Goal: Transaction & Acquisition: Book appointment/travel/reservation

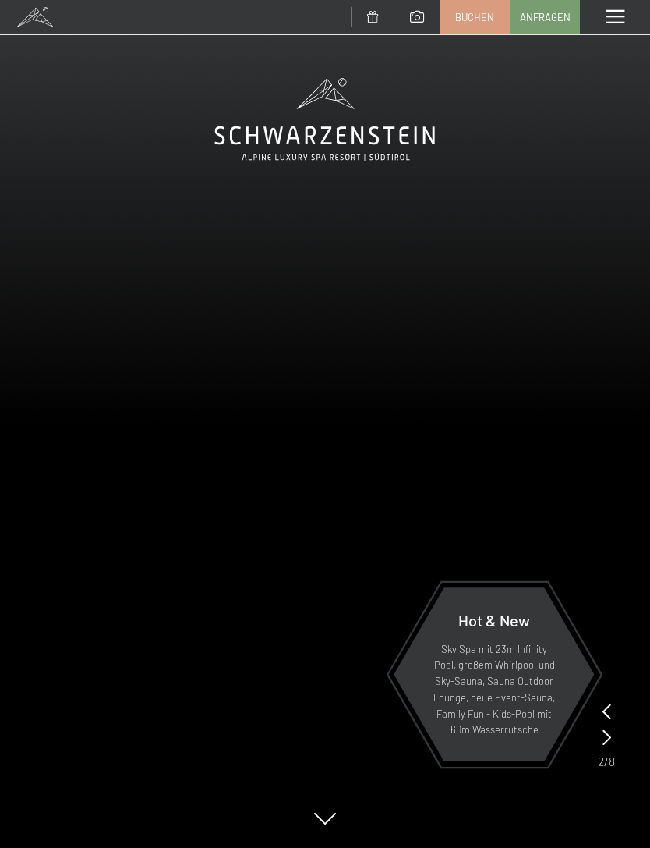
click at [475, 22] on link "Buchen" at bounding box center [475, 17] width 69 height 33
click at [473, 15] on span "Buchen" at bounding box center [474, 17] width 39 height 14
click at [466, 25] on link "Buchen" at bounding box center [475, 17] width 69 height 33
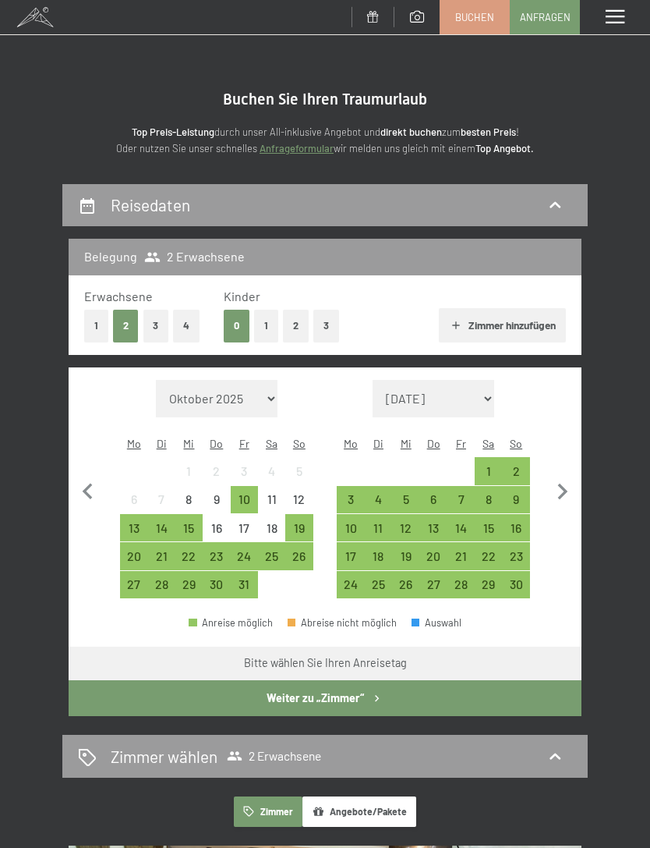
click at [559, 483] on icon "button" at bounding box center [563, 491] width 10 height 16
select select "[DATE]"
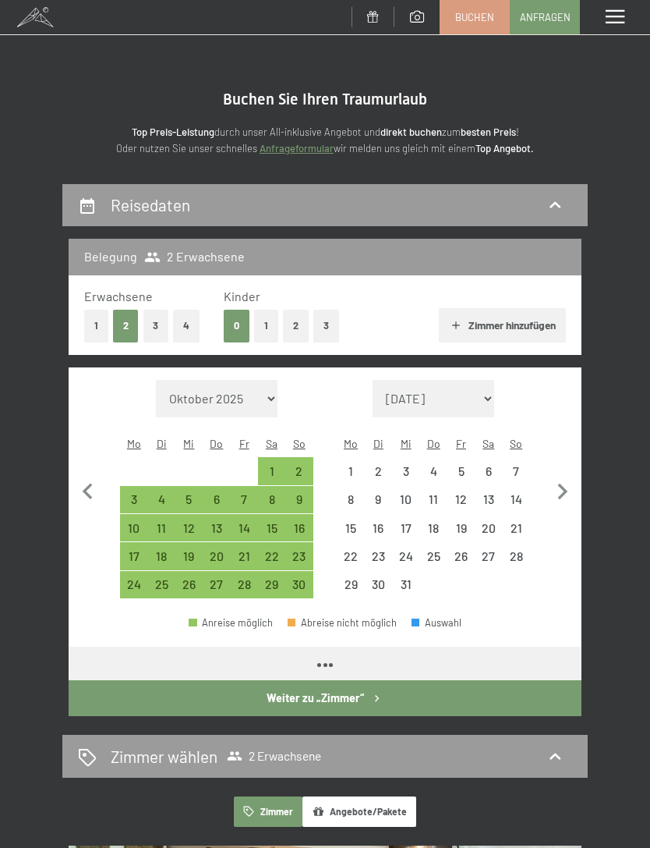
click at [565, 483] on icon "button" at bounding box center [563, 491] width 10 height 16
select select "[DATE]"
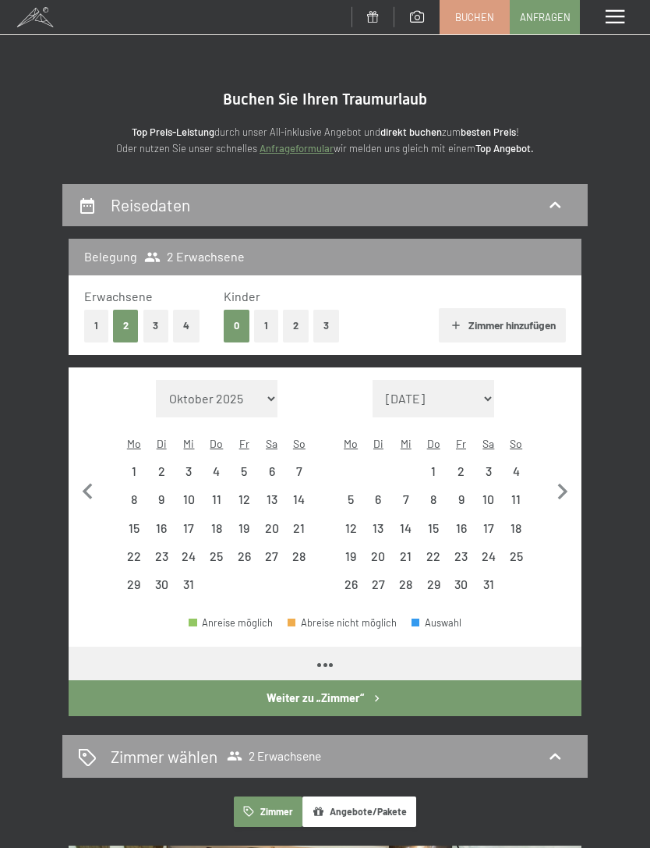
click at [565, 483] on icon "button" at bounding box center [563, 491] width 10 height 16
select select "[DATE]"
click at [560, 487] on icon "button" at bounding box center [563, 491] width 10 height 16
select select "[DATE]"
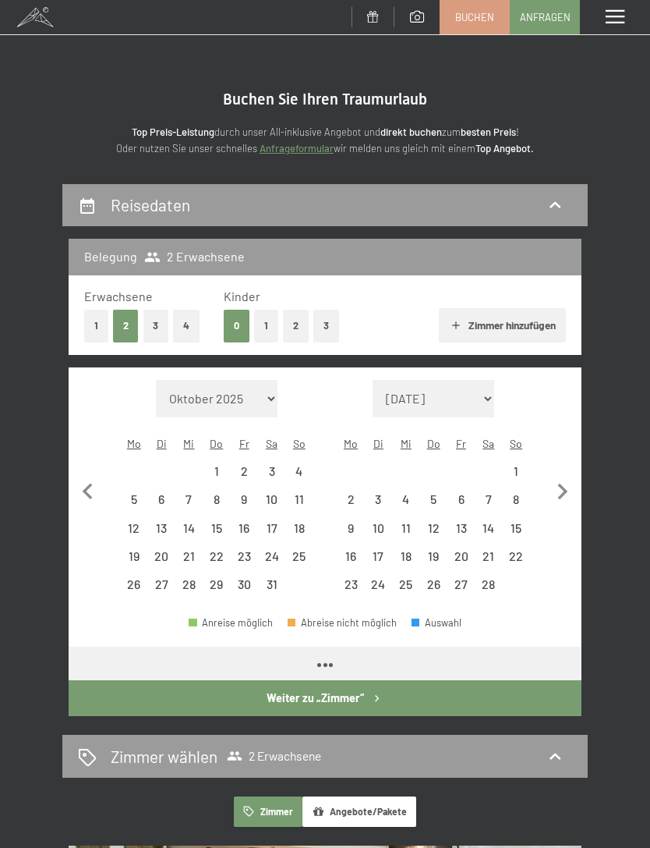
select select "[DATE]"
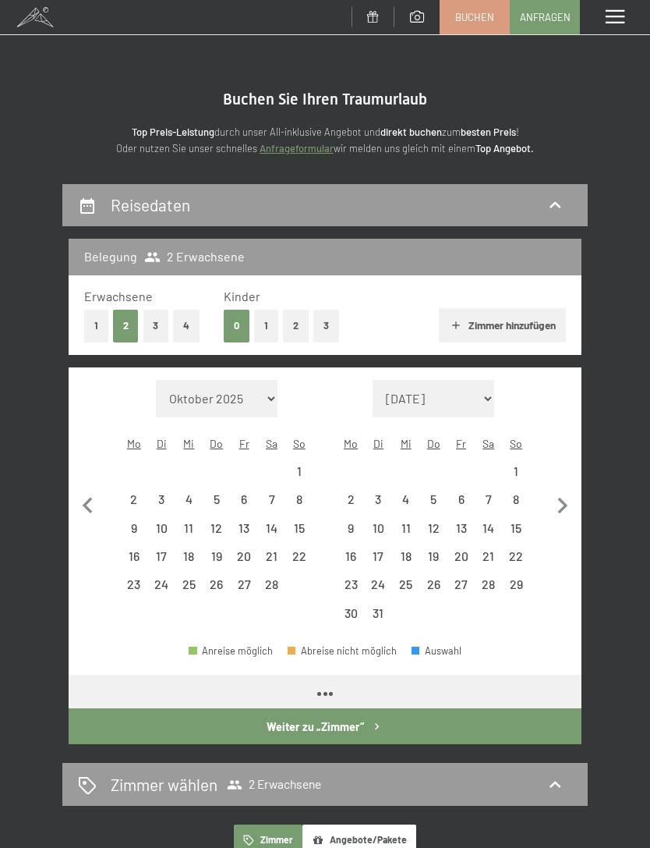
click at [562, 490] on icon "button" at bounding box center [563, 506] width 33 height 33
select select "[DATE]"
click at [566, 490] on icon "button" at bounding box center [563, 506] width 33 height 33
select select "[DATE]"
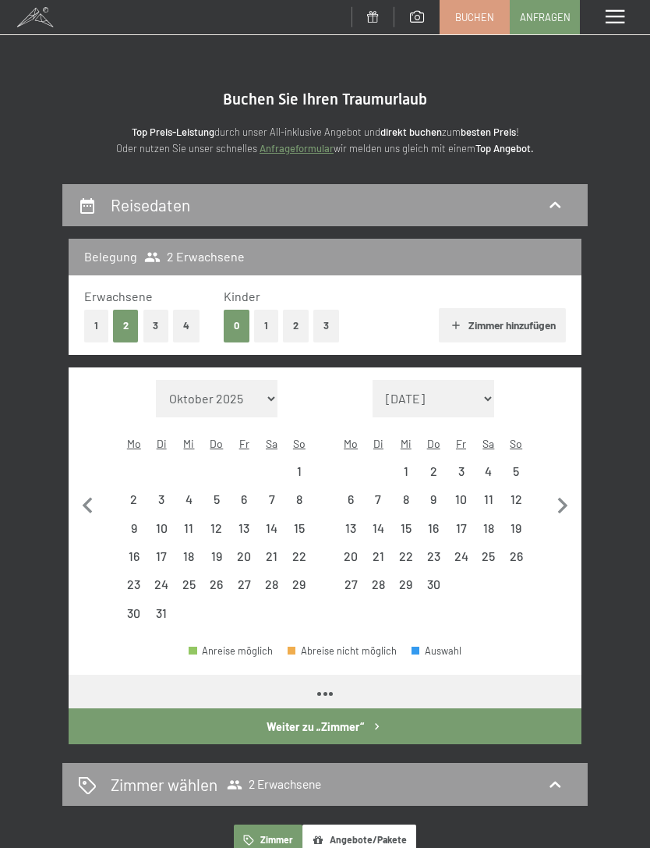
select select "[DATE]"
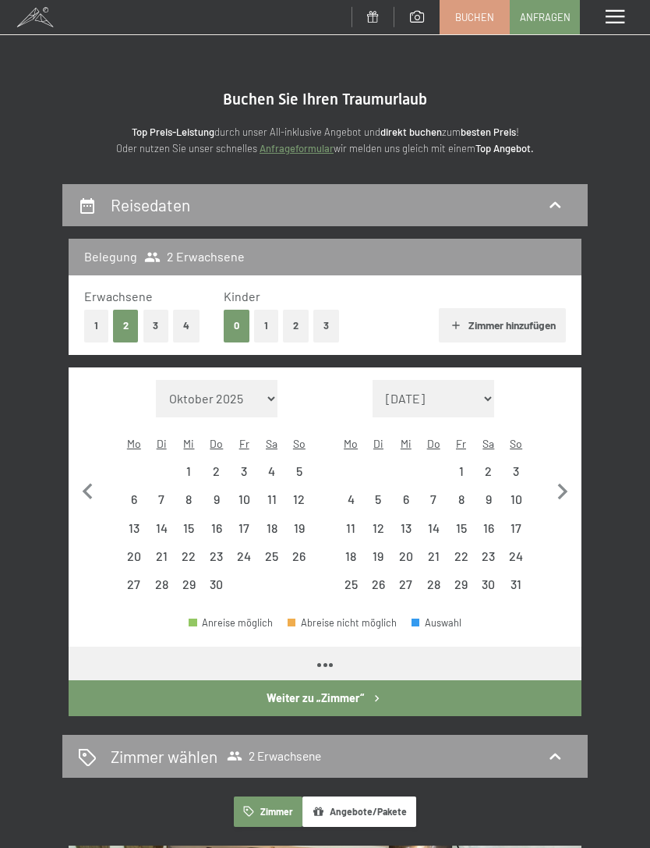
click at [565, 483] on icon "button" at bounding box center [563, 491] width 10 height 16
select select "[DATE]"
click at [559, 483] on icon "button" at bounding box center [563, 492] width 33 height 33
select select "[DATE]"
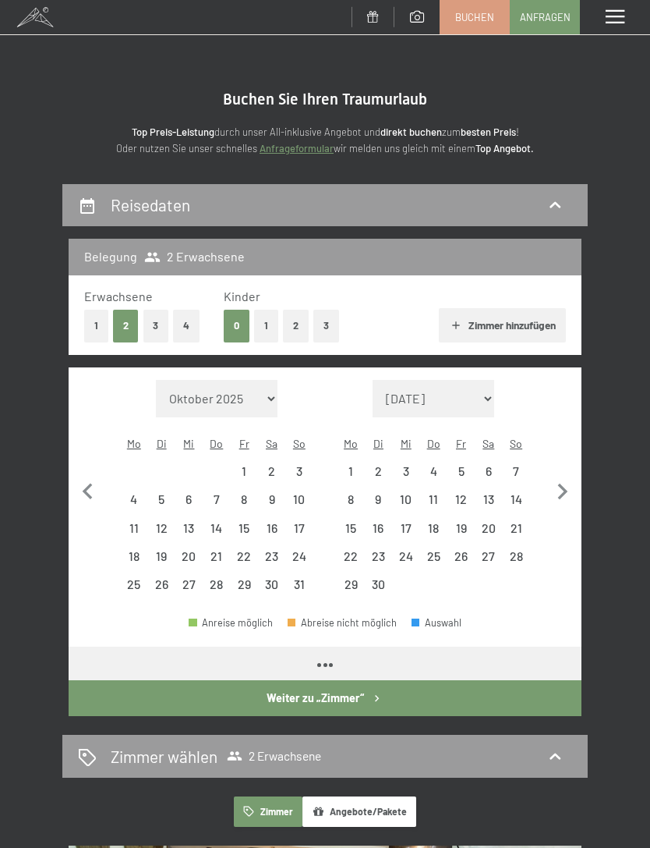
select select "[DATE]"
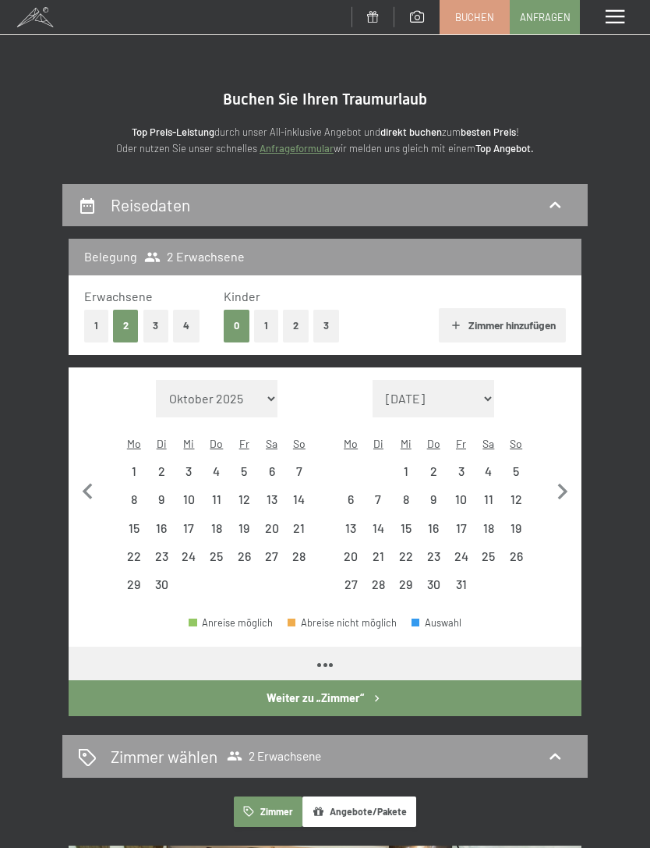
select select "[DATE]"
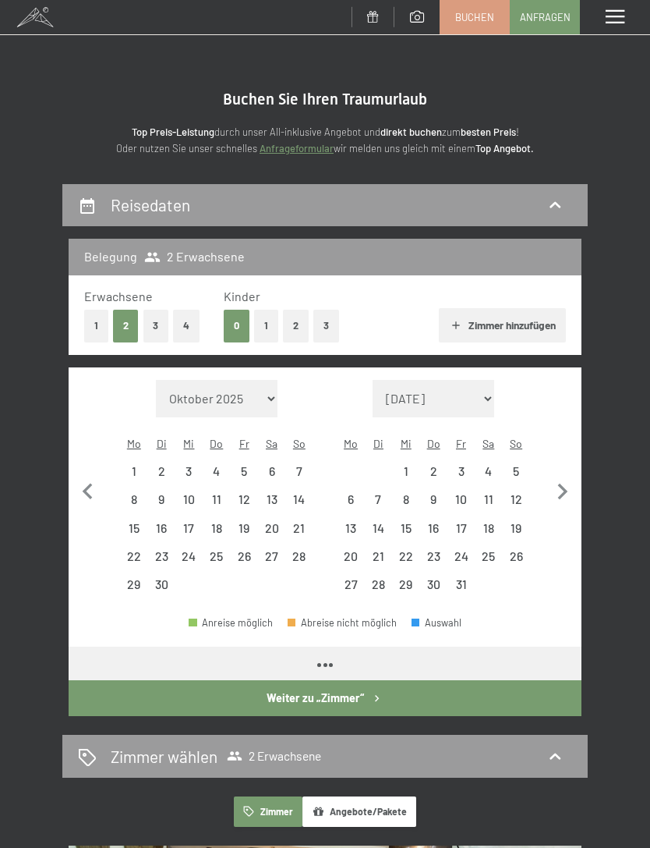
select select "[DATE]"
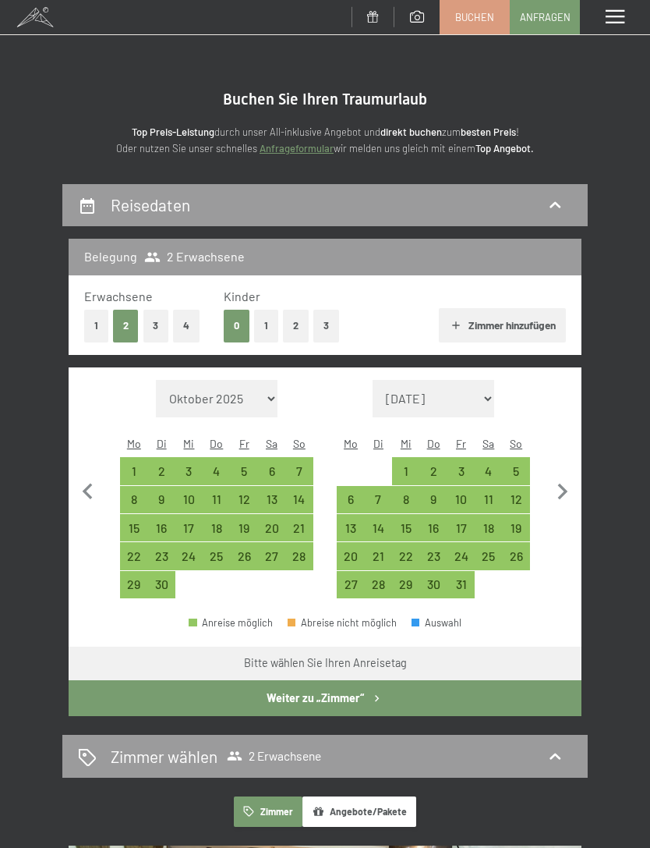
click at [558, 480] on icon "button" at bounding box center [563, 492] width 33 height 33
select select "[DATE]"
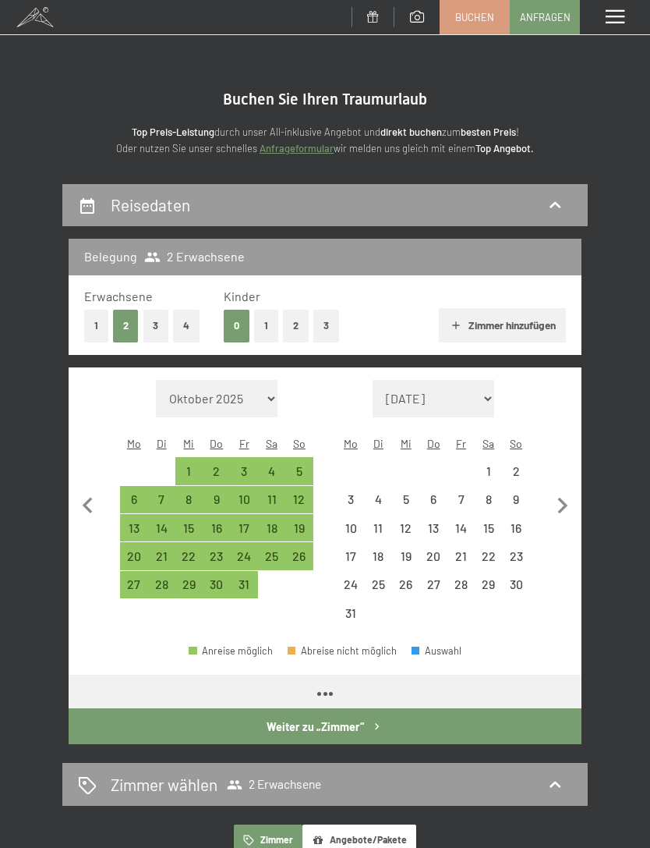
click at [556, 490] on icon "button" at bounding box center [563, 506] width 33 height 33
select select "[DATE]"
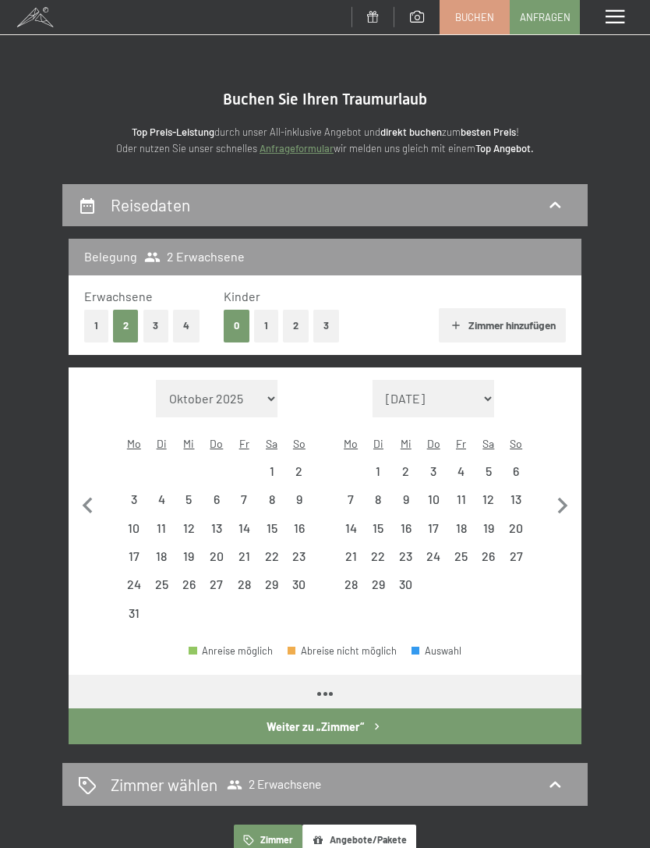
click at [561, 497] on icon "button" at bounding box center [563, 505] width 10 height 16
select select "[DATE]"
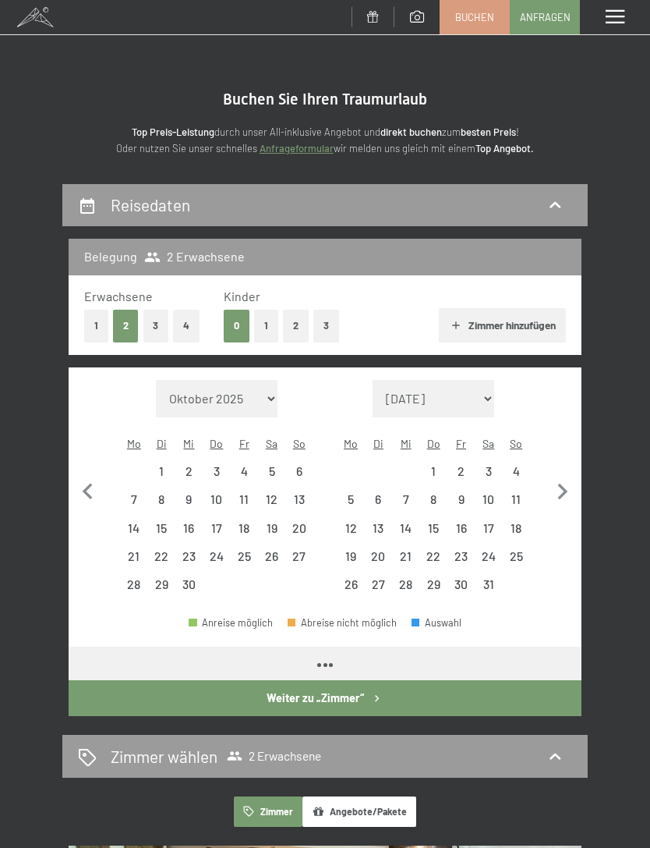
select select "[DATE]"
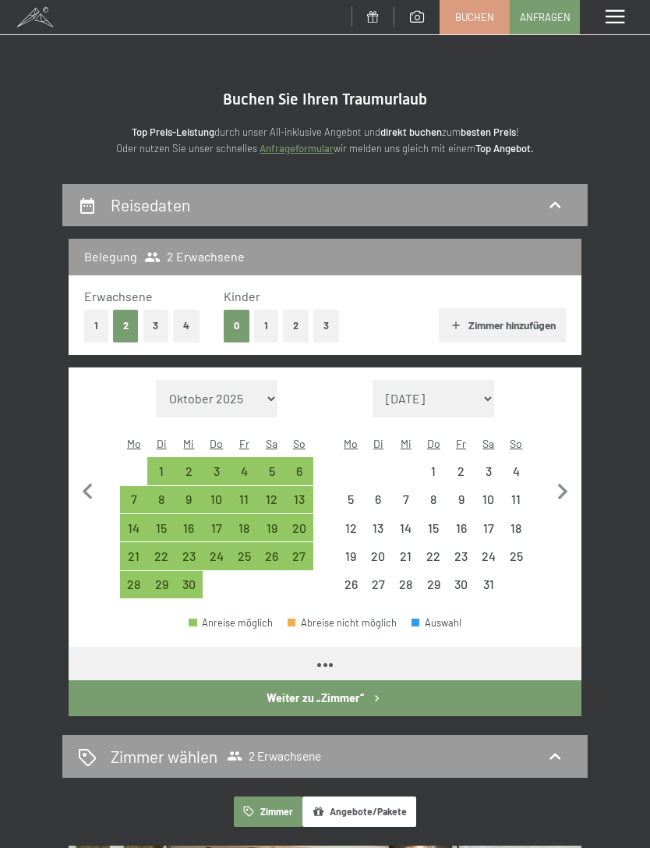
select select "[DATE]"
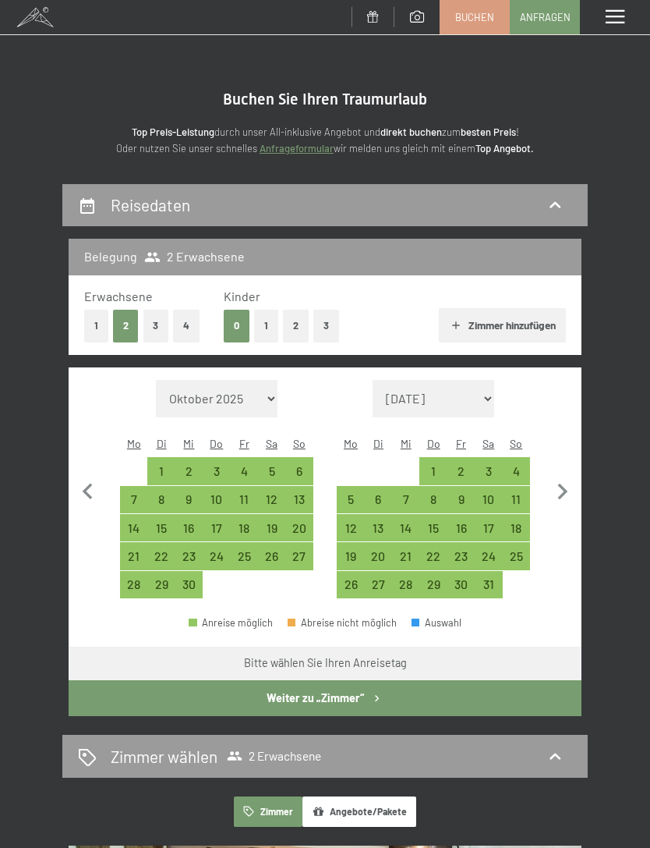
click at [495, 465] on div "3" at bounding box center [488, 477] width 24 height 24
select select "[DATE]"
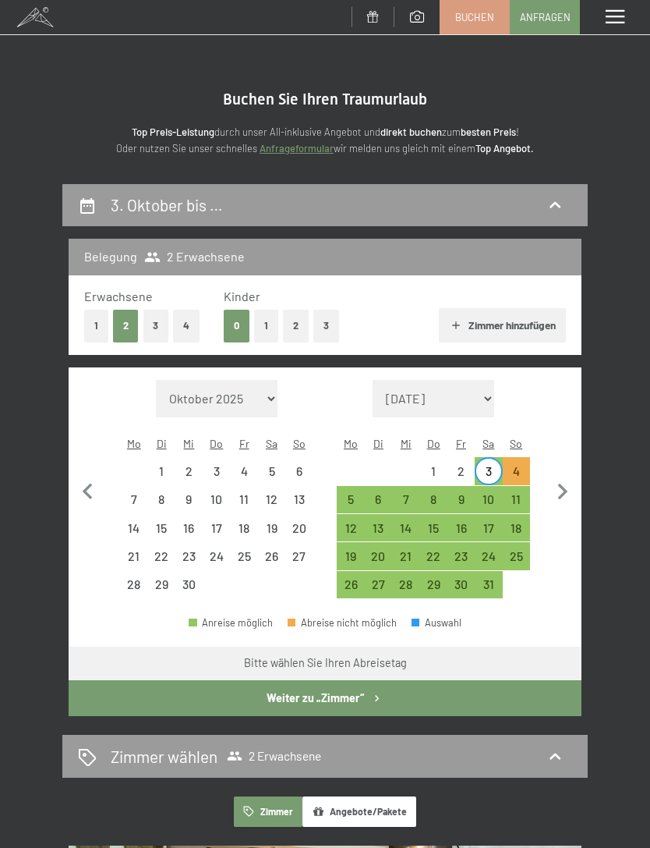
click at [495, 493] on div "10" at bounding box center [488, 505] width 24 height 24
select select "[DATE]"
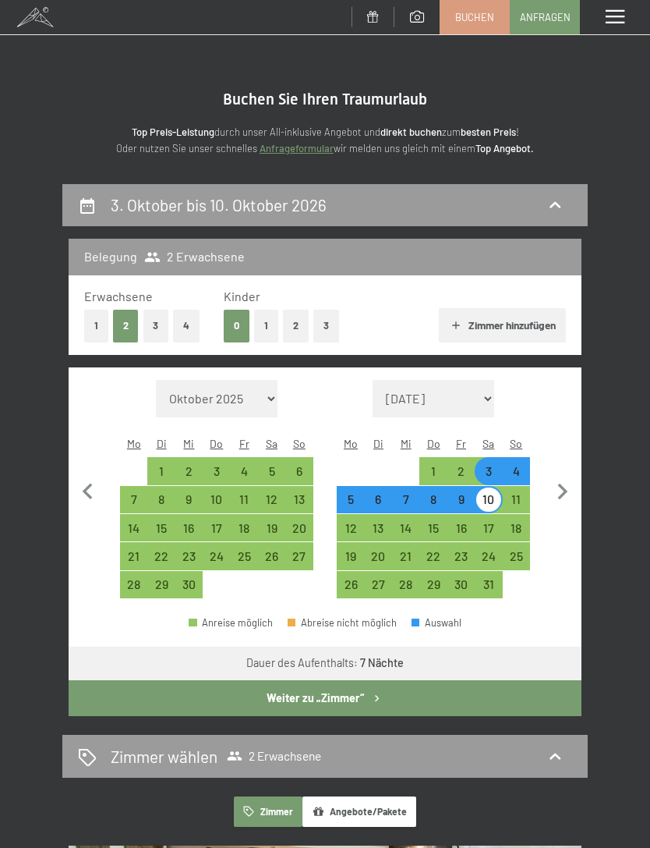
click at [336, 681] on button "Weiter zu „Zimmer“" at bounding box center [325, 698] width 513 height 36
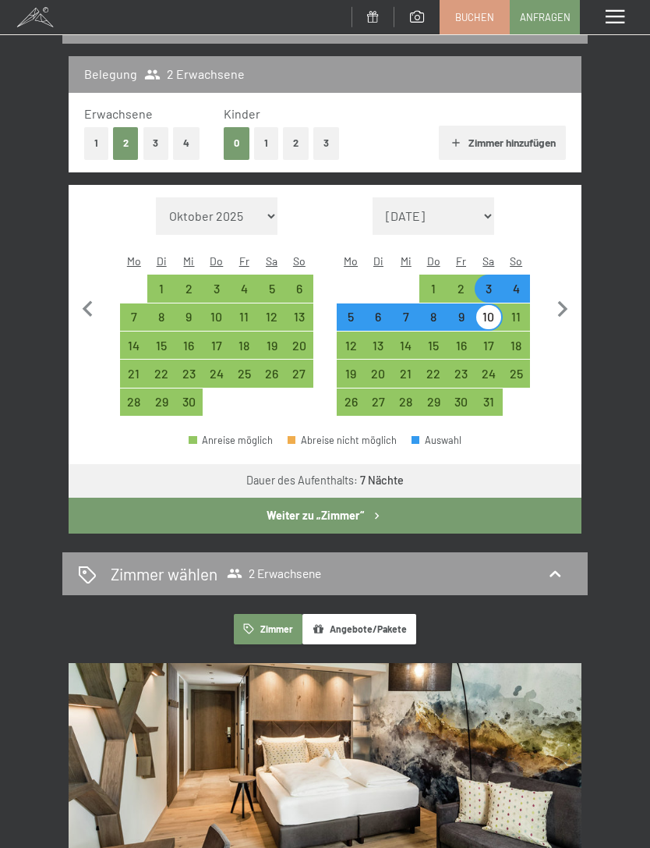
select select "[DATE]"
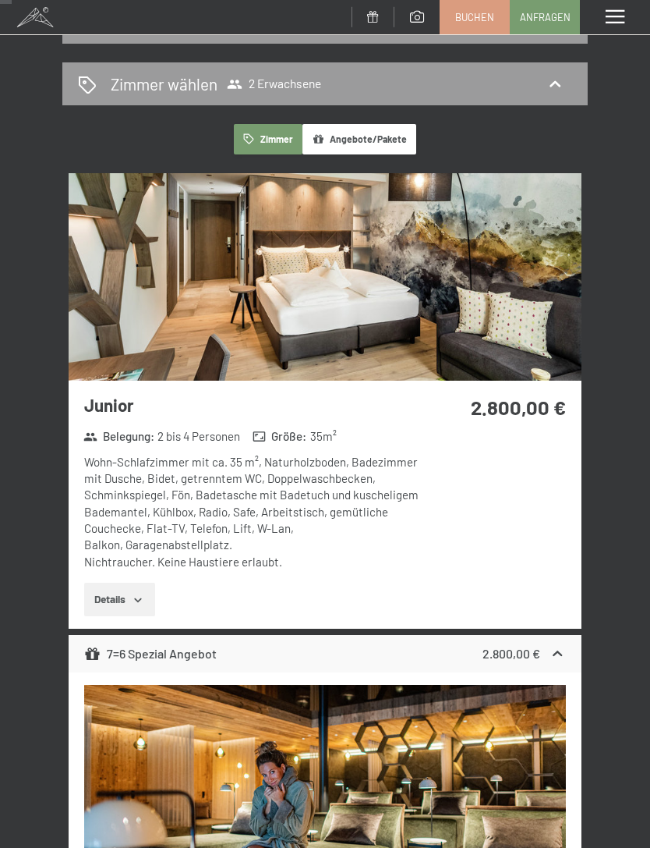
click at [351, 144] on button "Angebote/Pakete" at bounding box center [360, 139] width 114 height 30
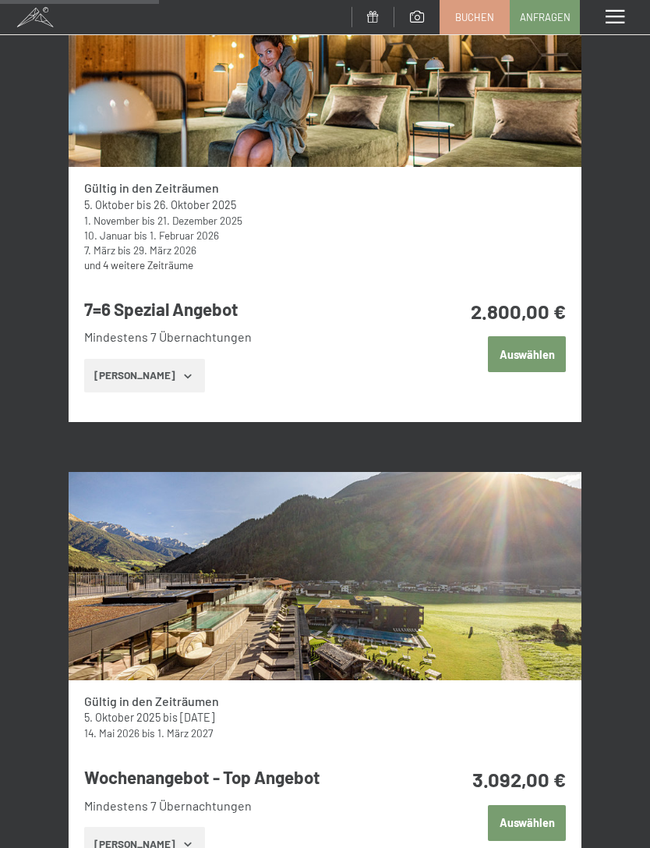
scroll to position [397, 0]
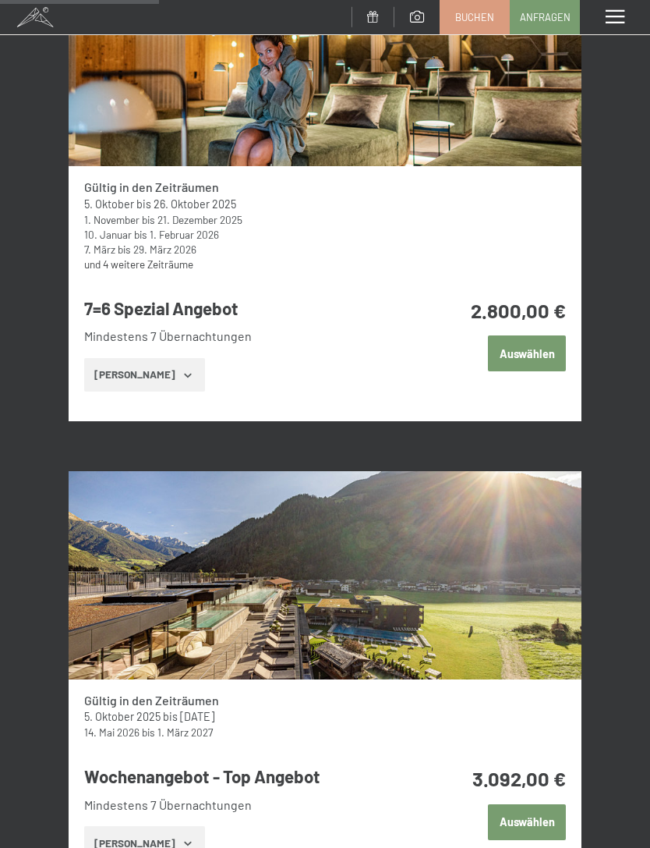
click at [536, 342] on button "Auswählen" at bounding box center [527, 353] width 78 height 36
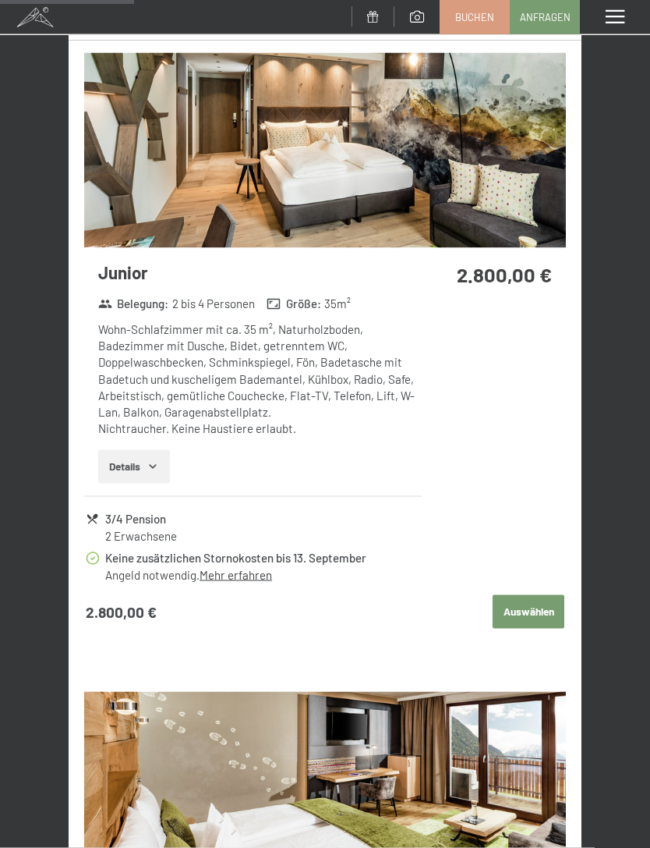
scroll to position [865, 0]
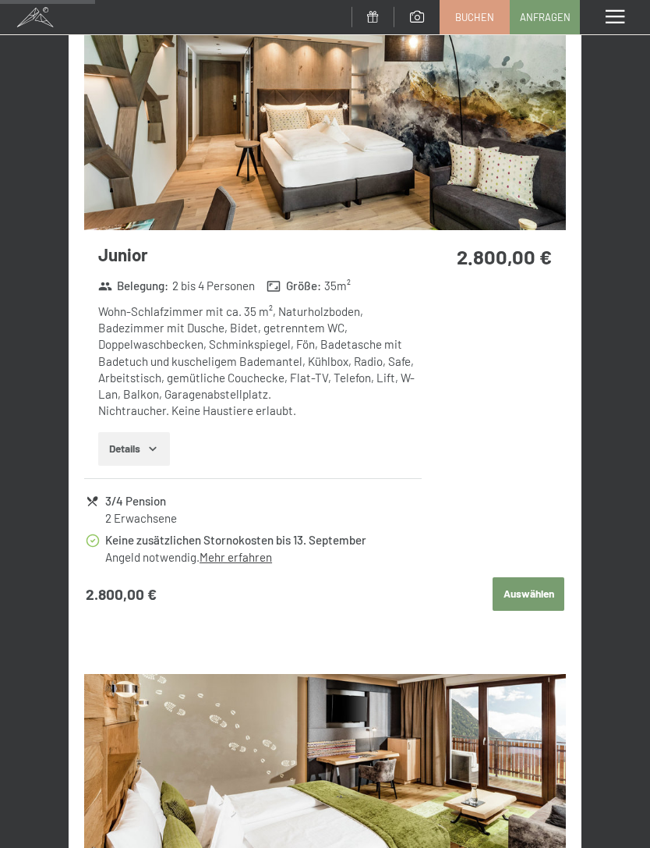
click at [238, 552] on link "Mehr erfahren" at bounding box center [236, 557] width 73 height 14
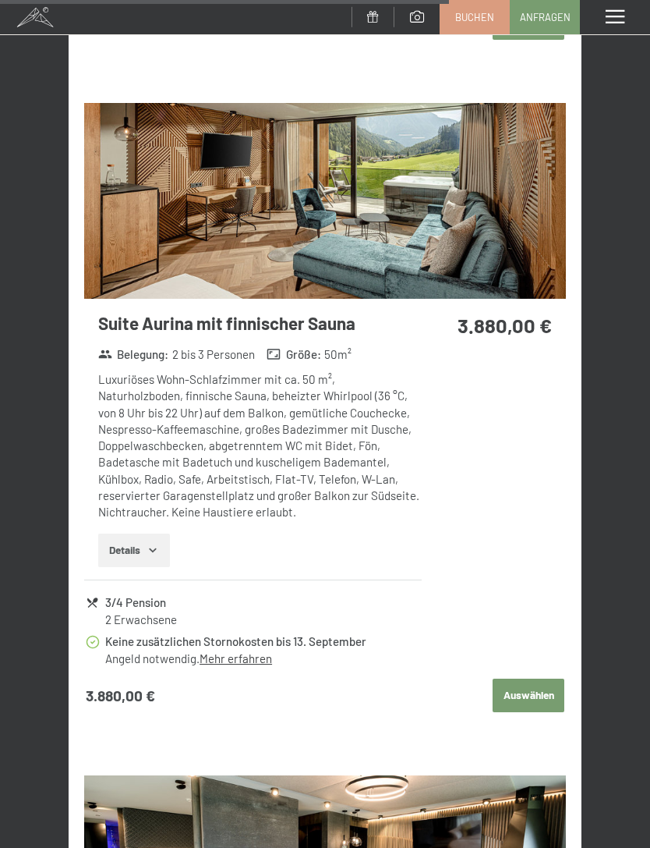
scroll to position [4930, 0]
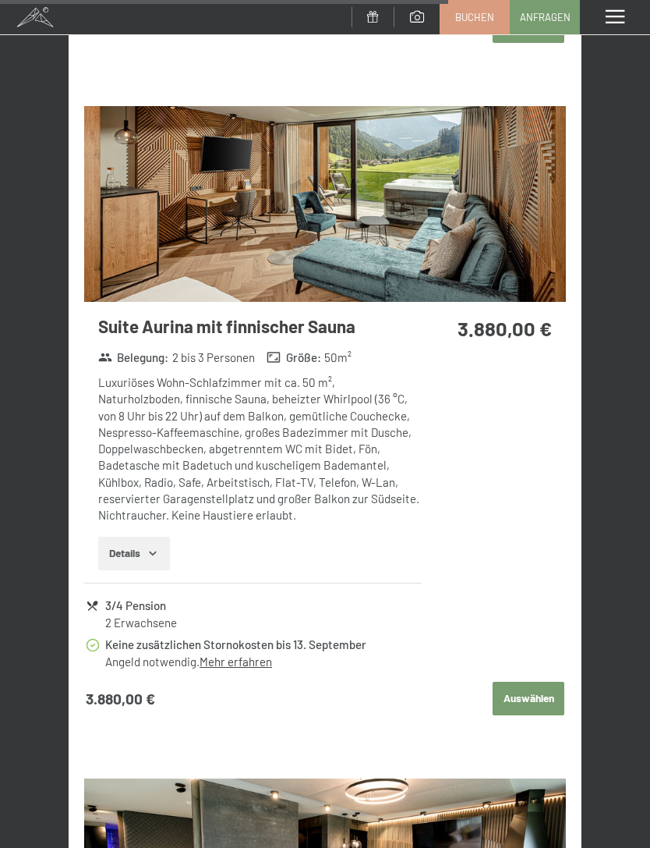
click at [519, 681] on button "Auswählen" at bounding box center [529, 698] width 72 height 34
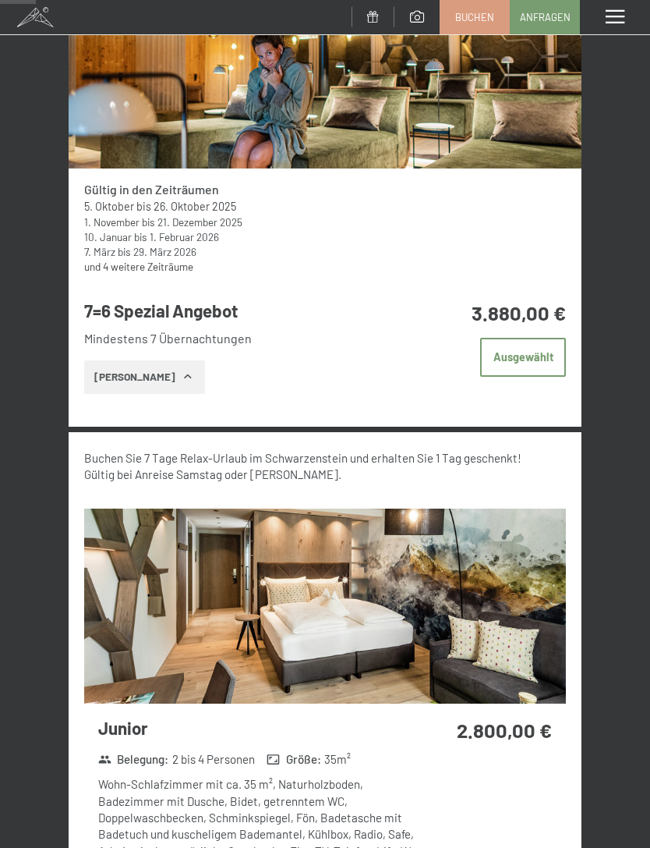
scroll to position [434, 0]
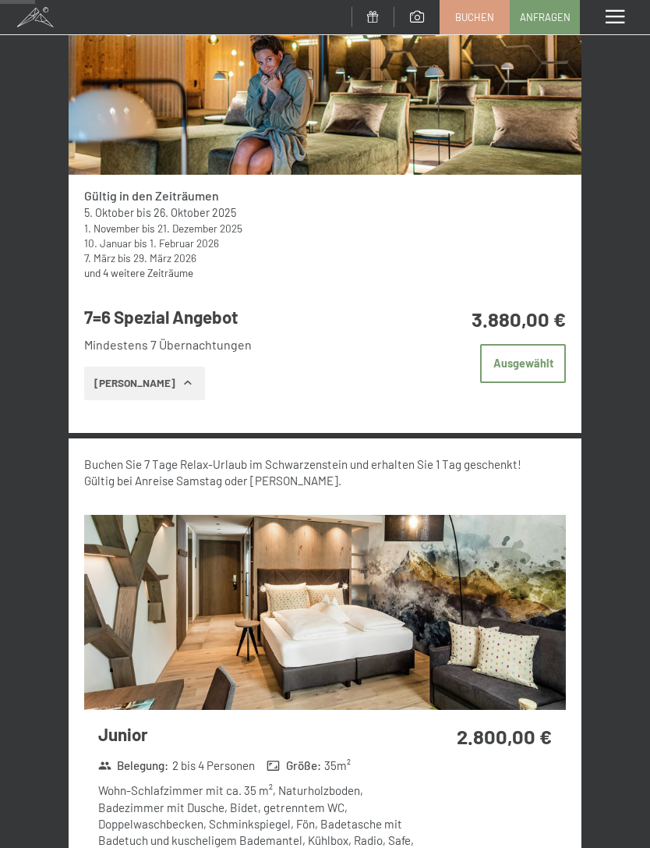
click at [182, 383] on icon "button" at bounding box center [188, 383] width 12 height 12
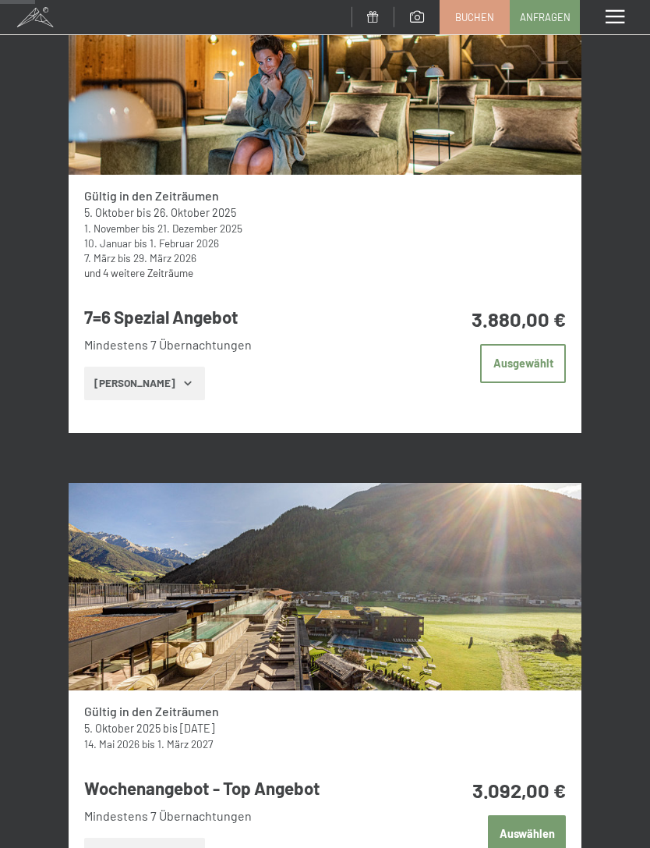
click at [179, 388] on button "Zeige Zimmer" at bounding box center [144, 383] width 121 height 34
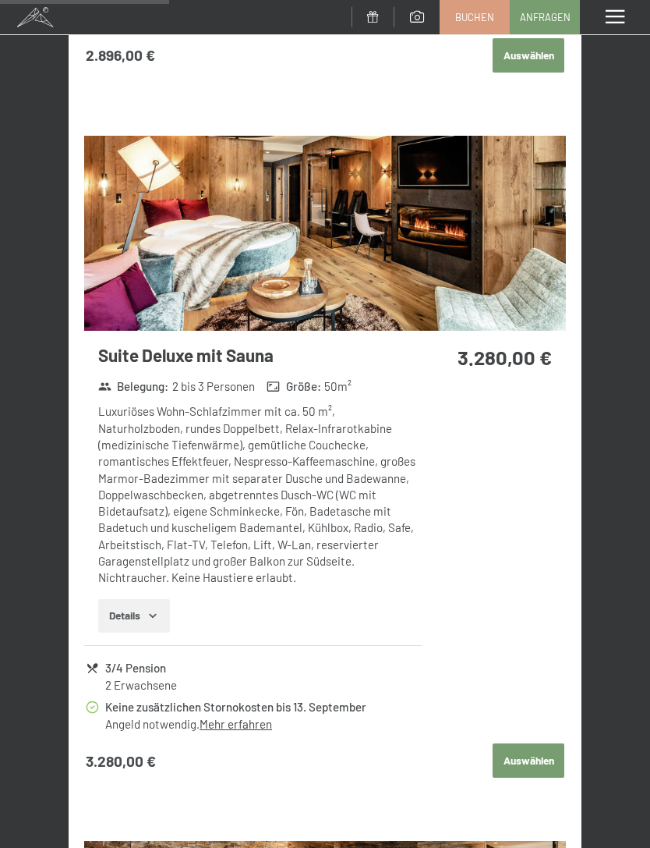
scroll to position [2107, 0]
click at [469, 246] on img at bounding box center [325, 233] width 483 height 195
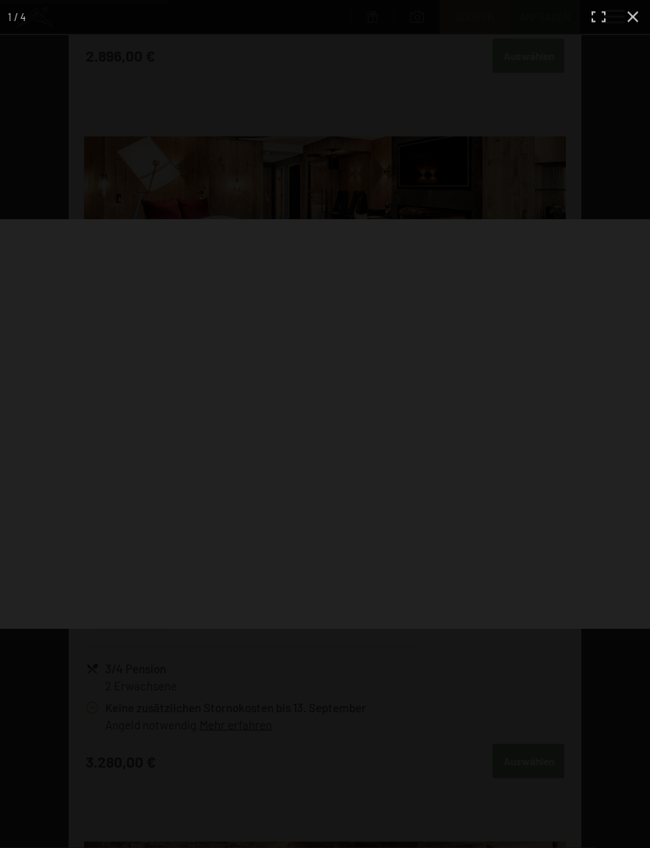
scroll to position [2108, 0]
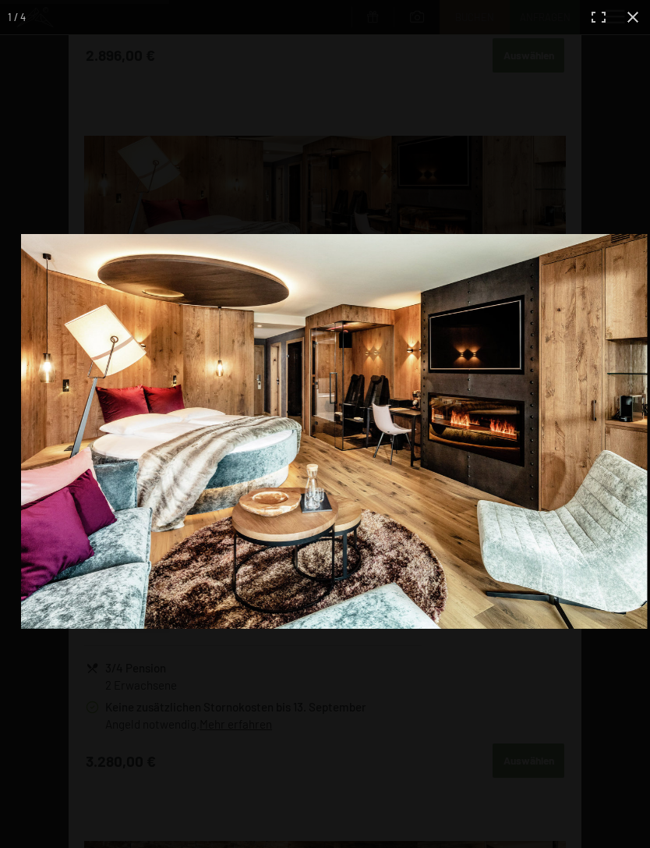
click at [388, 429] on img at bounding box center [334, 431] width 626 height 395
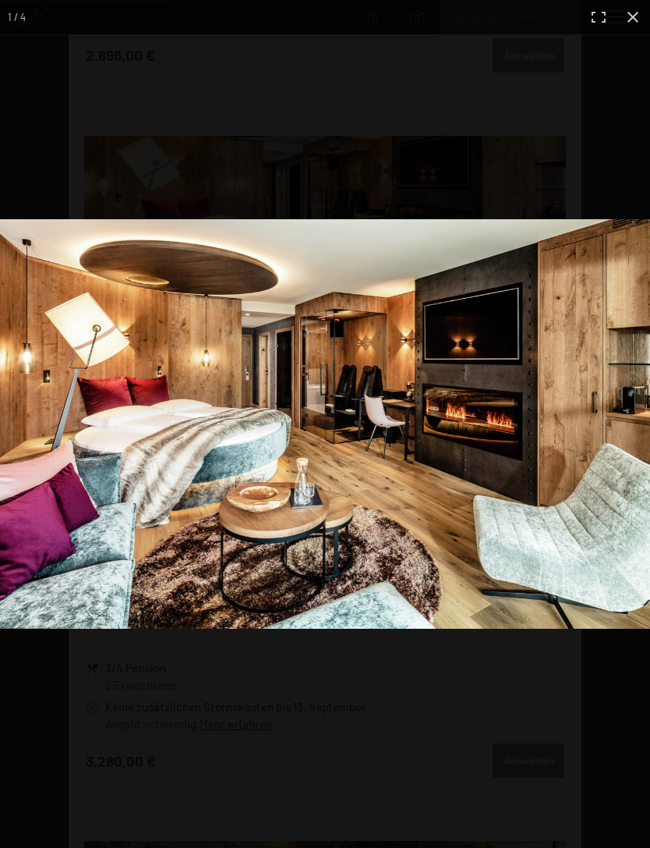
click at [578, 320] on img at bounding box center [325, 423] width 650 height 409
click at [530, 225] on img at bounding box center [325, 423] width 650 height 409
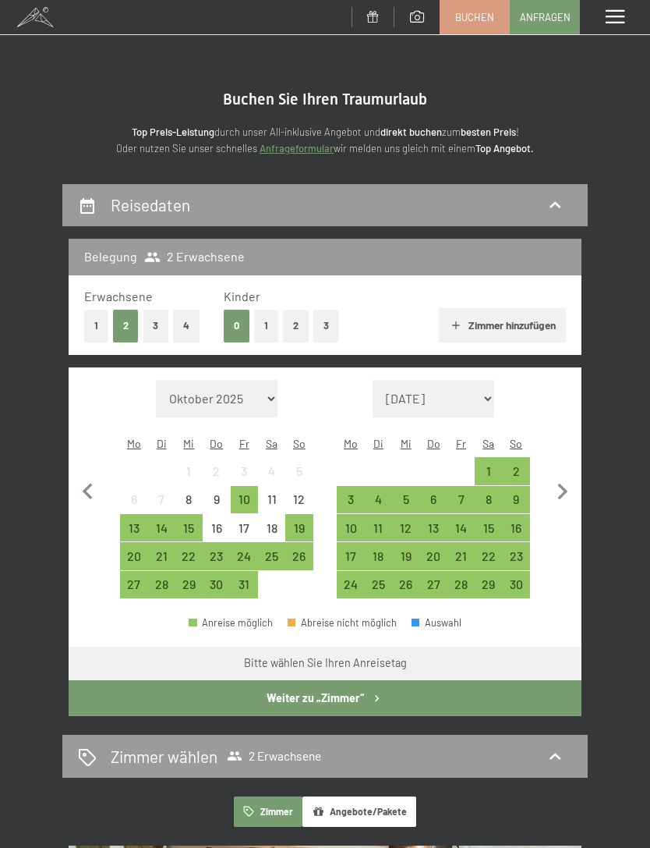
click at [564, 476] on icon "button" at bounding box center [563, 492] width 33 height 33
select select "[DATE]"
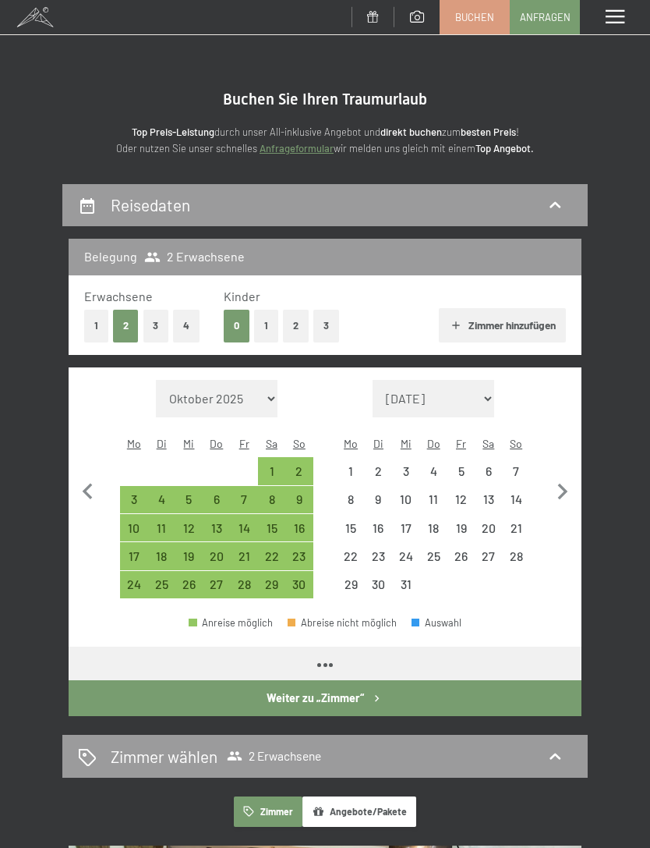
click at [563, 483] on icon "button" at bounding box center [563, 491] width 10 height 16
select select "[DATE]"
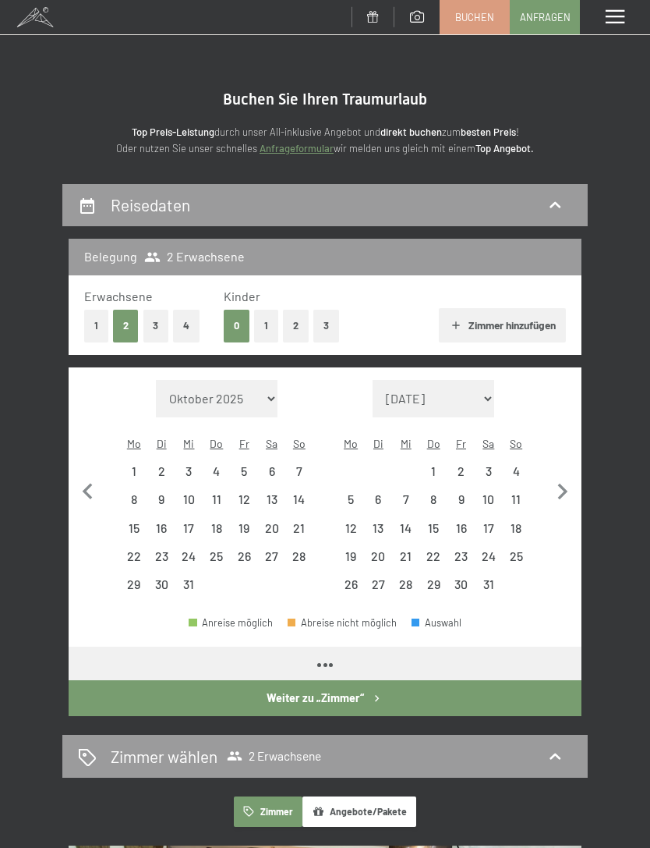
click at [565, 483] on icon "button" at bounding box center [563, 491] width 10 height 16
select select "[DATE]"
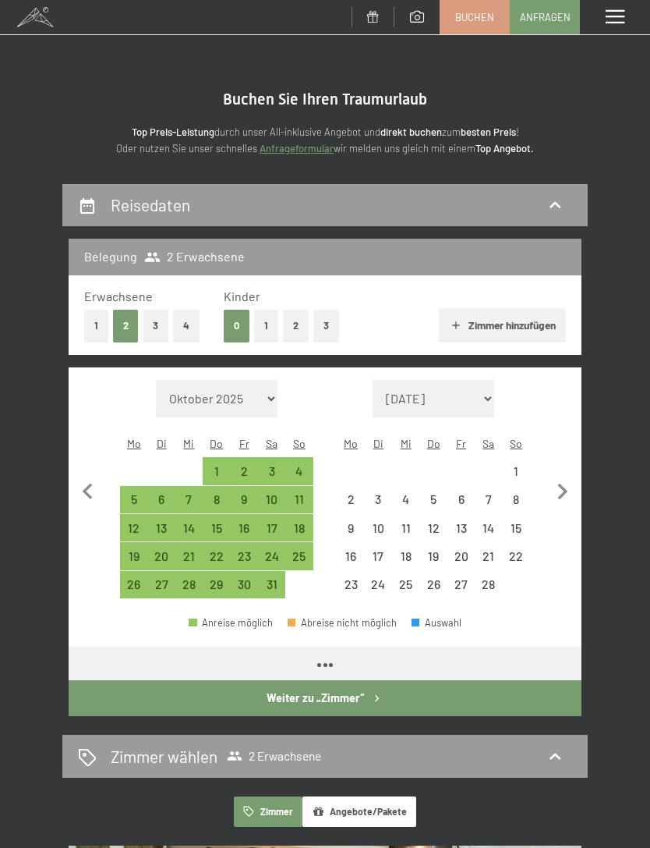
click at [565, 483] on icon "button" at bounding box center [563, 491] width 10 height 16
select select "[DATE]"
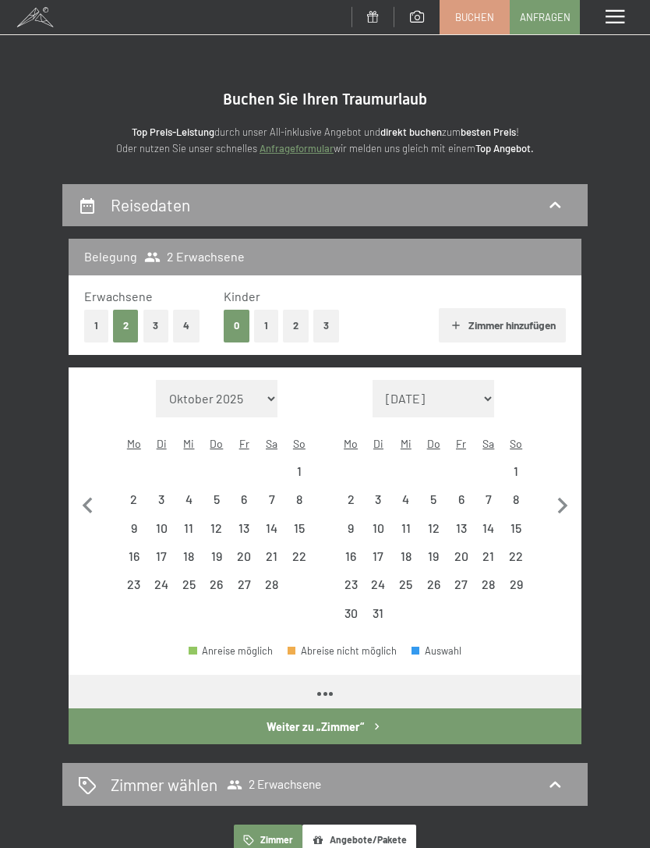
click at [564, 490] on icon "button" at bounding box center [563, 506] width 33 height 33
select select "[DATE]"
click at [564, 490] on icon "button" at bounding box center [563, 506] width 33 height 33
select select "[DATE]"
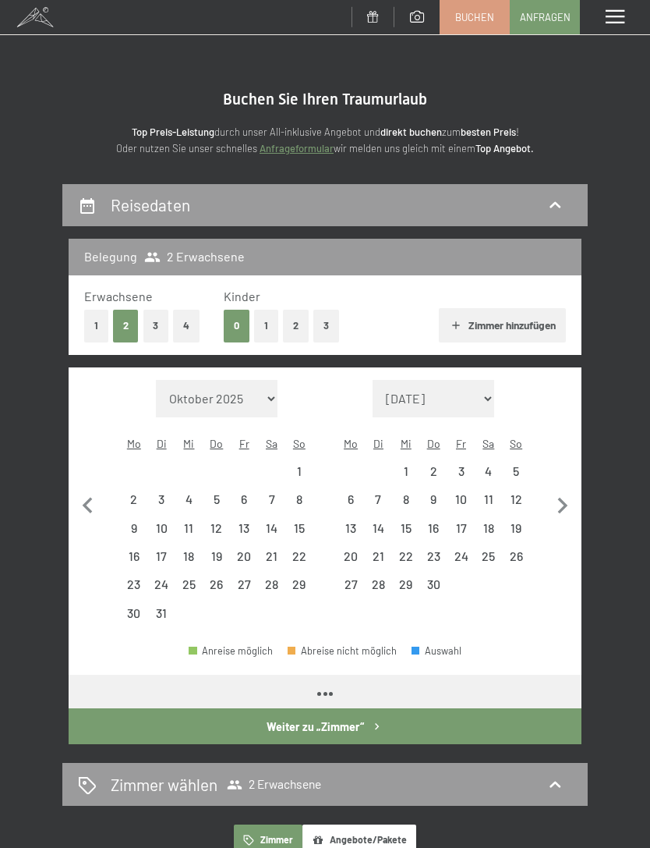
select select "[DATE]"
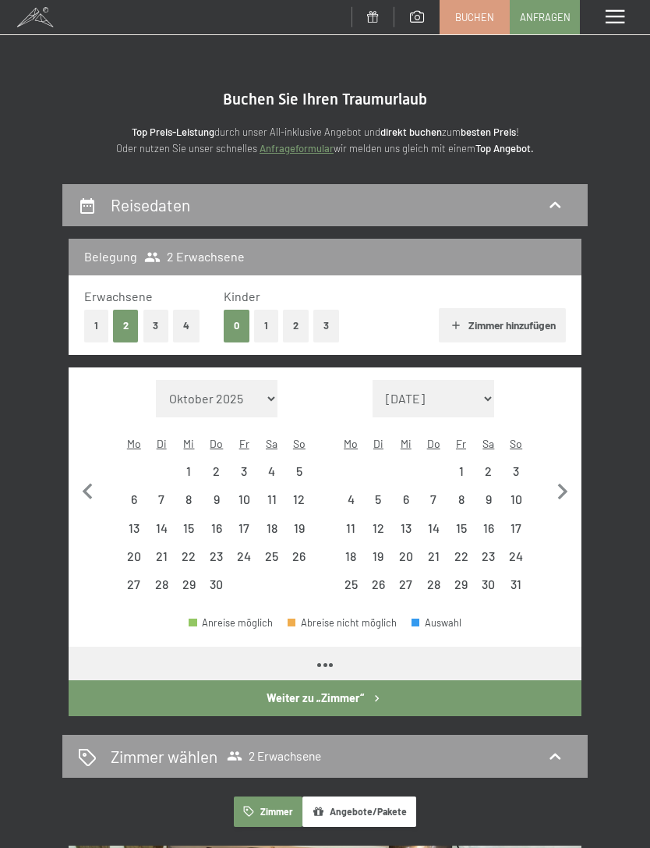
click at [563, 486] on icon "button" at bounding box center [563, 491] width 10 height 16
select select "[DATE]"
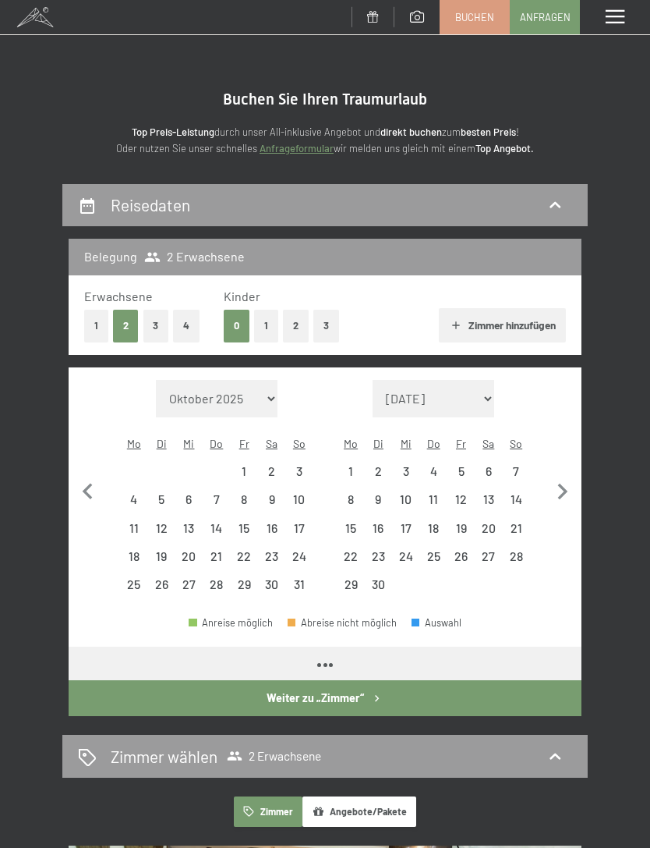
select select "[DATE]"
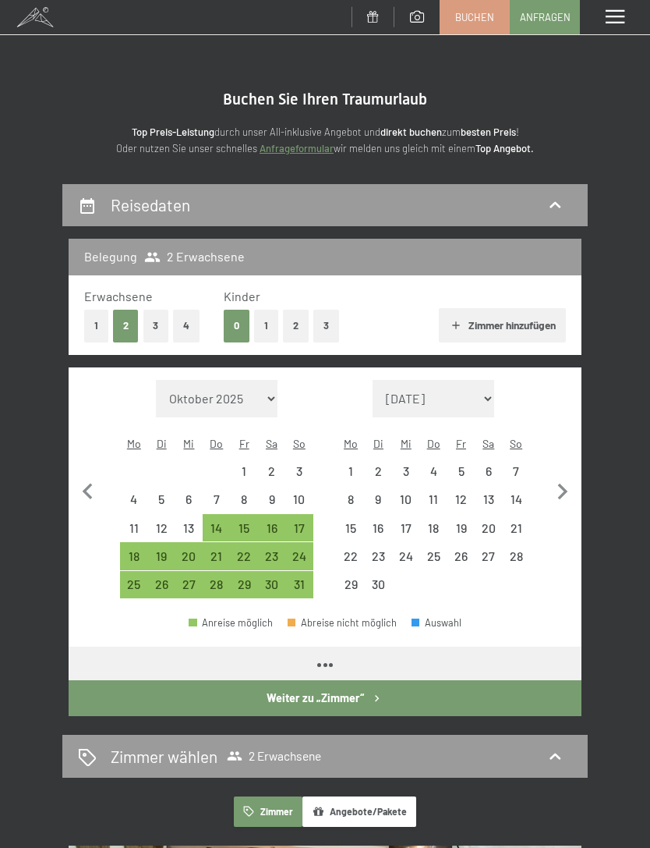
click at [557, 481] on icon "button" at bounding box center [563, 492] width 33 height 33
select select "[DATE]"
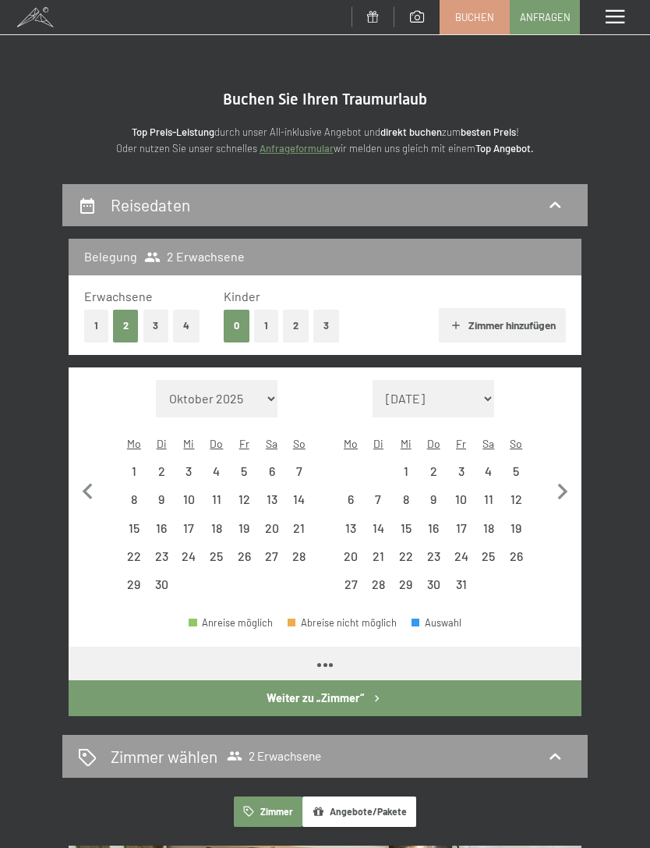
click at [556, 480] on icon "button" at bounding box center [563, 492] width 33 height 33
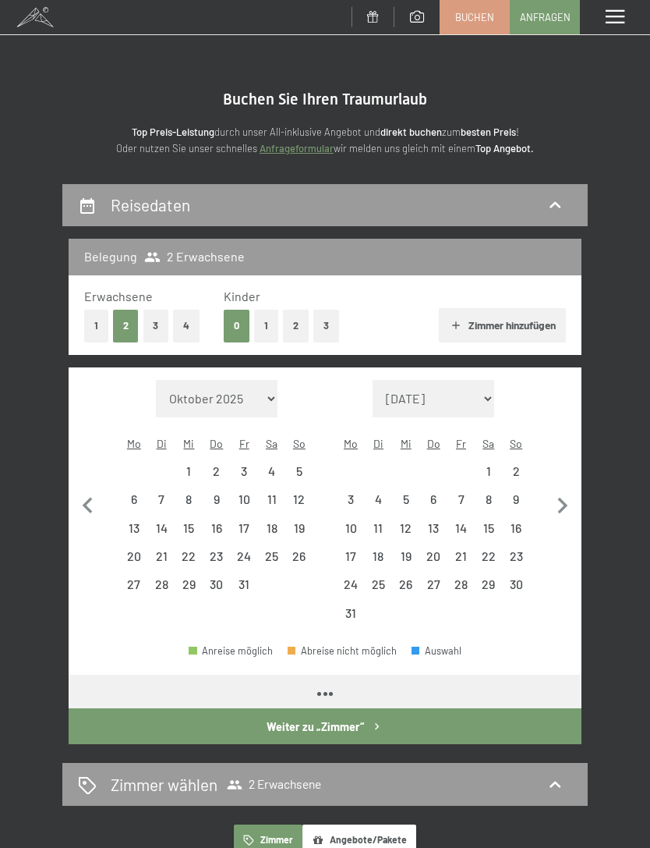
click at [562, 490] on icon "button" at bounding box center [563, 506] width 33 height 33
select select "[DATE]"
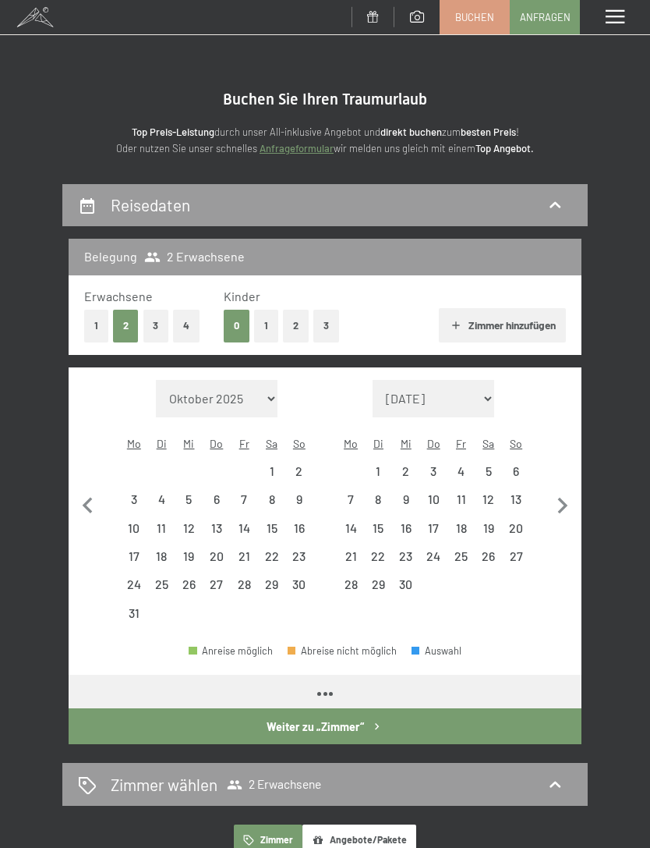
click at [562, 490] on icon "button" at bounding box center [563, 506] width 33 height 33
select select "[DATE]"
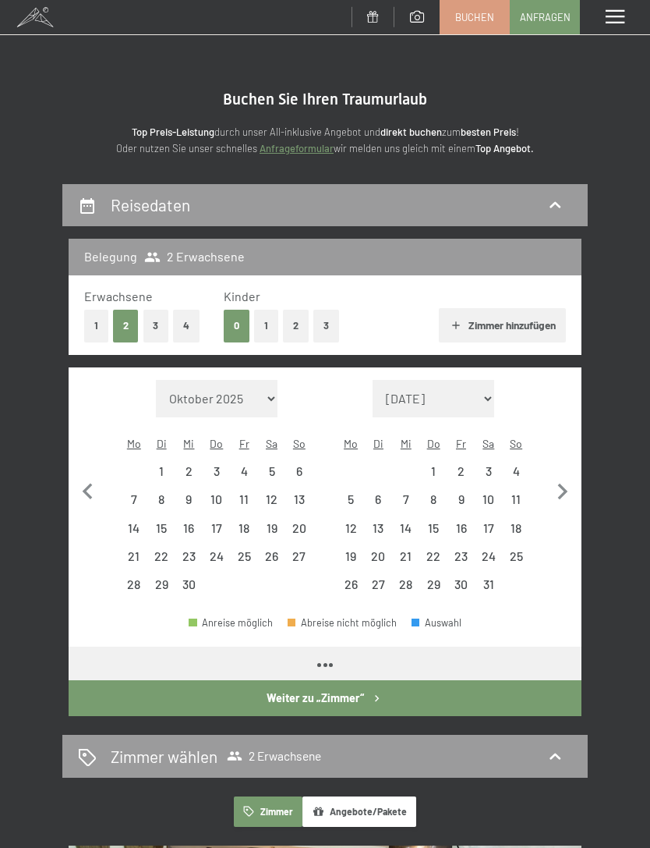
select select "[DATE]"
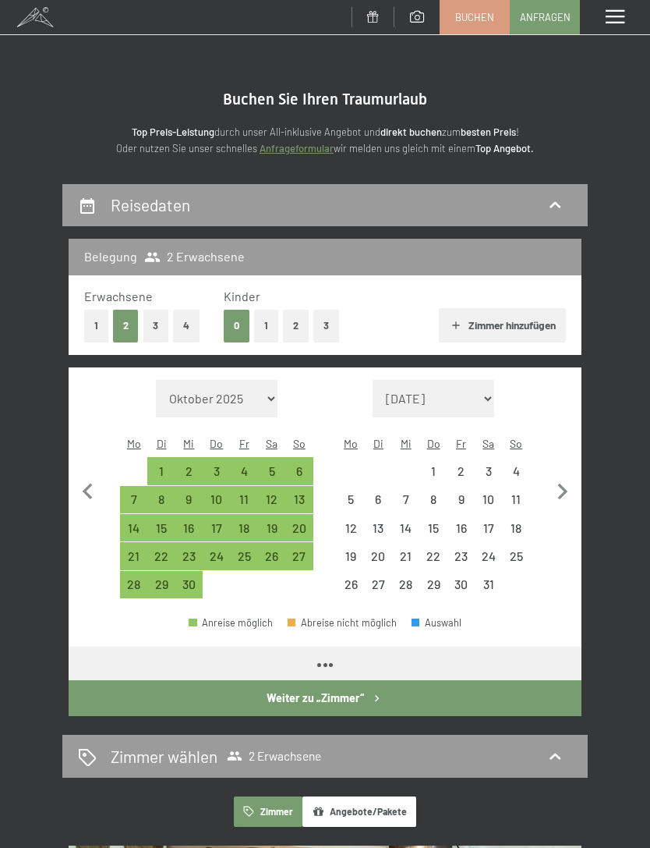
select select "[DATE]"
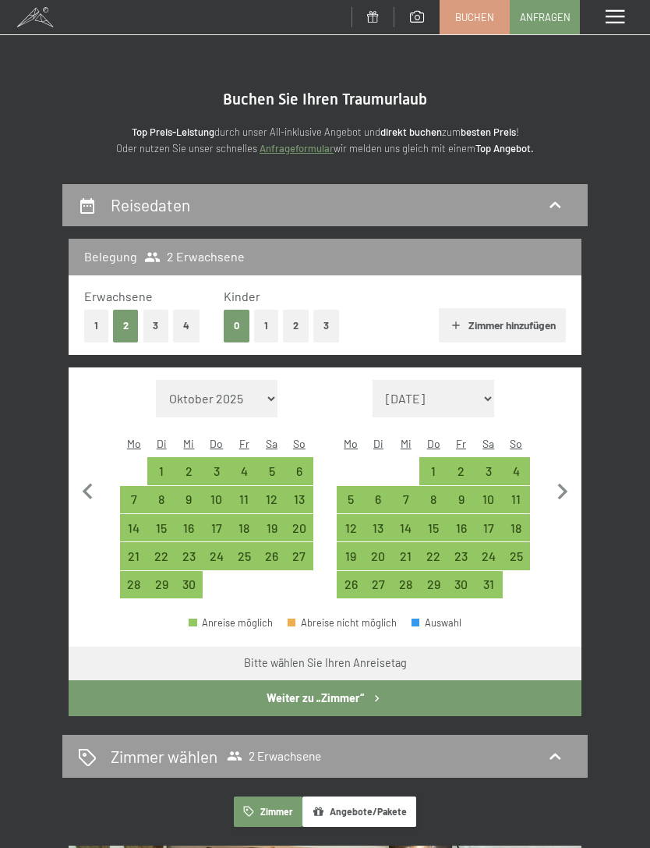
click at [493, 465] on div "3" at bounding box center [488, 477] width 24 height 24
select select "[DATE]"
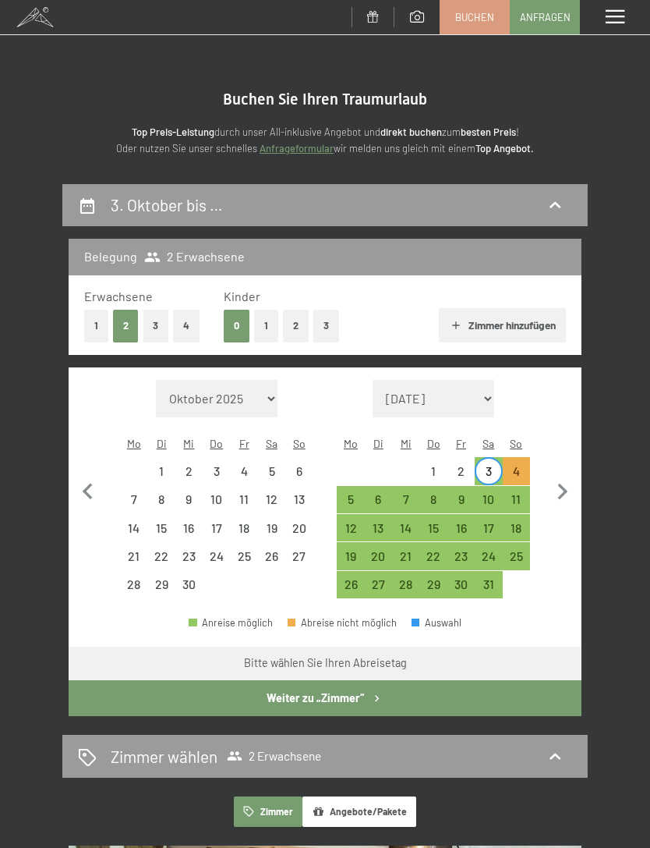
click at [497, 493] on div "10" at bounding box center [488, 505] width 24 height 24
select select "[DATE]"
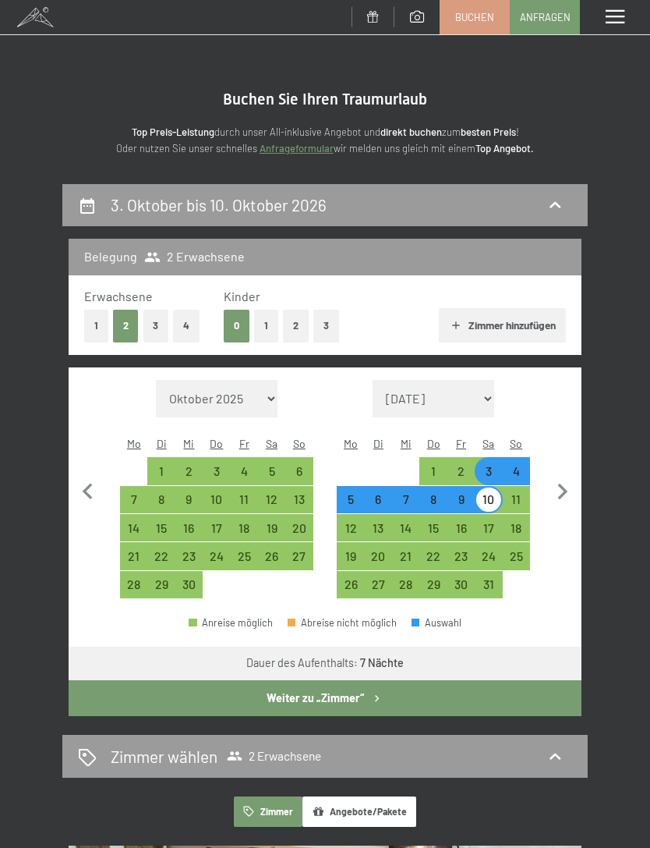
click at [416, 680] on button "Weiter zu „Zimmer“" at bounding box center [325, 698] width 513 height 36
select select "[DATE]"
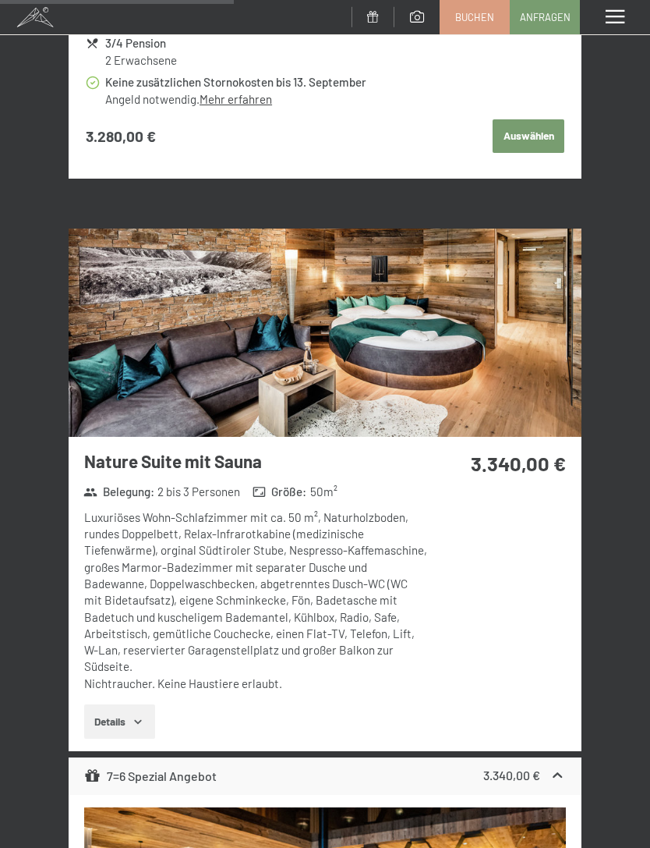
scroll to position [3597, 0]
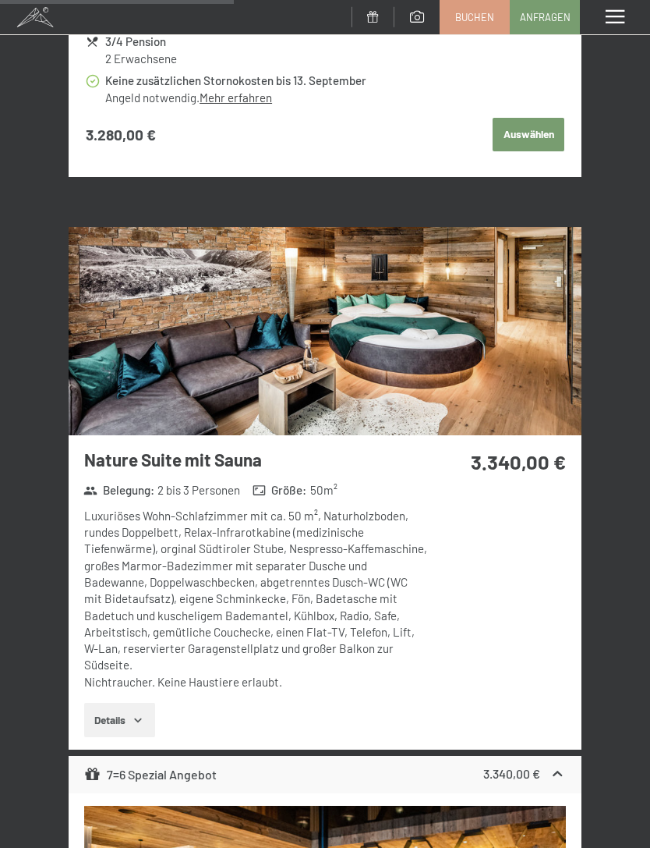
click at [493, 370] on img at bounding box center [325, 330] width 513 height 207
click at [636, 19] on div "Menü" at bounding box center [615, 17] width 70 height 34
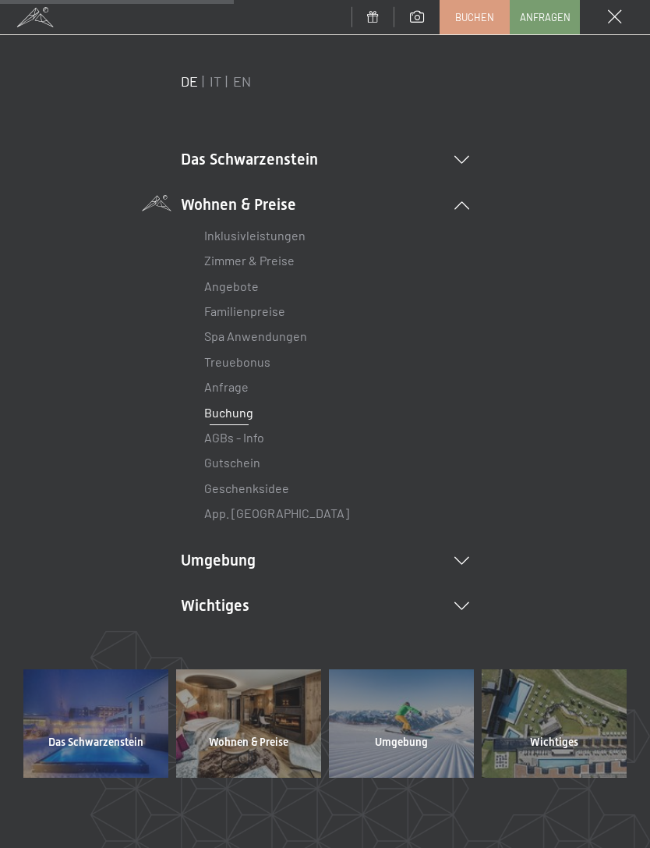
scroll to position [21, 0]
click at [474, 20] on span "Buchen" at bounding box center [474, 17] width 39 height 14
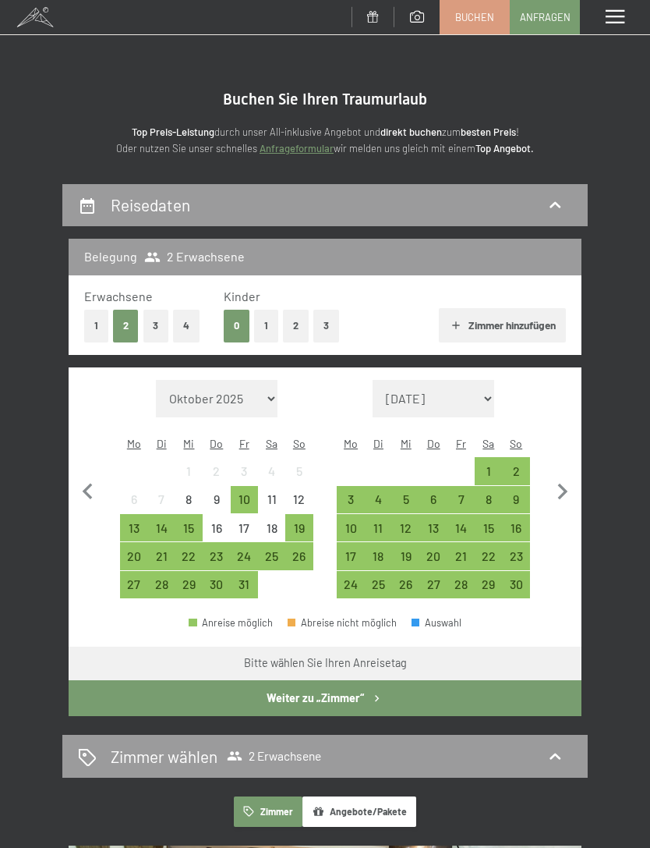
click at [564, 484] on icon "button" at bounding box center [563, 491] width 10 height 16
select select "[DATE]"
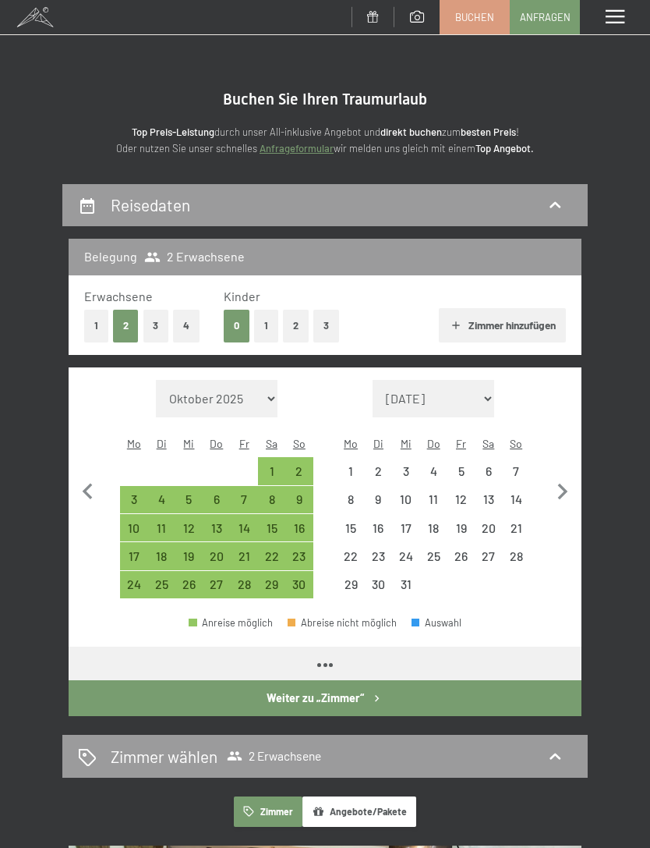
click at [564, 483] on icon "button" at bounding box center [563, 491] width 10 height 16
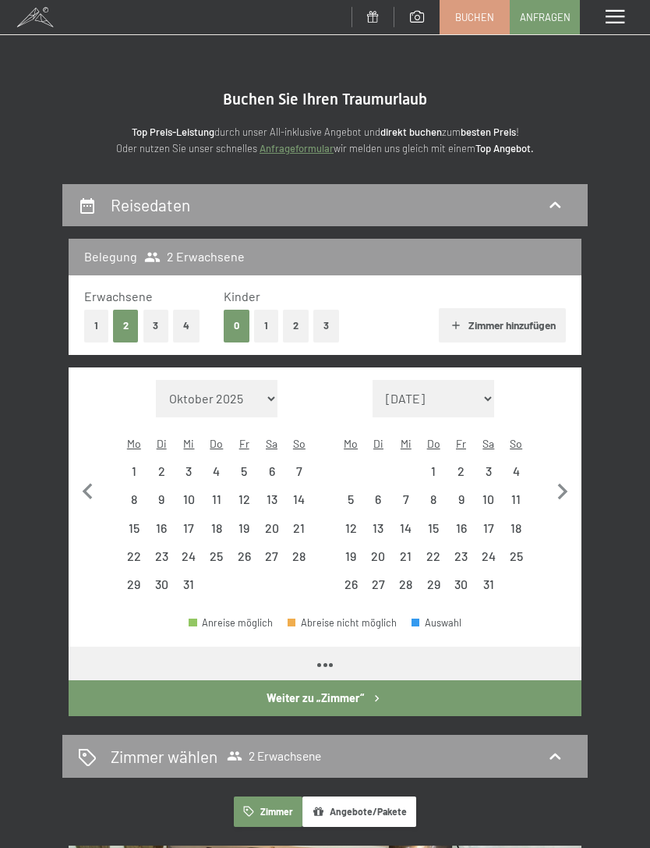
click at [559, 483] on icon "button" at bounding box center [563, 492] width 33 height 33
click at [558, 483] on icon "button" at bounding box center [563, 492] width 33 height 33
select select "[DATE]"
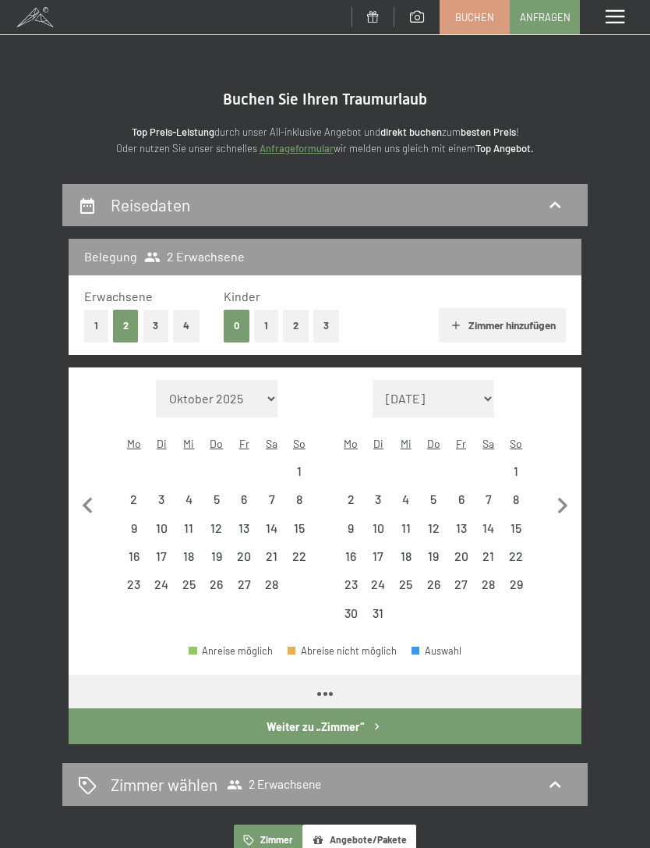
click at [560, 490] on icon "button" at bounding box center [563, 506] width 33 height 33
select select "[DATE]"
select select "2026-04-01"
click at [559, 478] on button "button" at bounding box center [563, 504] width 33 height 248
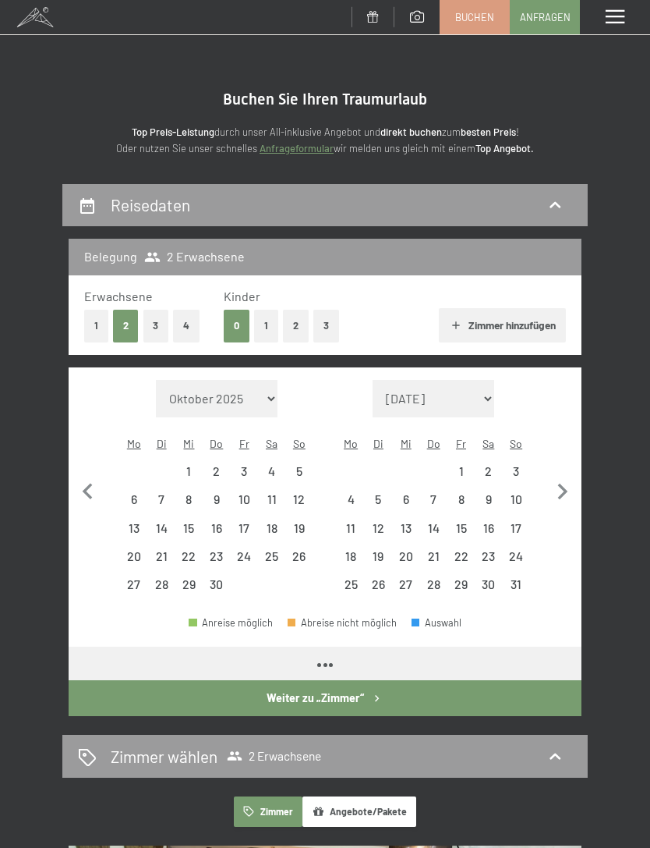
click at [558, 483] on icon "button" at bounding box center [563, 492] width 33 height 33
select select "2026-05-01"
select select "2026-06-01"
select select "2026-05-01"
select select "2026-06-01"
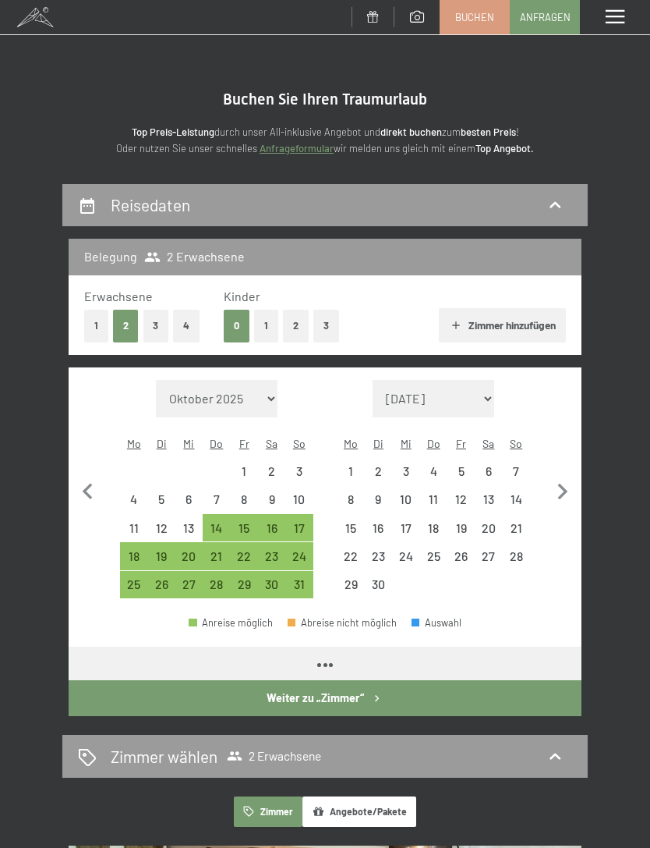
select select "2026-05-01"
select select "2026-06-01"
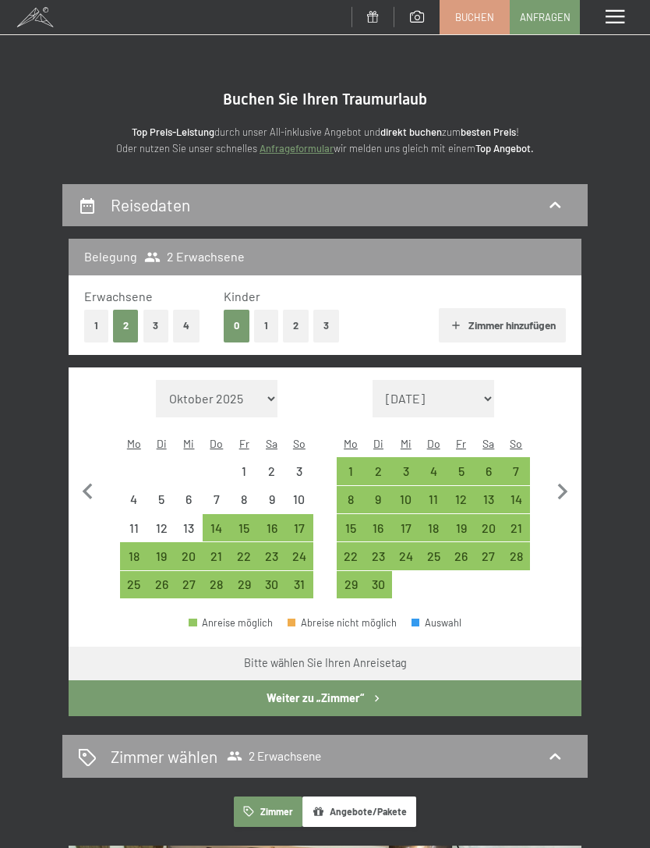
click at [557, 484] on icon "button" at bounding box center [563, 492] width 33 height 33
select select "2026-06-01"
select select "2026-07-01"
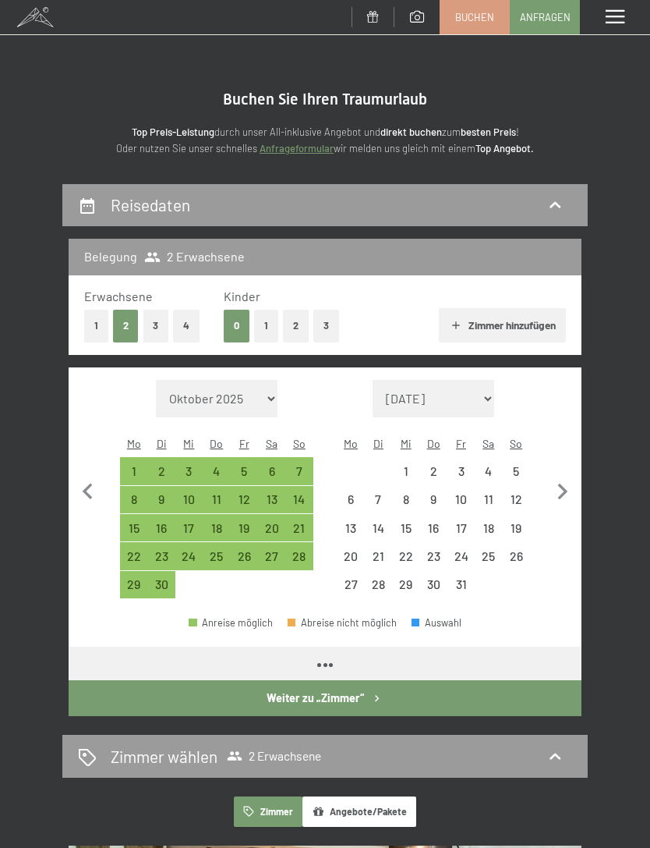
click at [556, 484] on icon "button" at bounding box center [563, 492] width 33 height 33
select select "2026-07-01"
select select "2026-08-01"
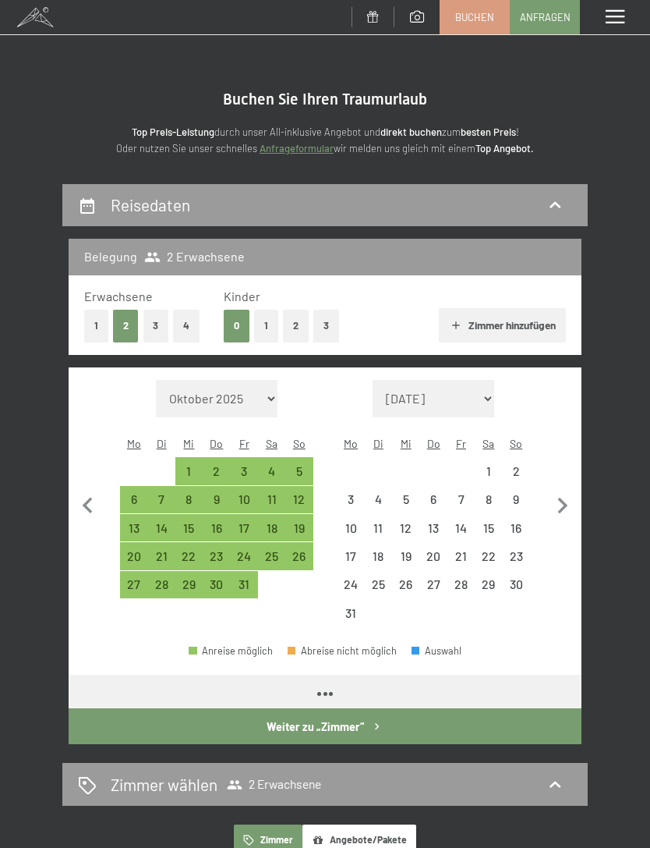
click at [557, 490] on icon "button" at bounding box center [563, 506] width 33 height 33
select select "2026-08-01"
select select "2026-09-01"
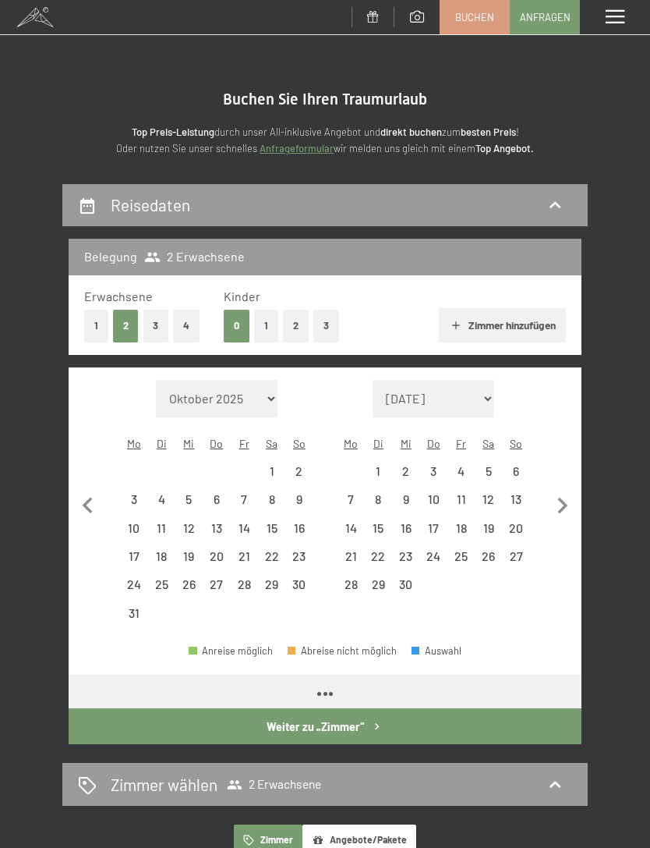
select select "2026-08-01"
select select "2026-09-01"
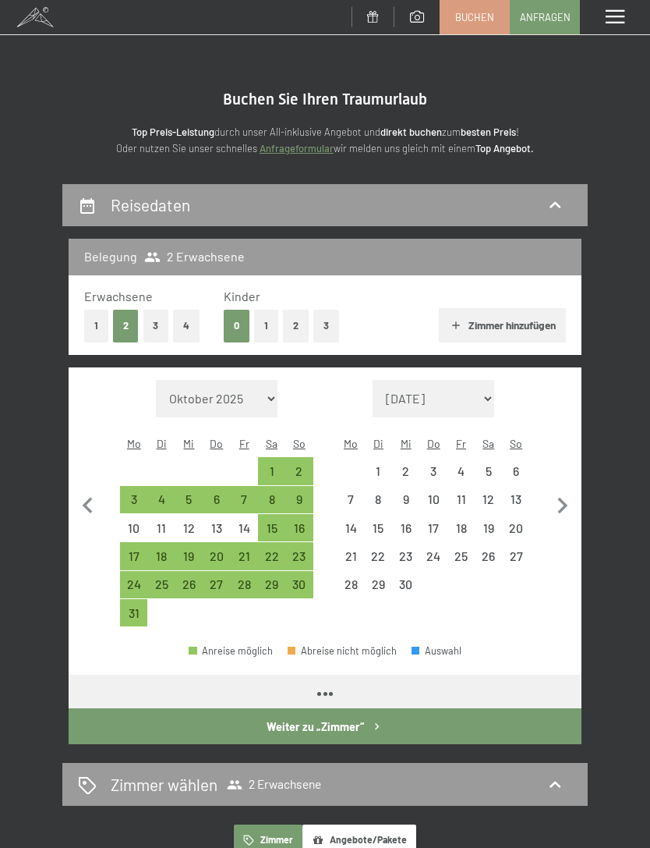
click at [553, 491] on icon "button" at bounding box center [563, 506] width 33 height 33
select select "2026-09-01"
select select "2026-10-01"
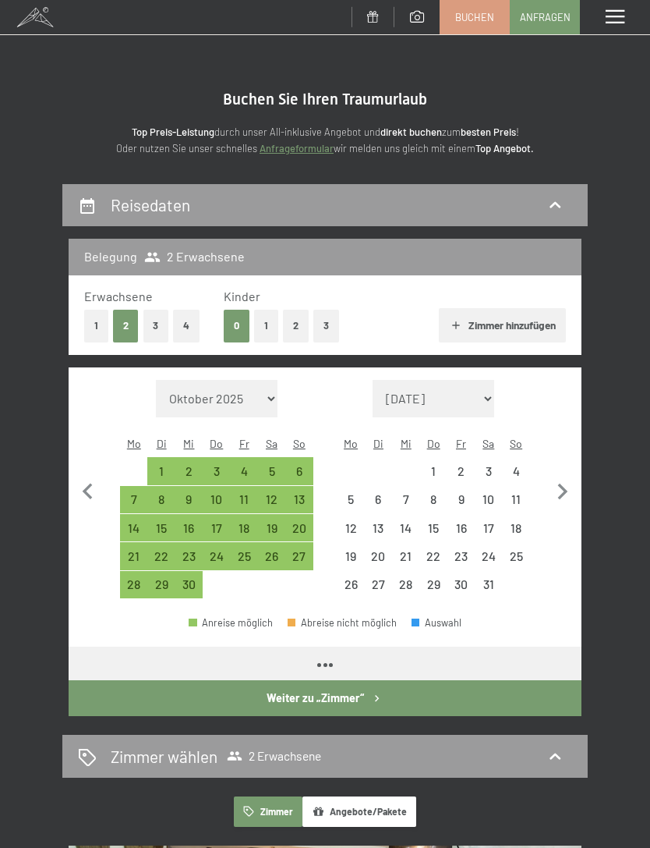
select select "2026-09-01"
select select "2026-10-01"
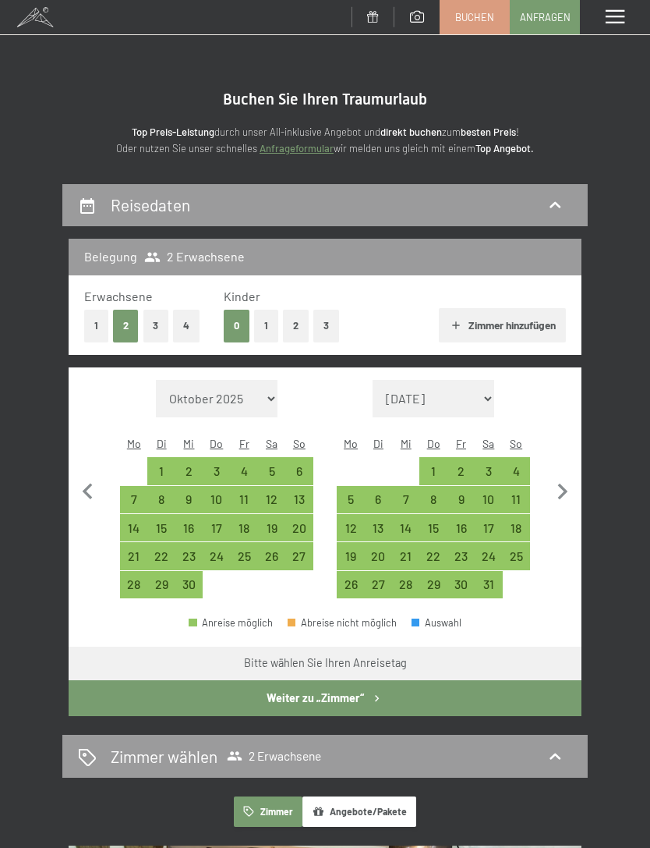
click at [491, 465] on div "3" at bounding box center [488, 477] width 24 height 24
select select "2026-09-01"
select select "2026-10-01"
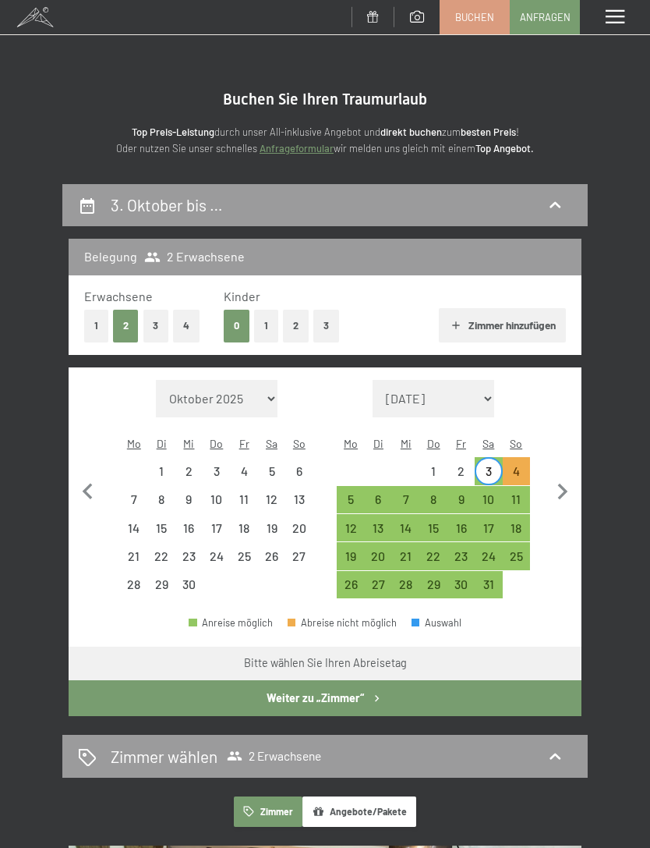
click at [488, 493] on div "10" at bounding box center [488, 505] width 24 height 24
select select "2026-09-01"
select select "2026-10-01"
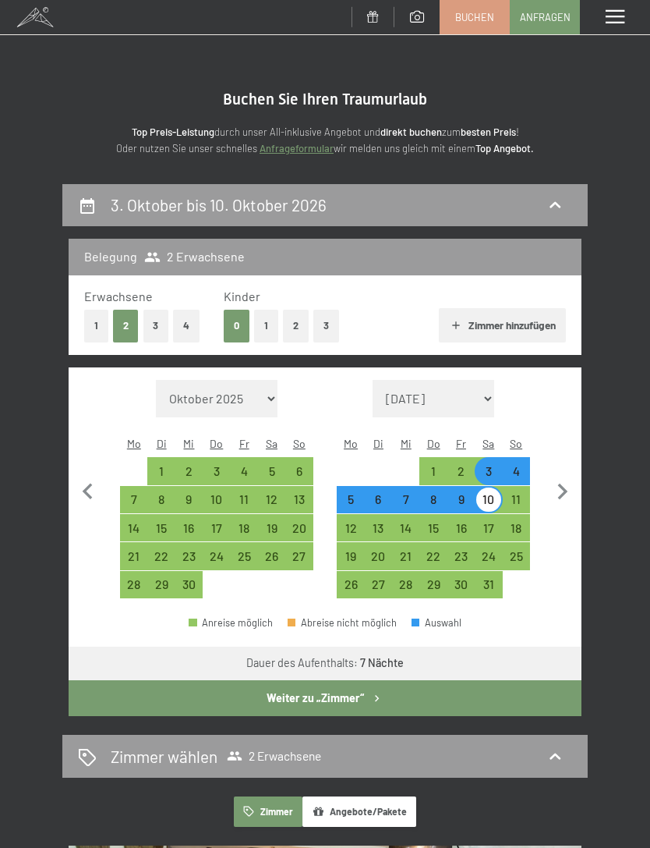
click at [364, 680] on button "Weiter zu „Zimmer“" at bounding box center [325, 698] width 513 height 36
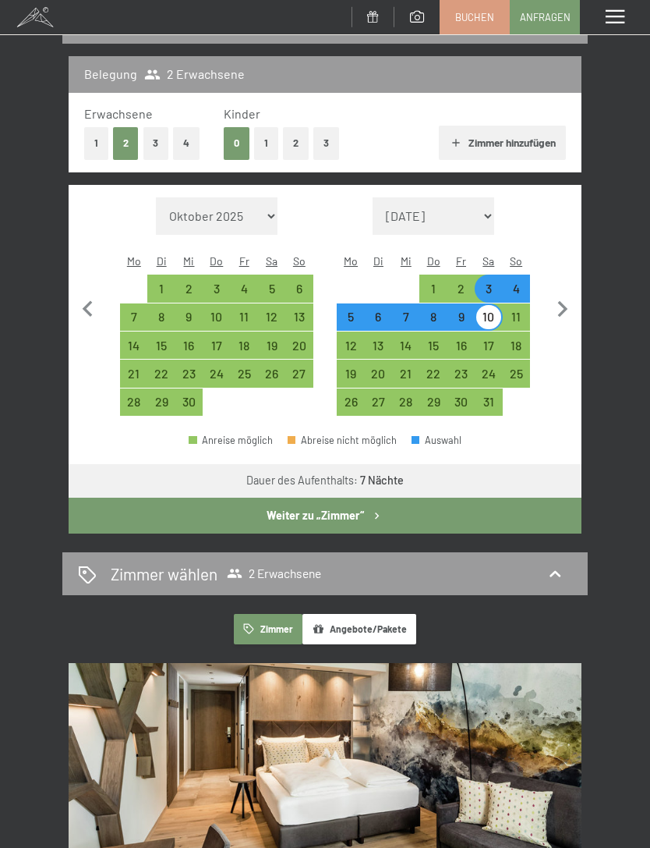
select select "2026-09-01"
select select "2026-10-01"
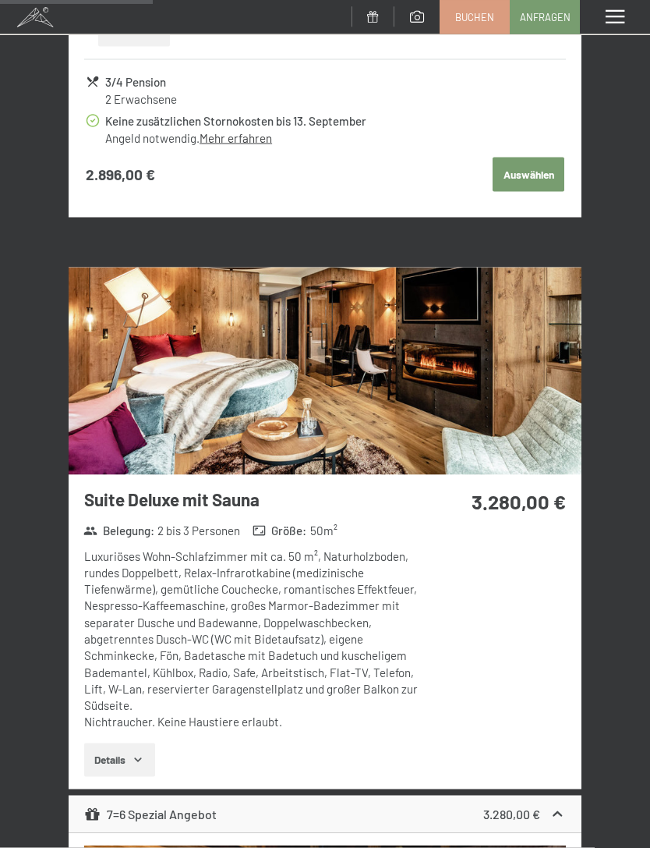
scroll to position [2390, 0]
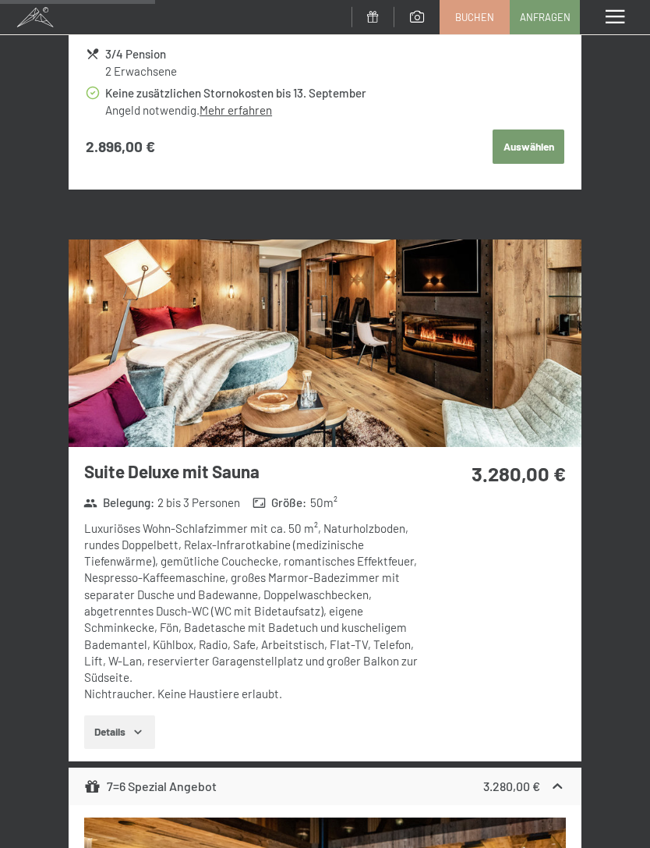
click at [253, 461] on h3 "Suite Deluxe mit Sauna" at bounding box center [256, 471] width 344 height 24
click at [515, 461] on strong "3.280,00 €" at bounding box center [519, 473] width 94 height 24
click at [491, 317] on img at bounding box center [325, 342] width 513 height 207
click at [638, 9] on div "Menü" at bounding box center [615, 17] width 70 height 34
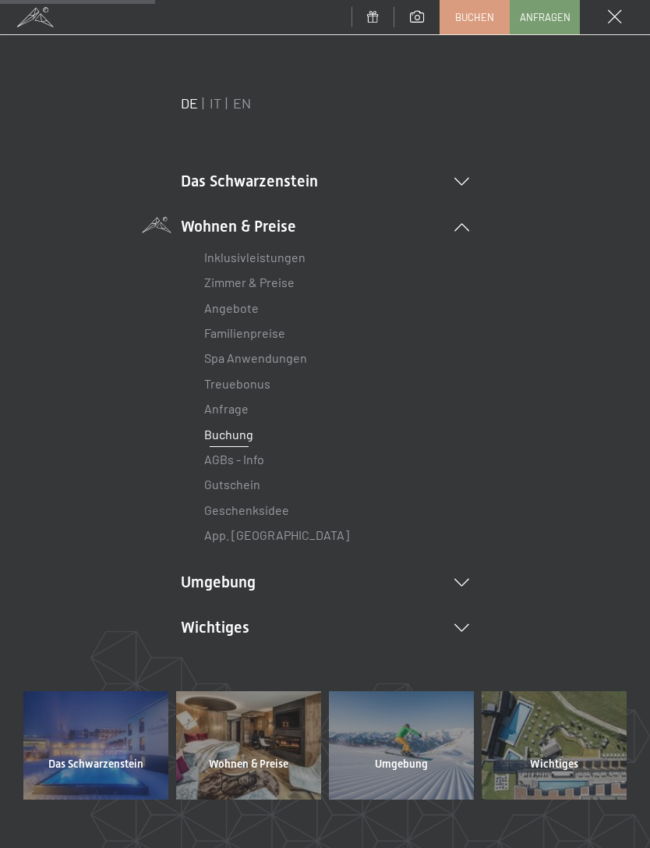
scroll to position [2, 0]
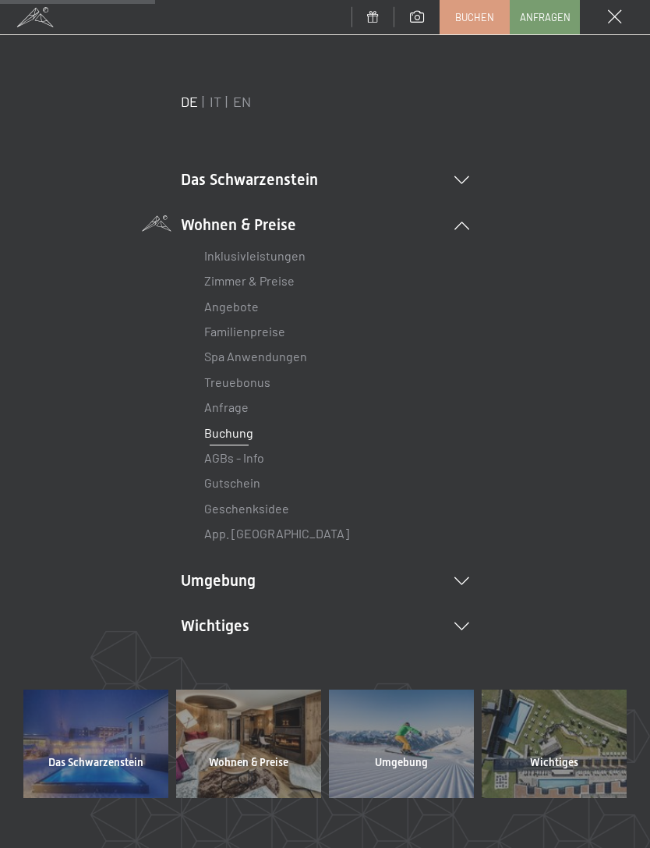
click at [234, 431] on link "Buchung" at bounding box center [228, 432] width 49 height 15
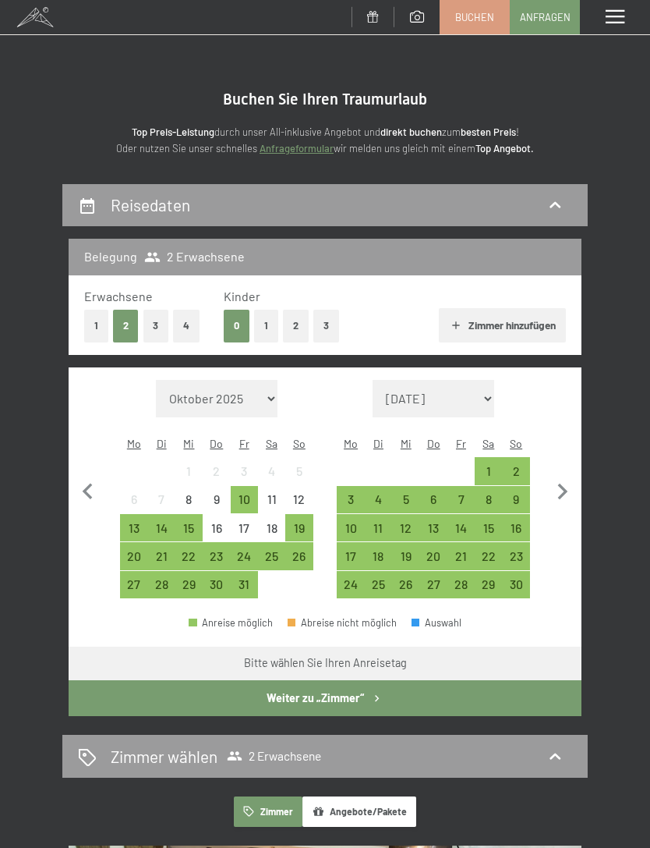
click at [561, 487] on icon "button" at bounding box center [563, 491] width 10 height 16
select select "[DATE]"
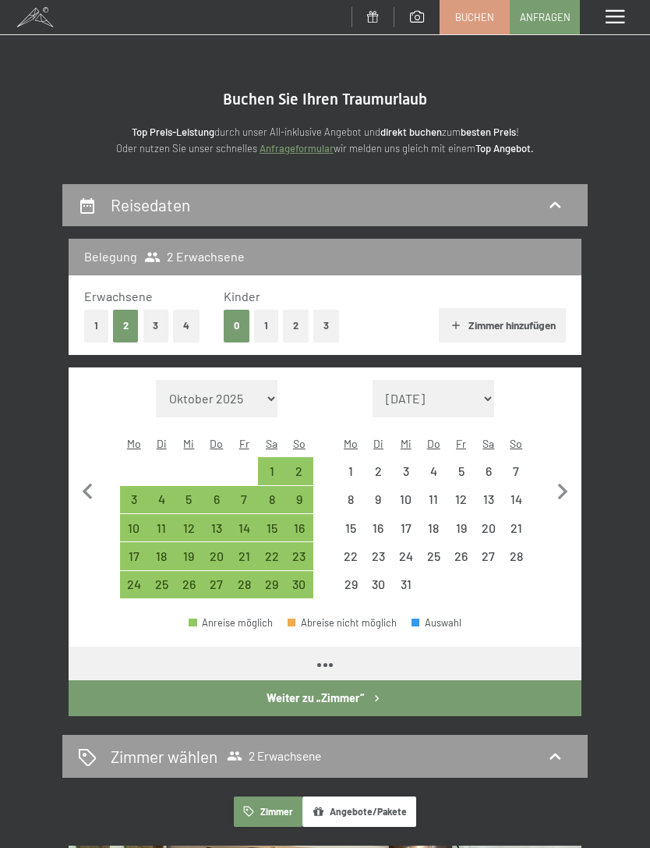
click at [561, 487] on icon "button" at bounding box center [563, 491] width 10 height 16
select select "[DATE]"
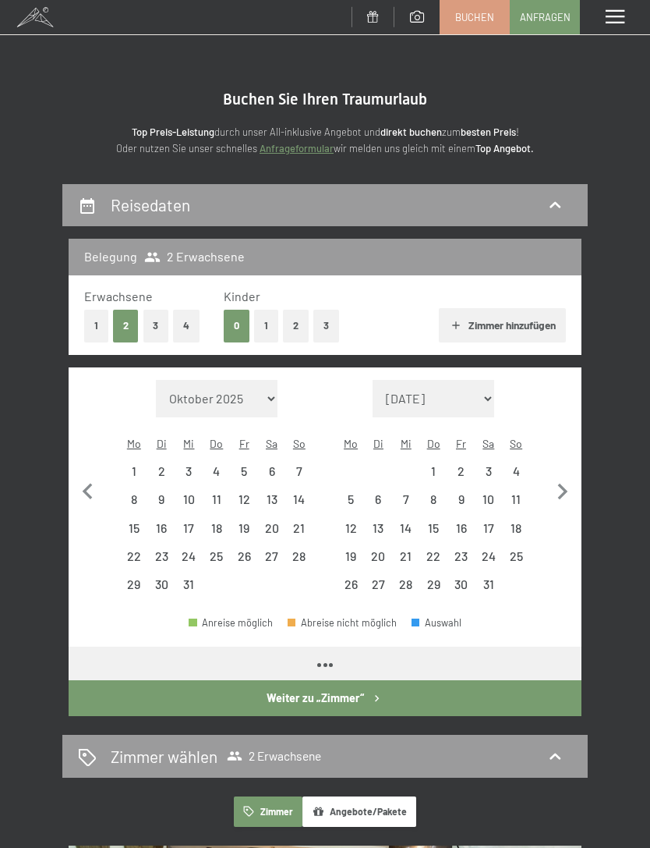
click at [565, 485] on icon "button" at bounding box center [563, 492] width 33 height 33
select select "[DATE]"
click at [568, 479] on icon "button" at bounding box center [563, 492] width 33 height 33
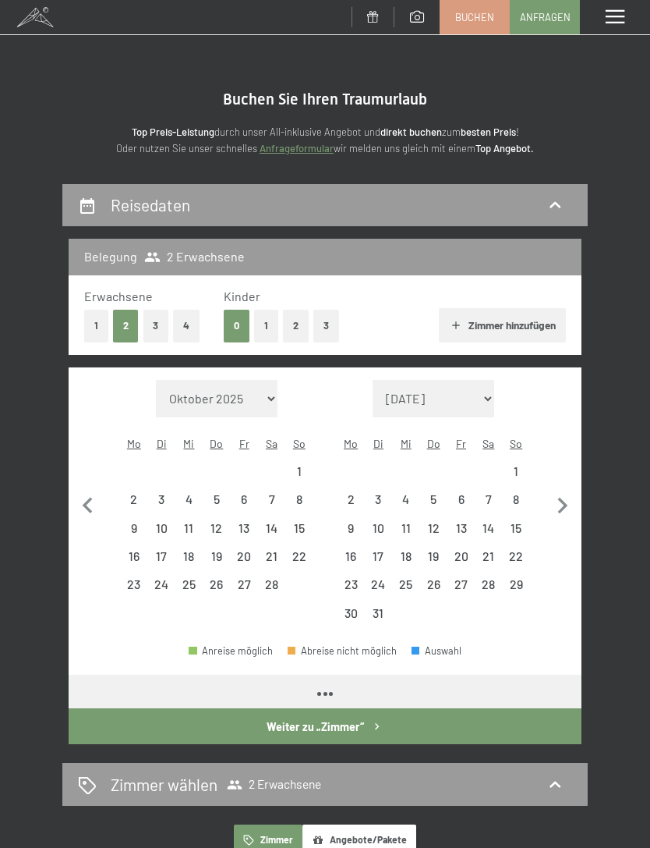
click at [568, 478] on button "button" at bounding box center [563, 504] width 33 height 248
click at [564, 490] on icon "button" at bounding box center [563, 506] width 33 height 33
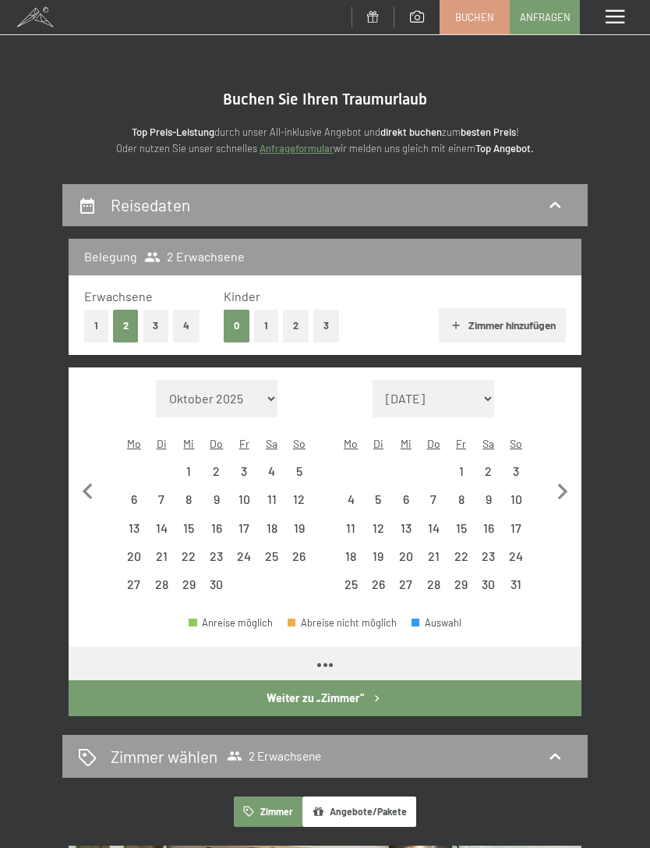
click at [564, 483] on icon "button" at bounding box center [563, 491] width 10 height 16
select select "[DATE]"
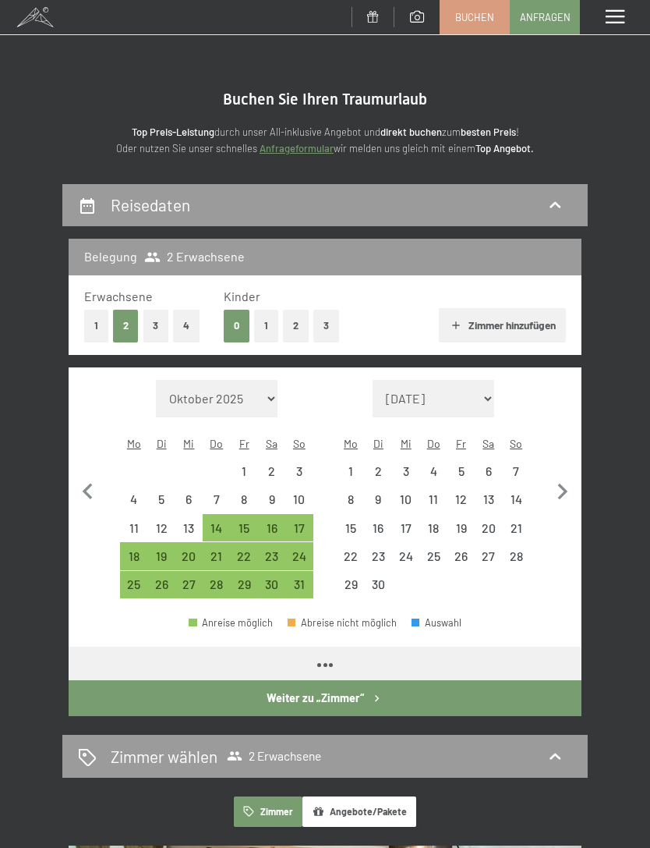
click at [561, 483] on icon "button" at bounding box center [563, 491] width 10 height 16
select select "[DATE]"
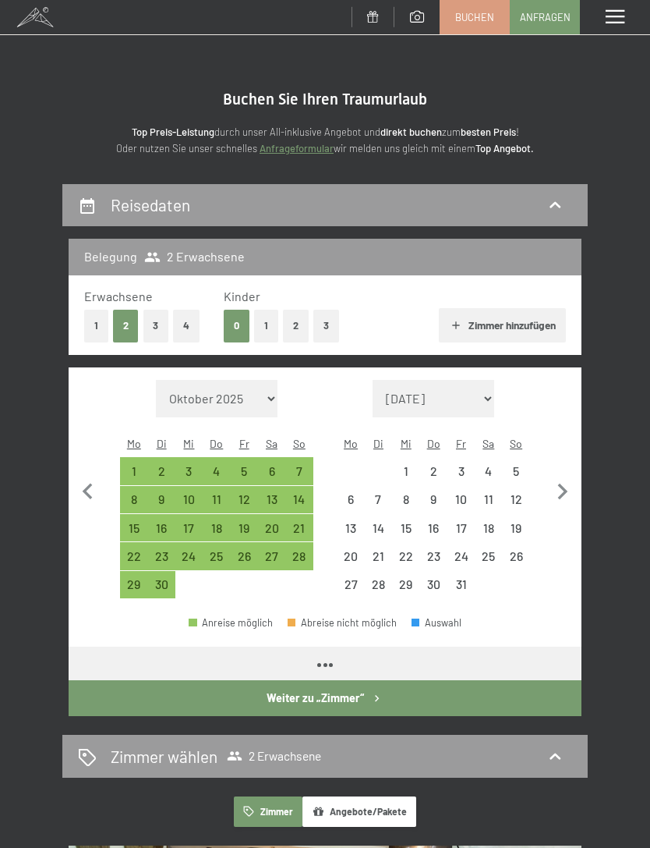
click at [564, 487] on icon "button" at bounding box center [563, 492] width 33 height 33
select select "[DATE]"
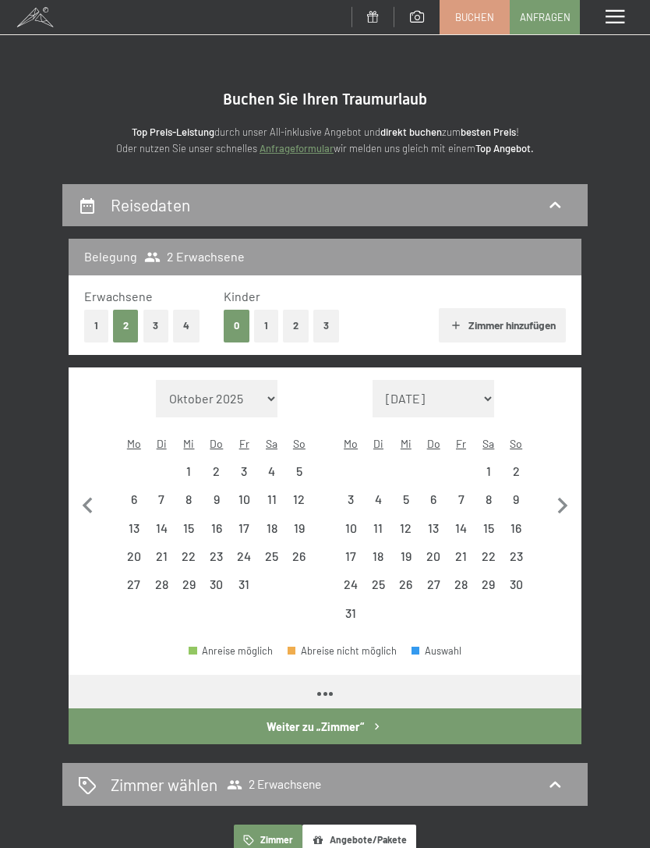
select select "[DATE]"
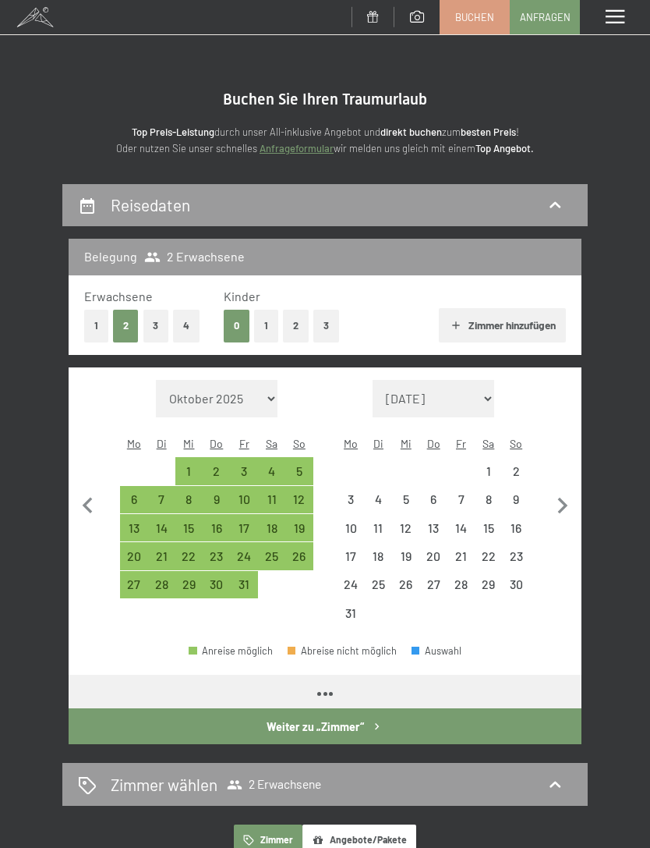
click at [565, 490] on icon "button" at bounding box center [563, 506] width 33 height 33
select select "[DATE]"
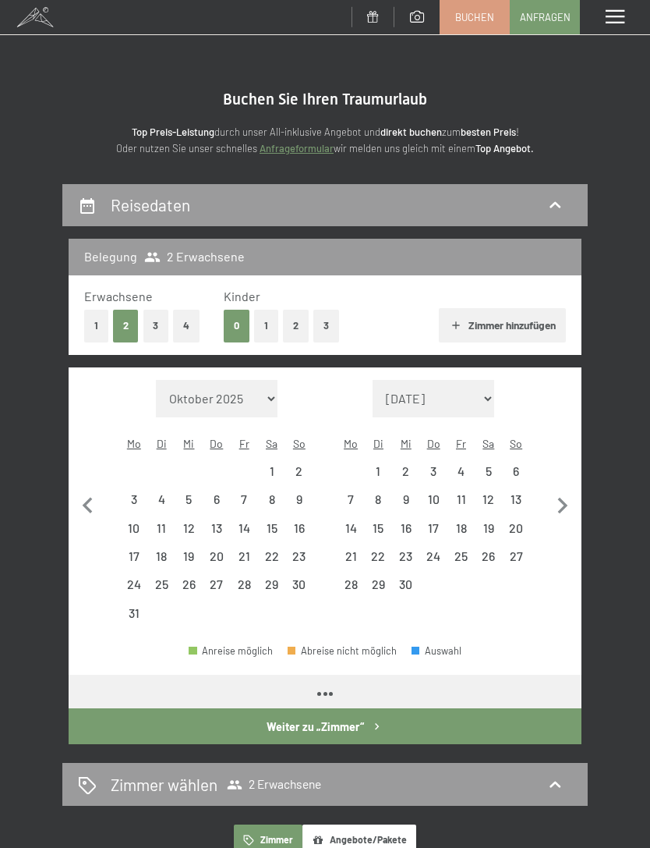
select select "[DATE]"
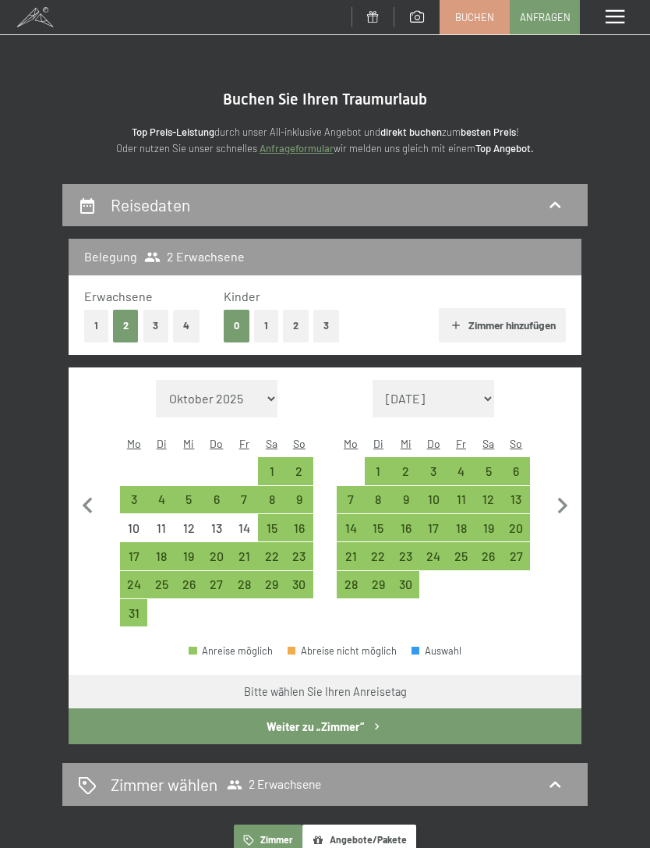
click at [566, 490] on icon "button" at bounding box center [563, 506] width 33 height 33
select select "[DATE]"
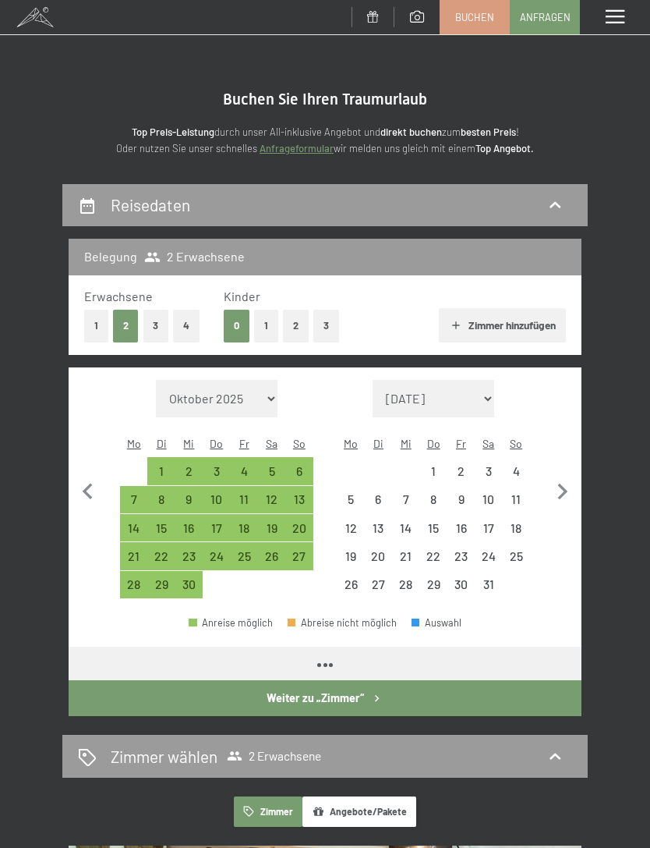
select select "[DATE]"
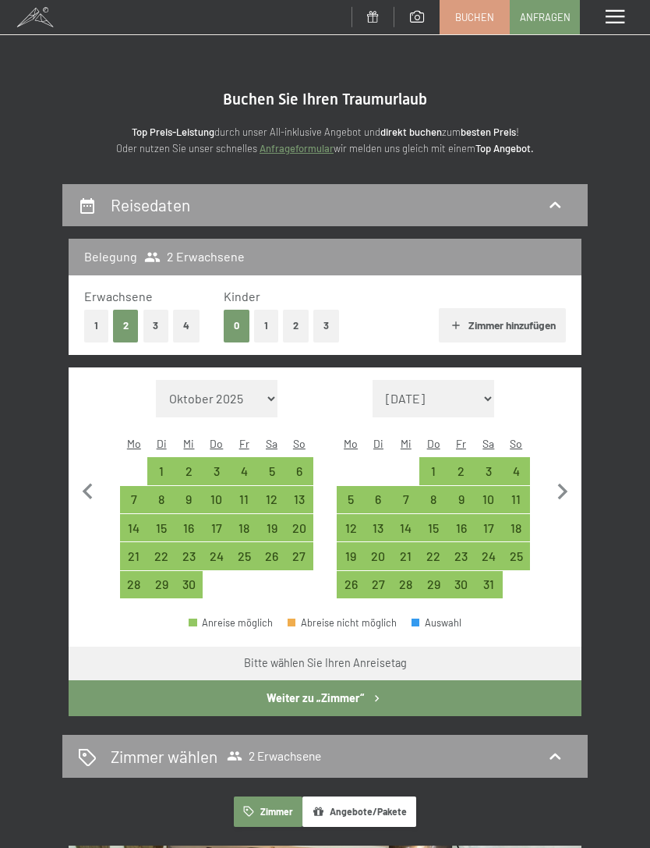
click at [491, 465] on div "3" at bounding box center [488, 477] width 24 height 24
select select "[DATE]"
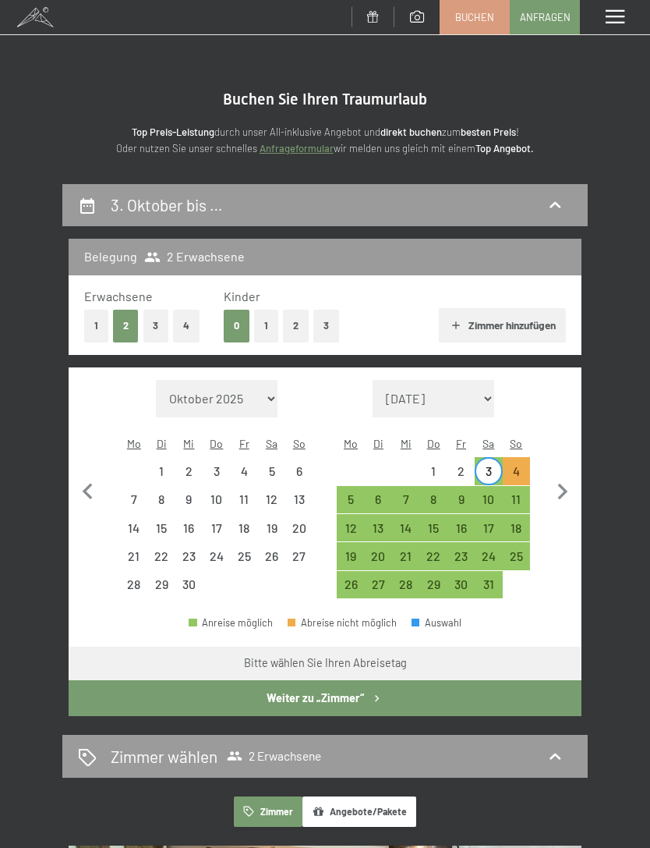
click at [494, 493] on div "10" at bounding box center [488, 505] width 24 height 24
select select "[DATE]"
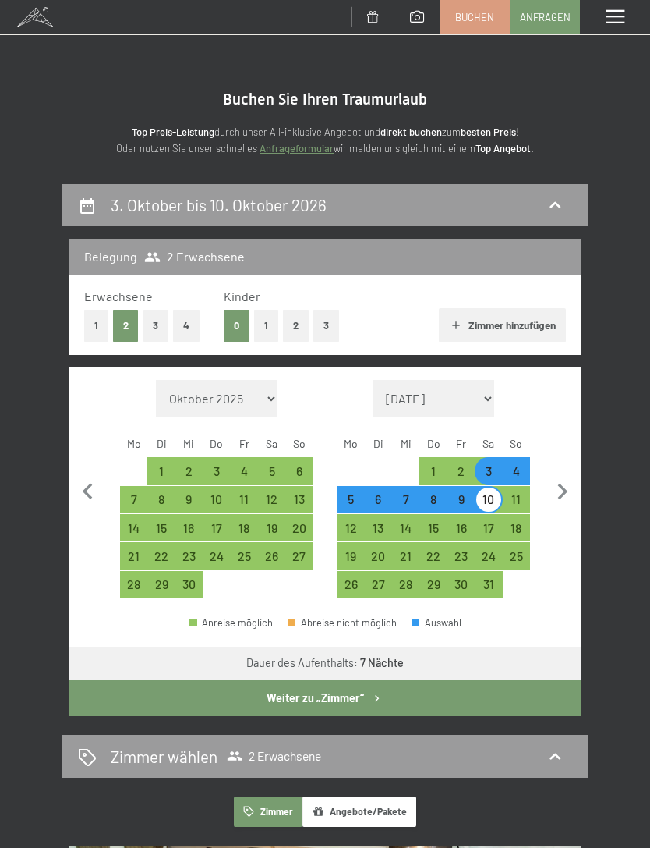
click at [384, 680] on button "Weiter zu „Zimmer“" at bounding box center [325, 698] width 513 height 36
select select "[DATE]"
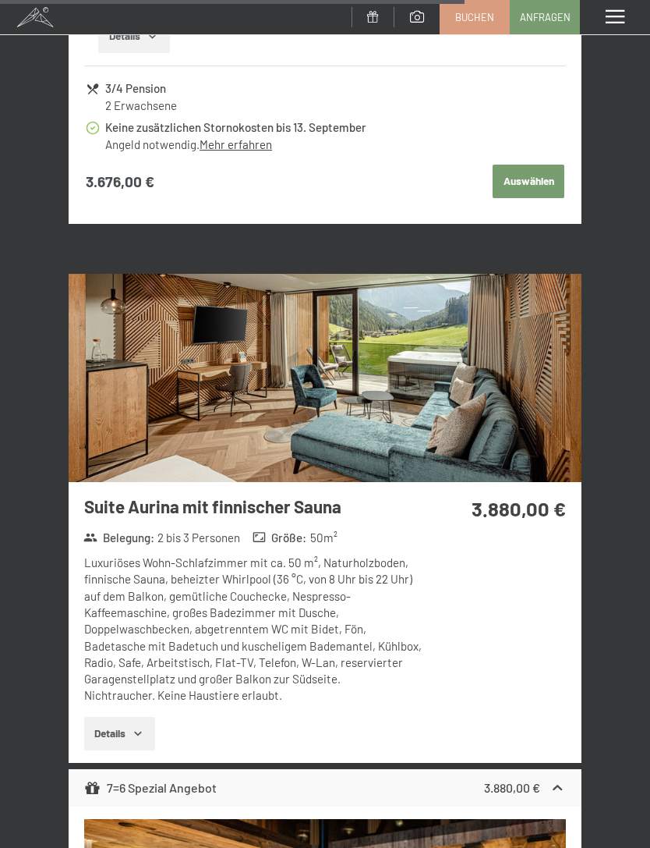
scroll to position [7140, 0]
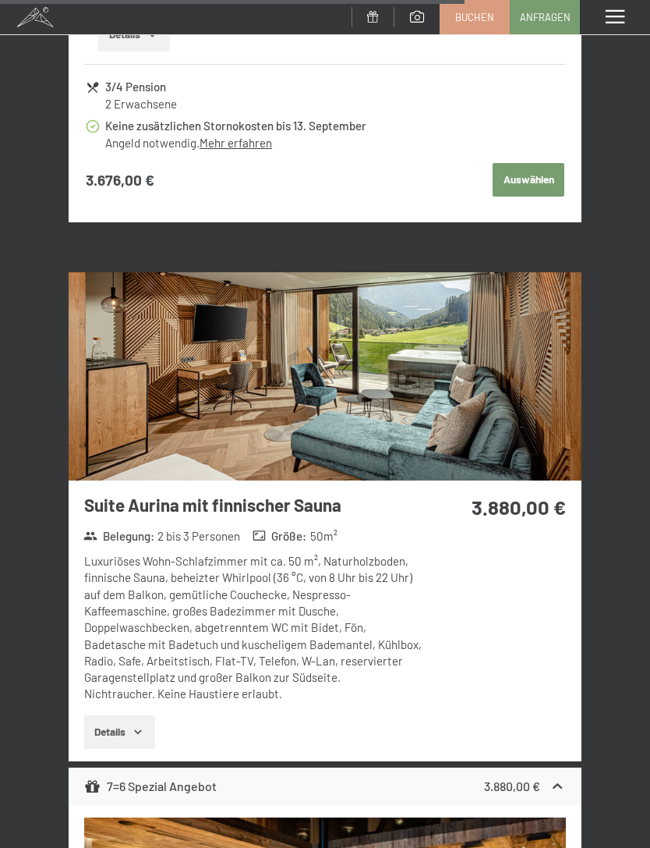
click at [501, 349] on img at bounding box center [325, 375] width 513 height 207
click at [641, 9] on div "Menü" at bounding box center [615, 17] width 70 height 34
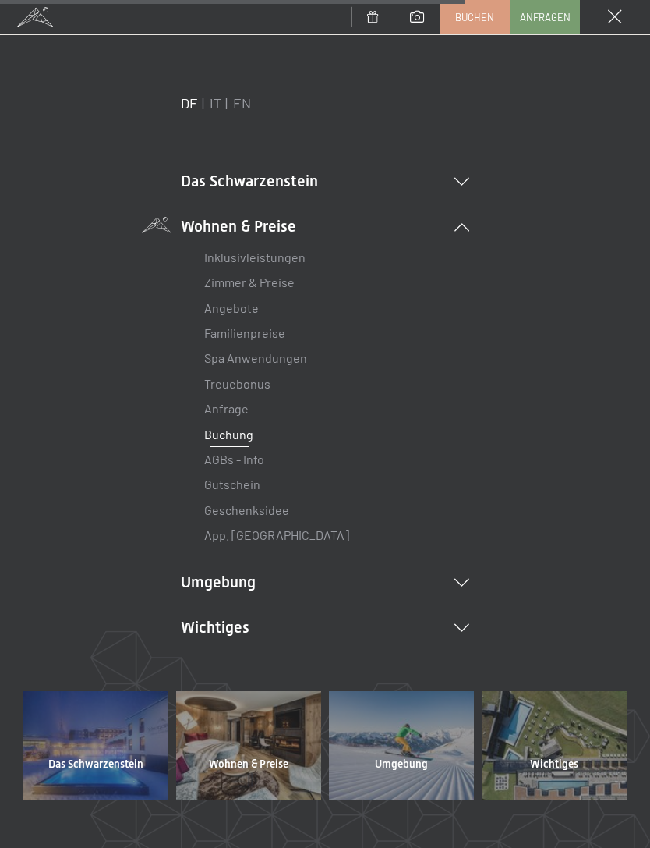
click at [610, 19] on span at bounding box center [615, 17] width 14 height 14
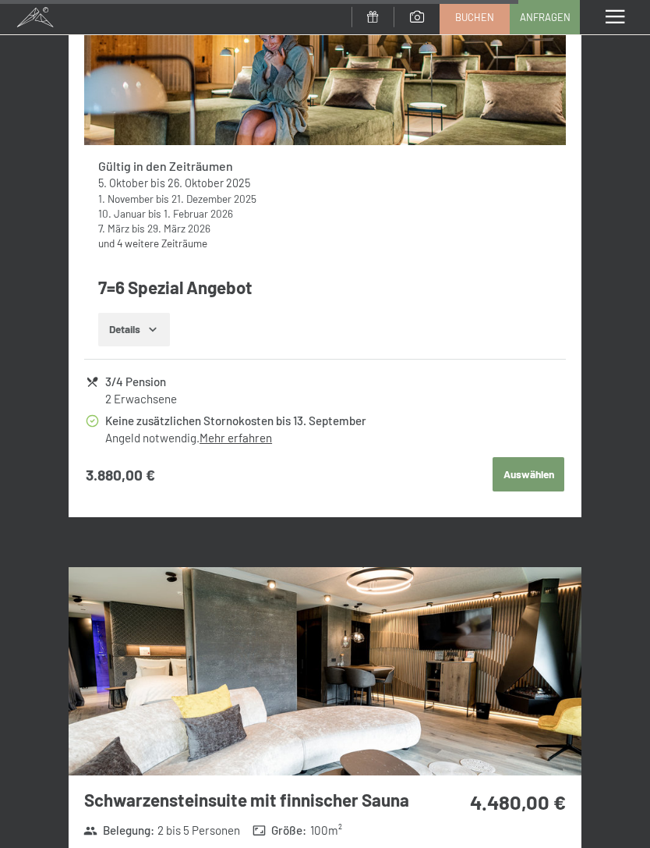
scroll to position [7989, 0]
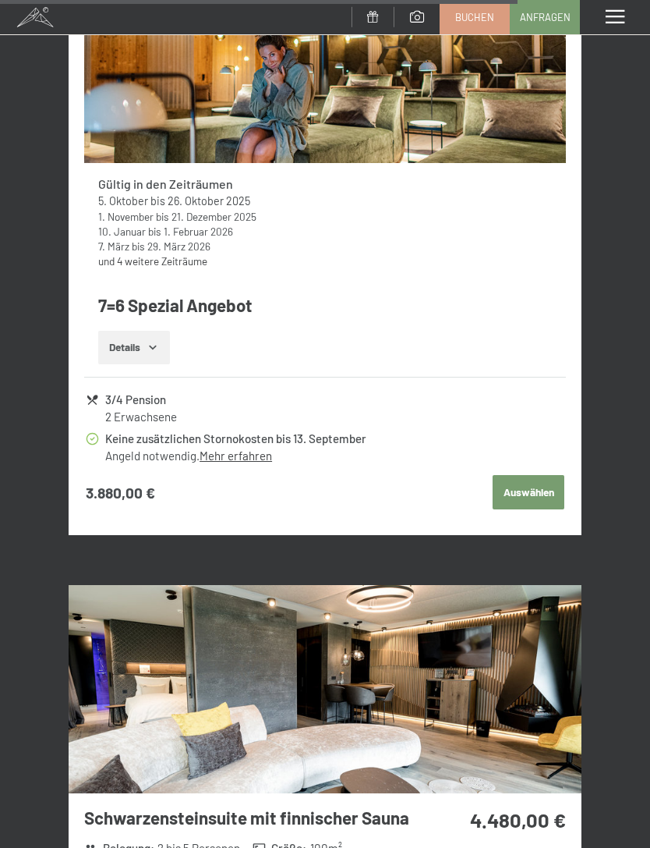
click at [473, 22] on span "Buchen" at bounding box center [474, 17] width 39 height 14
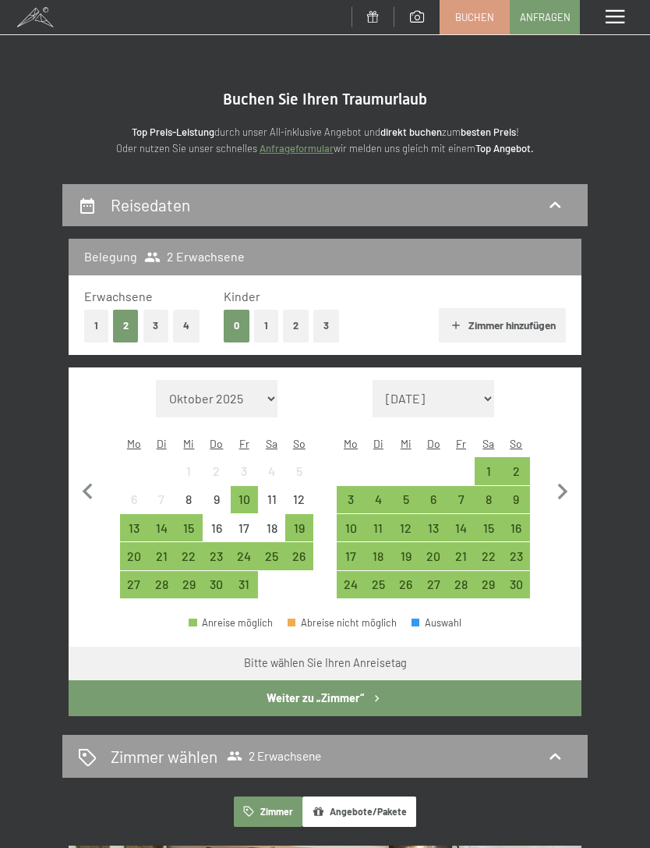
click at [560, 486] on icon "button" at bounding box center [563, 491] width 10 height 16
select select "[DATE]"
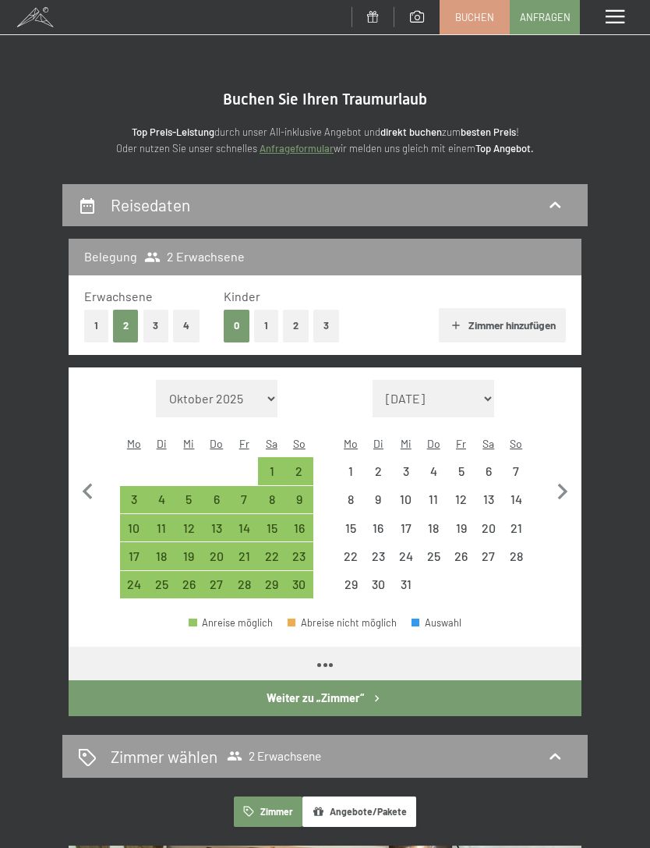
select select "2025-11-01"
select select "2025-12-01"
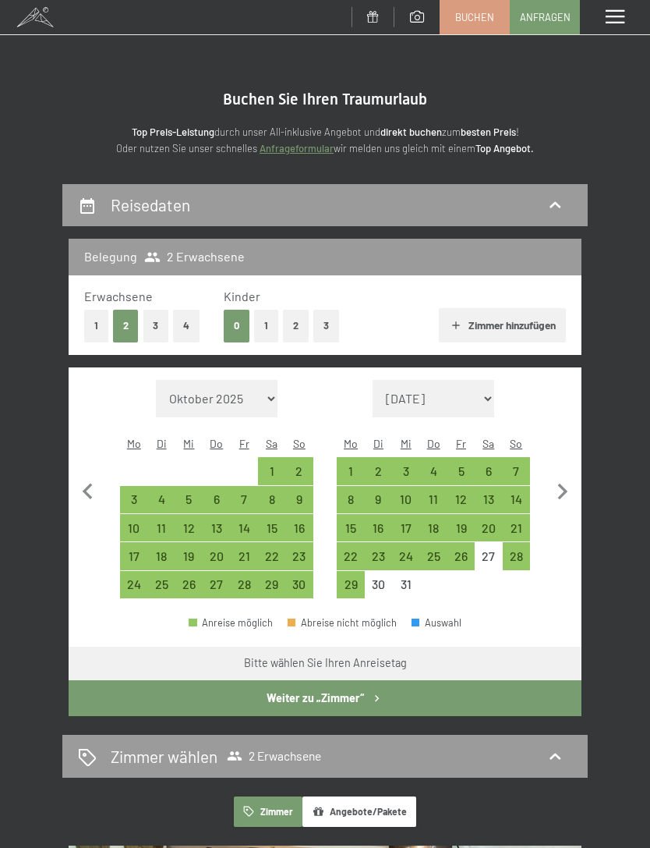
click at [564, 476] on icon "button" at bounding box center [563, 492] width 33 height 33
select select "2025-12-01"
select select "2026-01-01"
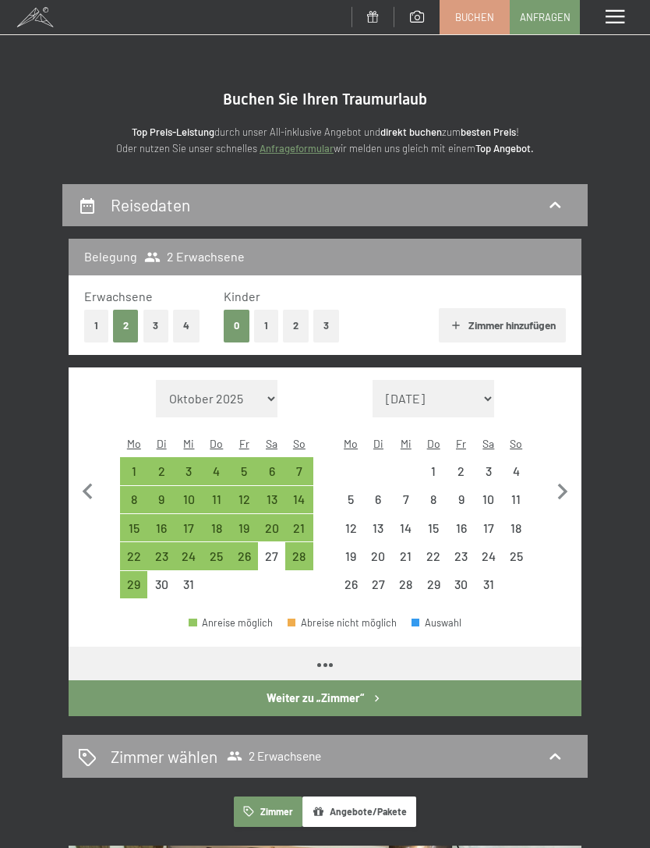
select select "2025-12-01"
select select "2026-01-01"
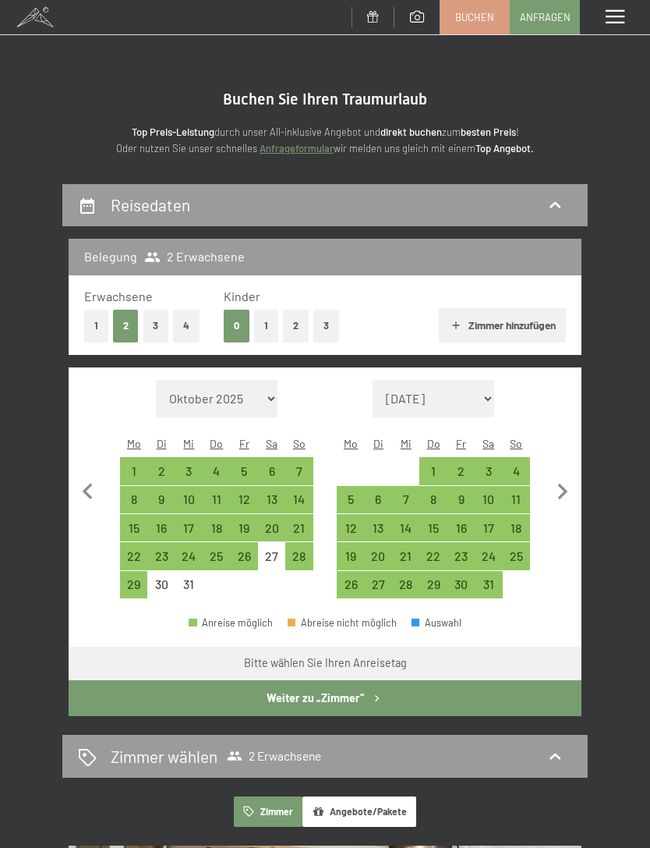
click at [569, 480] on icon "button" at bounding box center [563, 492] width 33 height 33
select select "[DATE]"
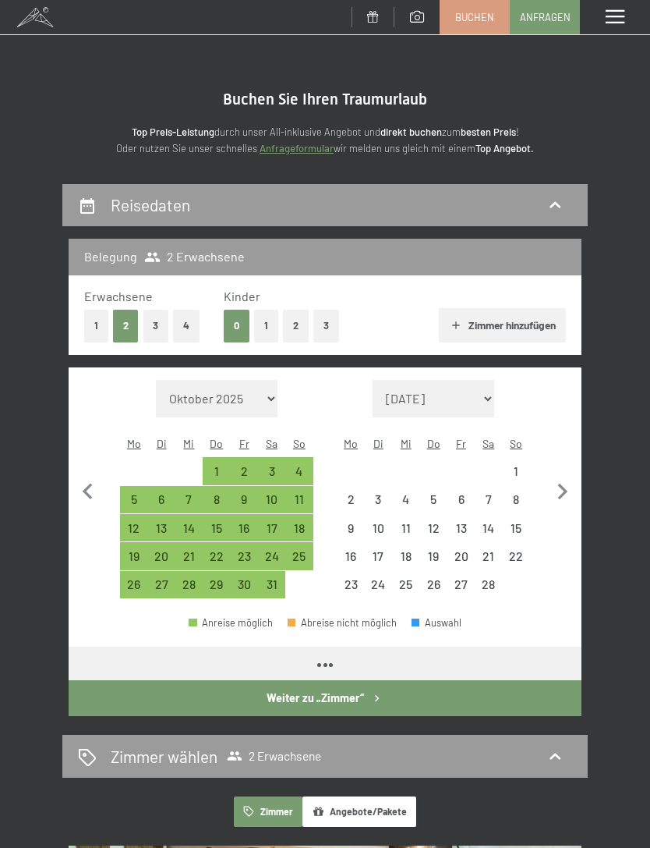
select select "[DATE]"
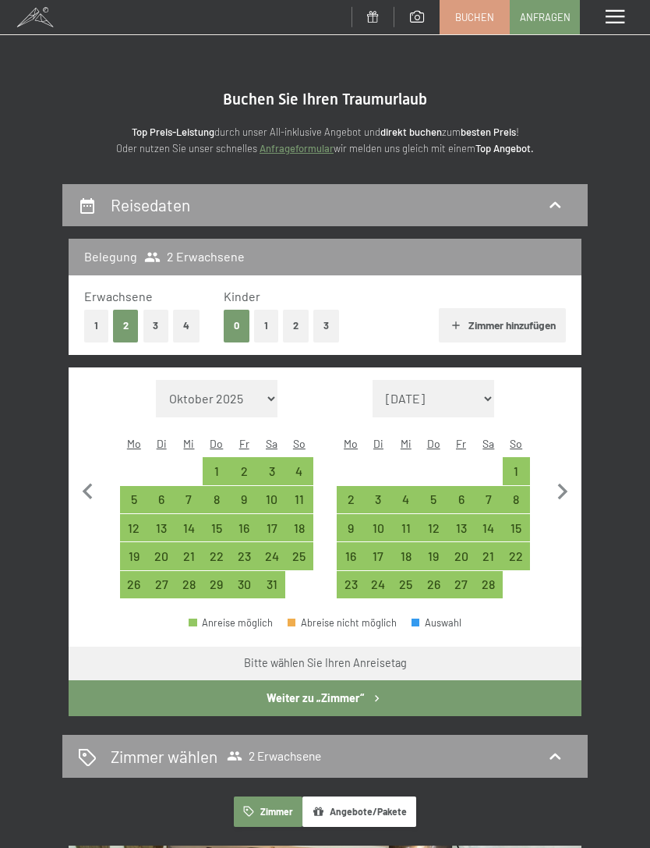
click at [558, 477] on icon "button" at bounding box center [563, 492] width 33 height 33
select select "[DATE]"
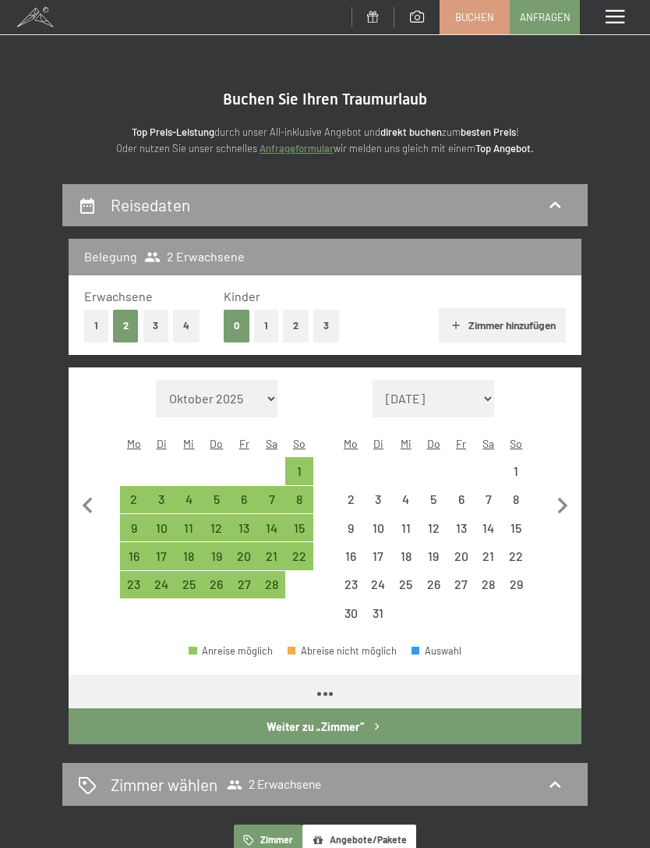
select select "[DATE]"
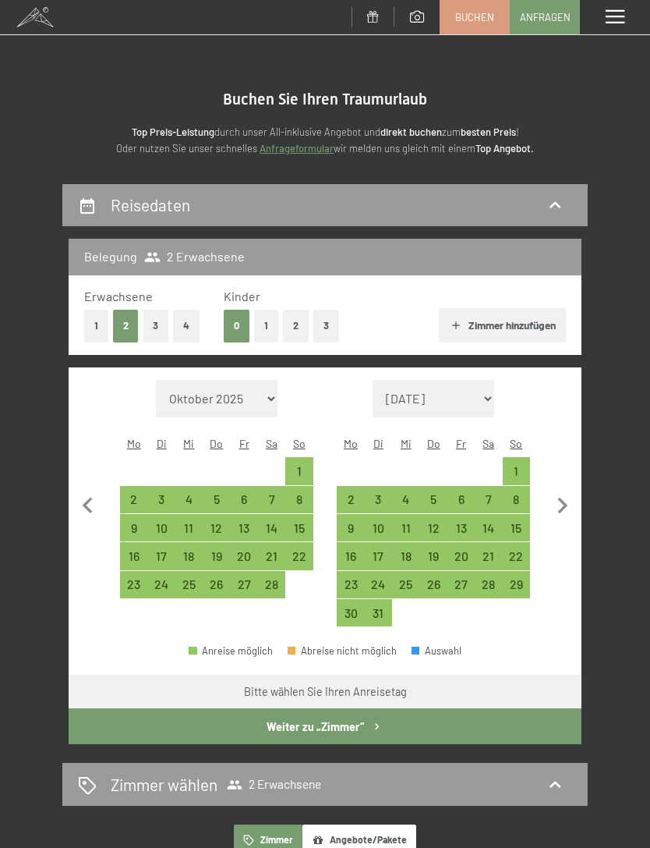
click at [433, 493] on div "5" at bounding box center [433, 505] width 24 height 24
select select "[DATE]"
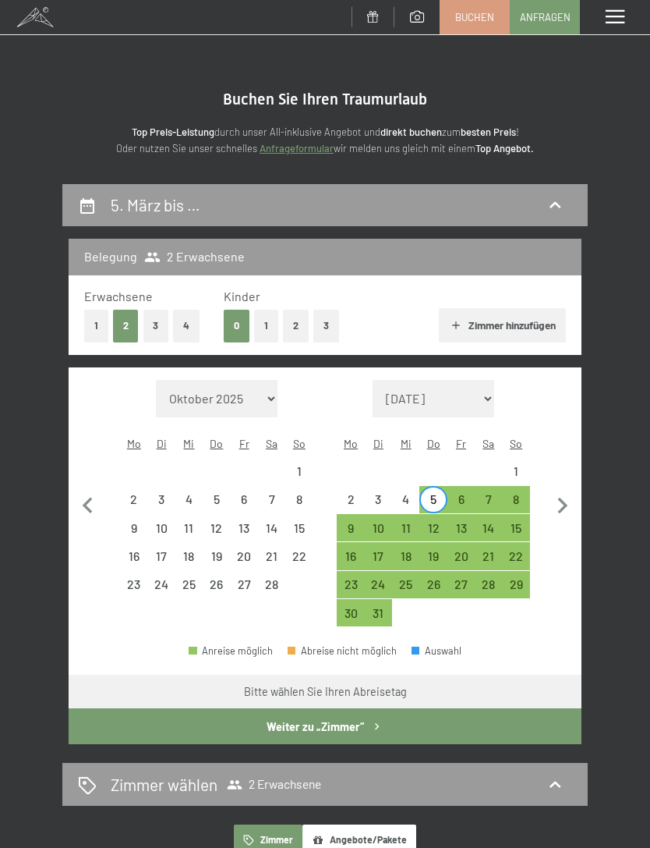
click at [521, 493] on div "8" at bounding box center [516, 505] width 24 height 24
select select "[DATE]"
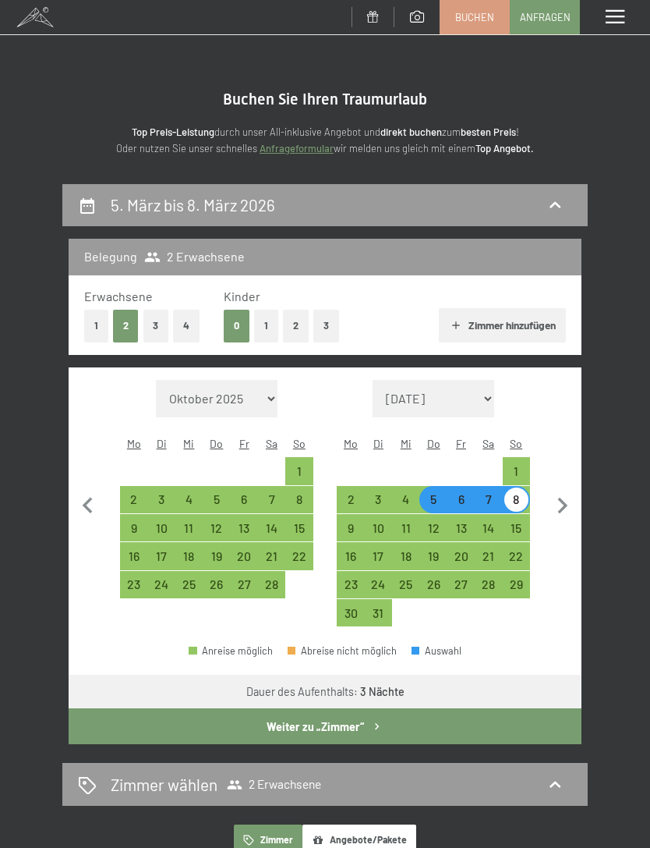
click at [392, 708] on button "Weiter zu „Zimmer“" at bounding box center [325, 726] width 513 height 36
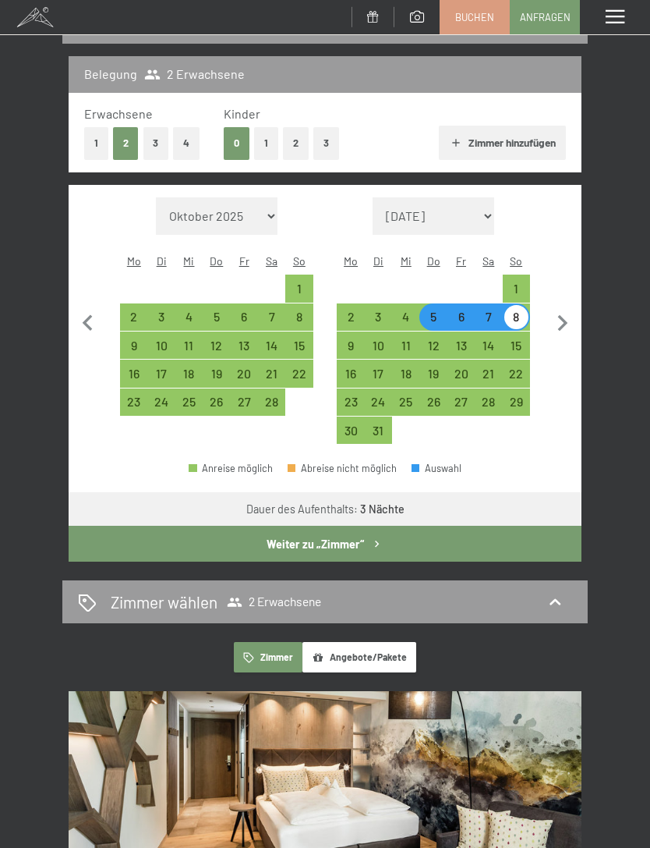
select select "[DATE]"
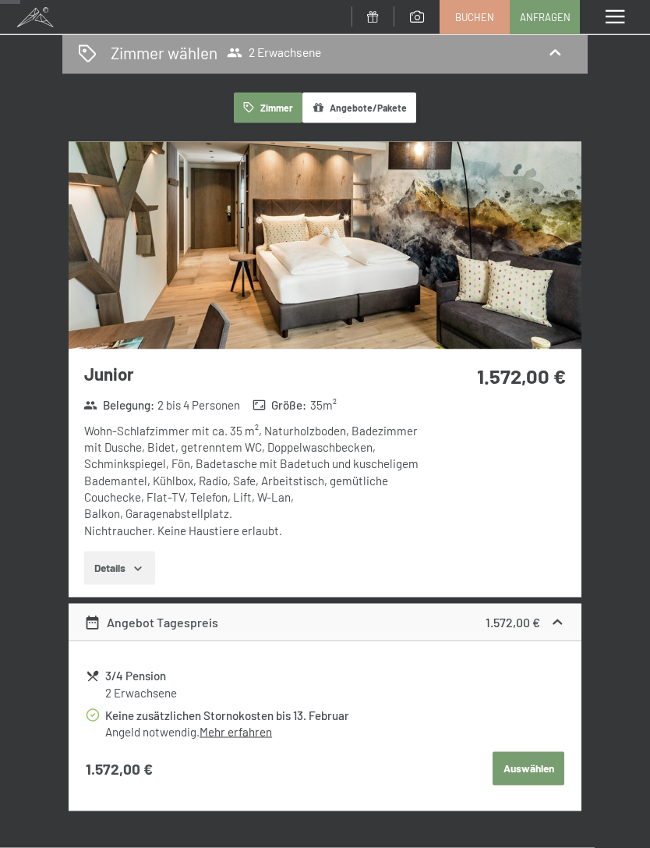
scroll to position [214, 0]
click at [374, 109] on button "Angebote/Pakete" at bounding box center [360, 107] width 114 height 30
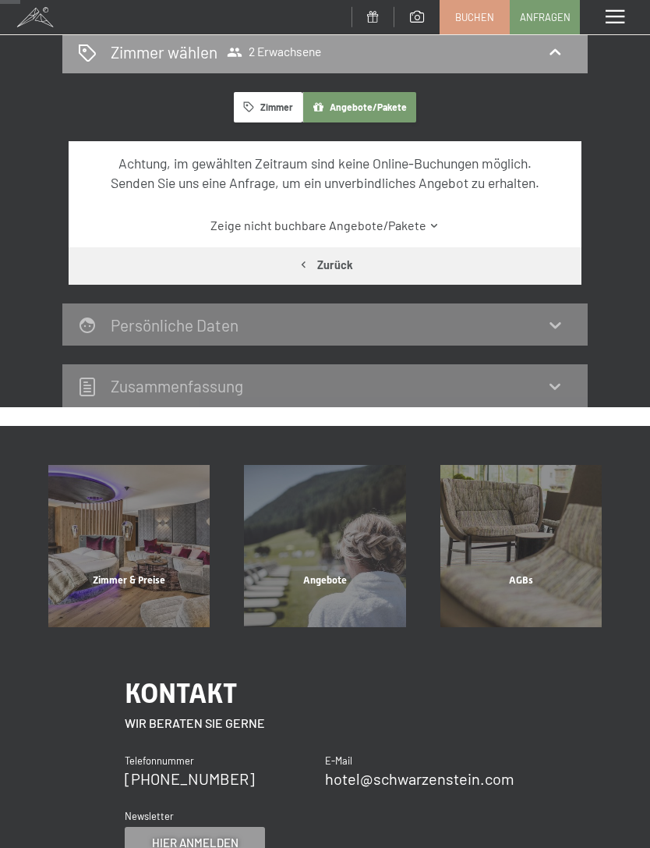
click at [334, 260] on button "Zurück" at bounding box center [325, 265] width 513 height 36
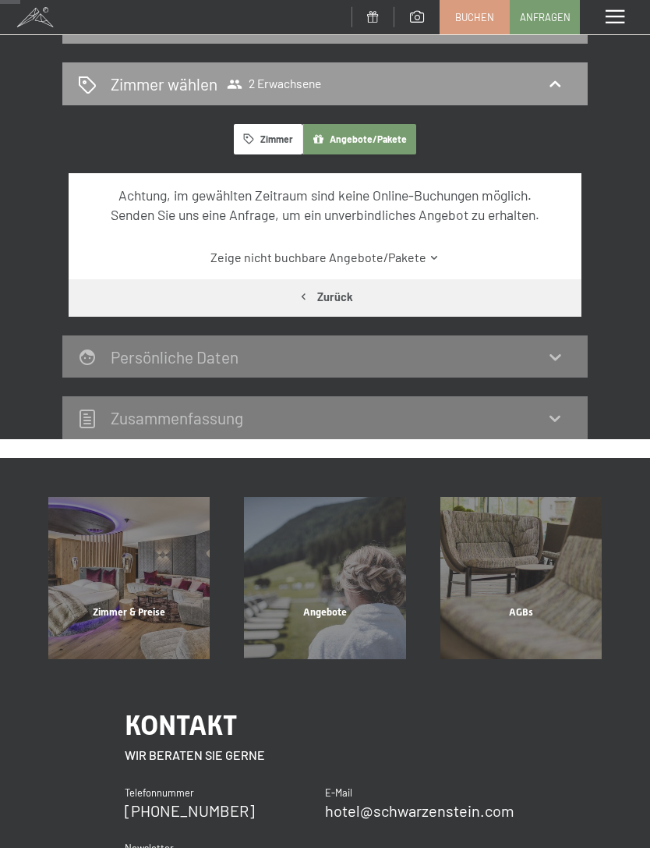
select select "[DATE]"
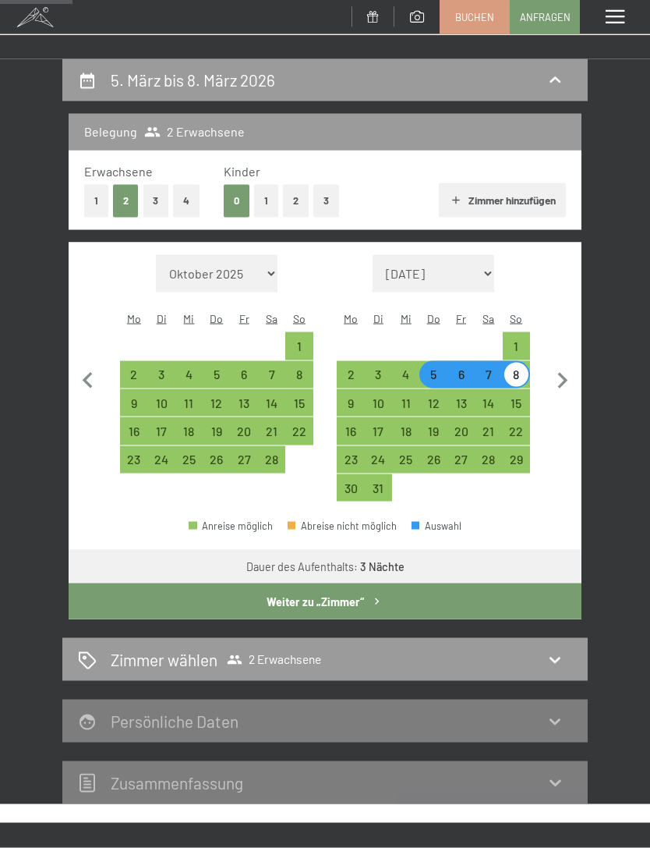
scroll to position [0, 0]
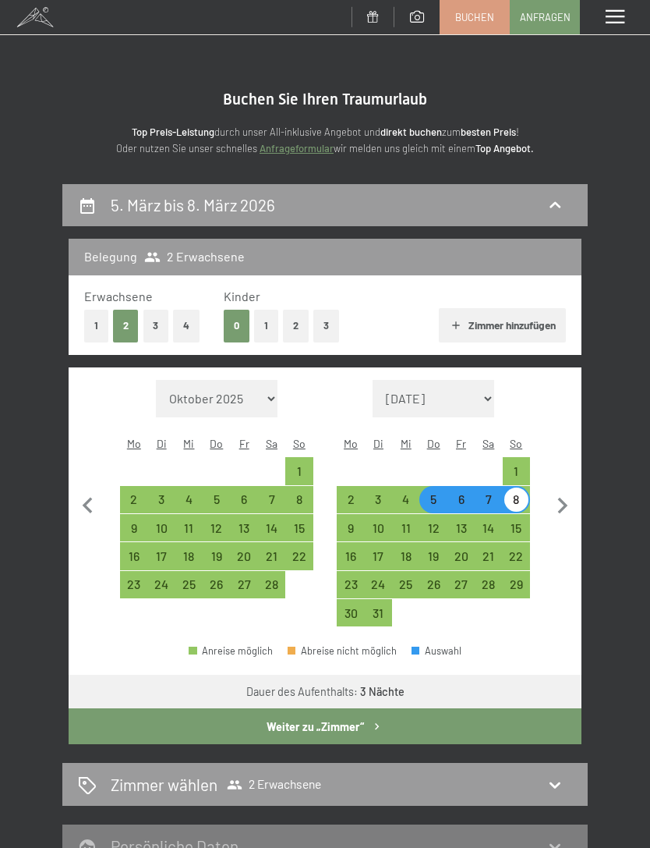
click at [434, 493] on div "5" at bounding box center [433, 505] width 24 height 24
select select "[DATE]"
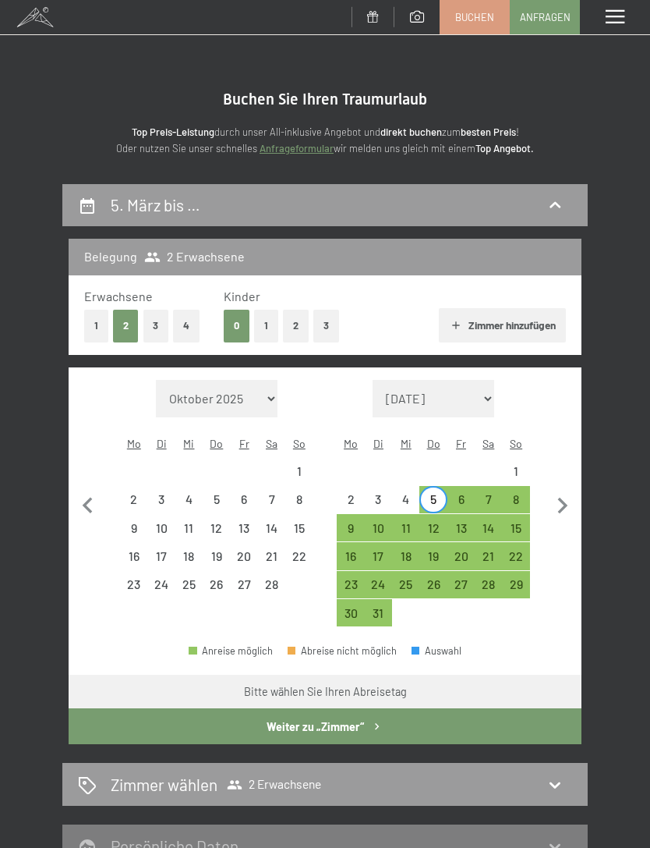
click at [355, 522] on div "9" at bounding box center [350, 534] width 24 height 24
select select "[DATE]"
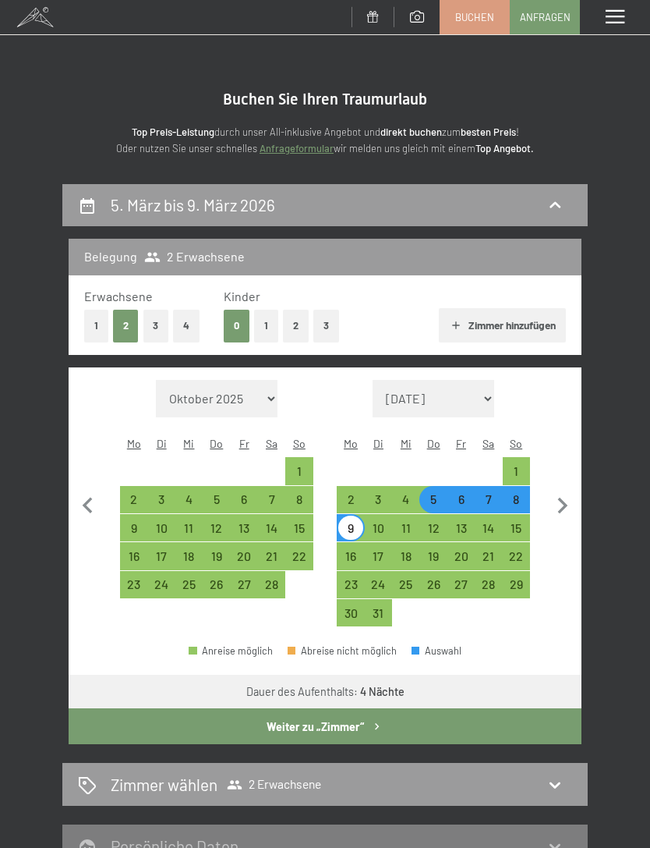
click at [370, 720] on icon "button" at bounding box center [376, 726] width 13 height 13
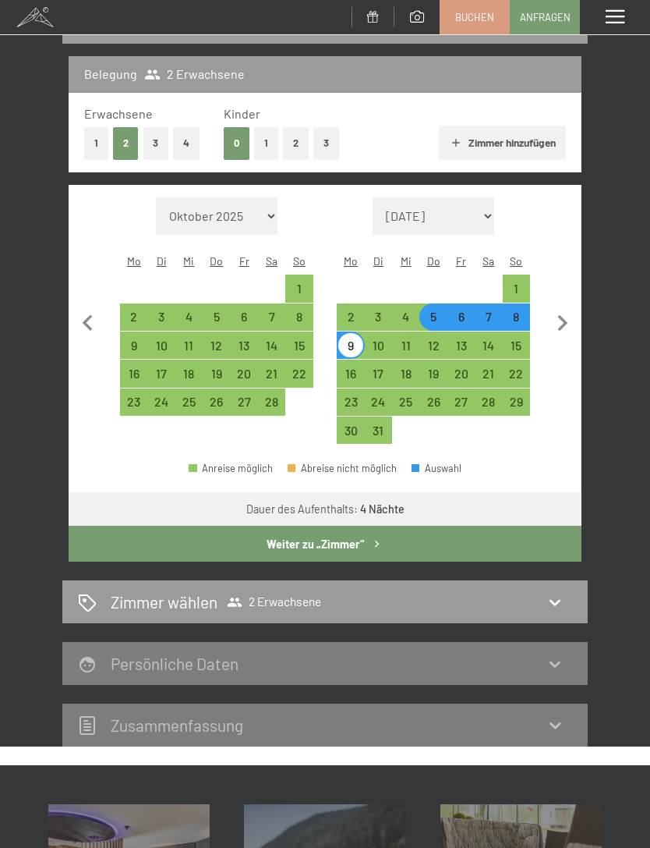
select select "[DATE]"
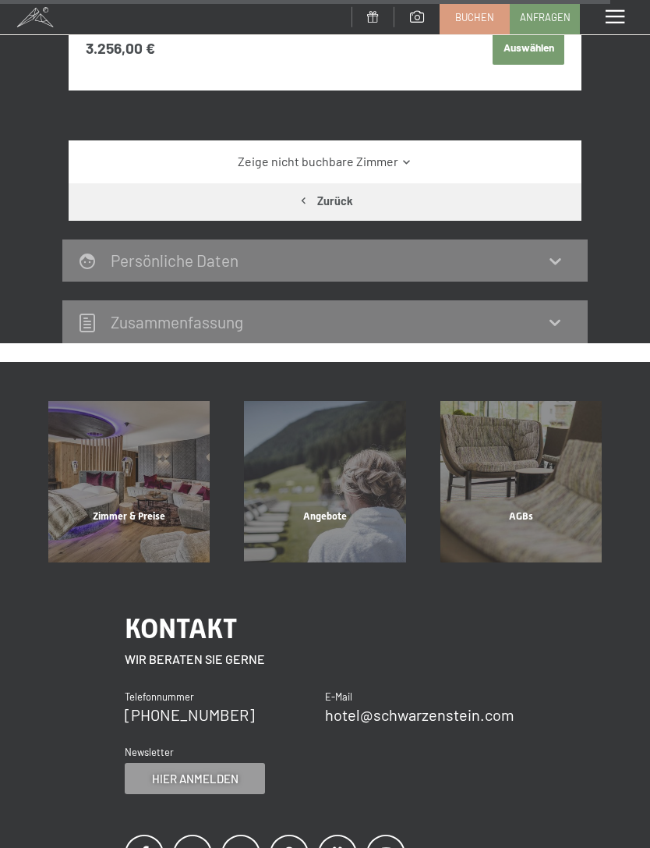
scroll to position [6318, 0]
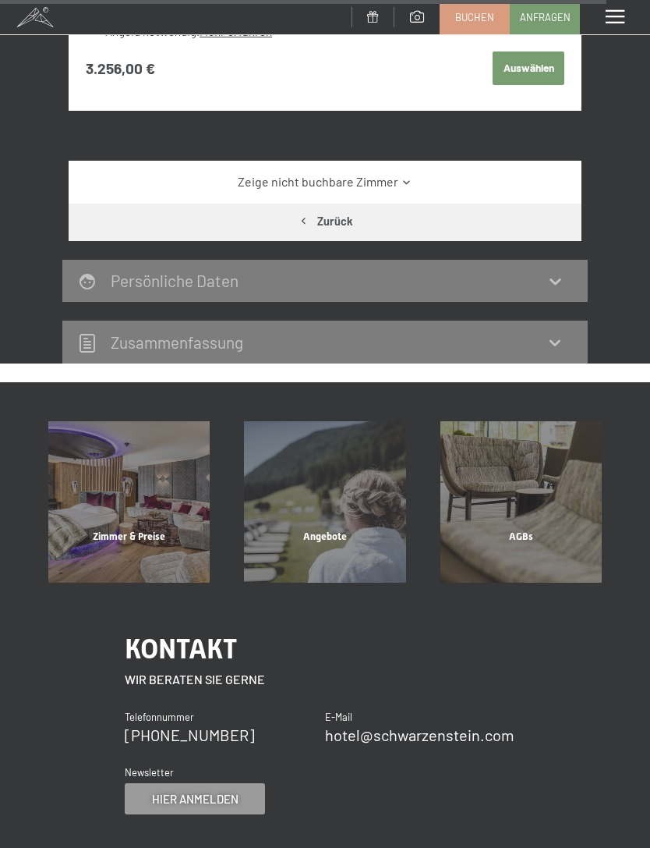
click at [342, 529] on div "Angebote" at bounding box center [325, 555] width 196 height 53
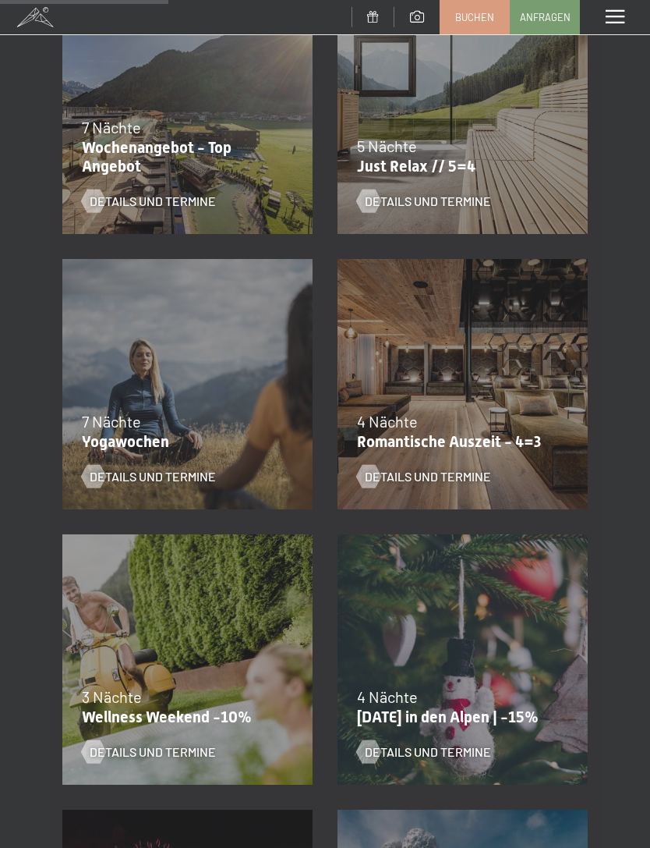
scroll to position [661, 0]
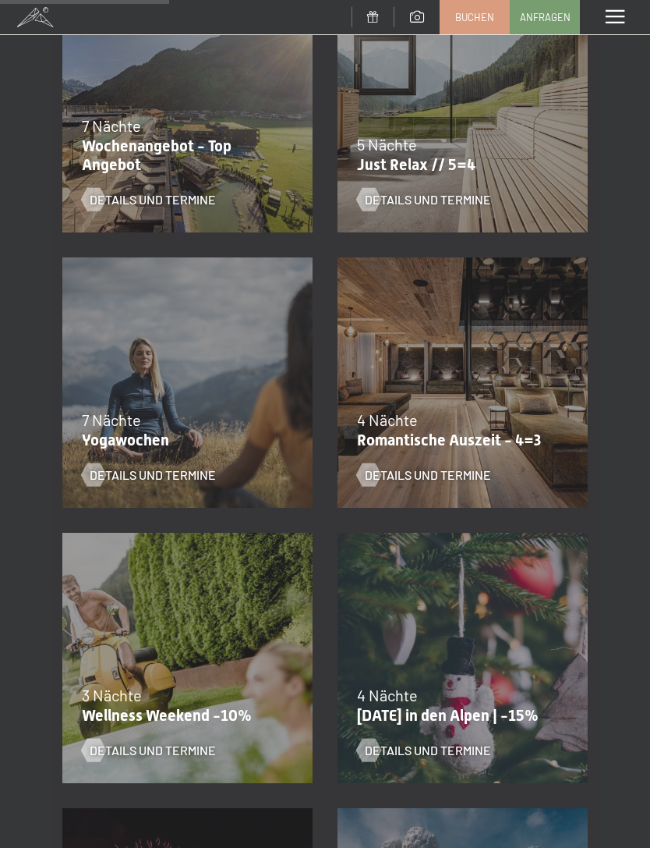
click at [451, 205] on span "Details und Termine" at bounding box center [428, 199] width 126 height 17
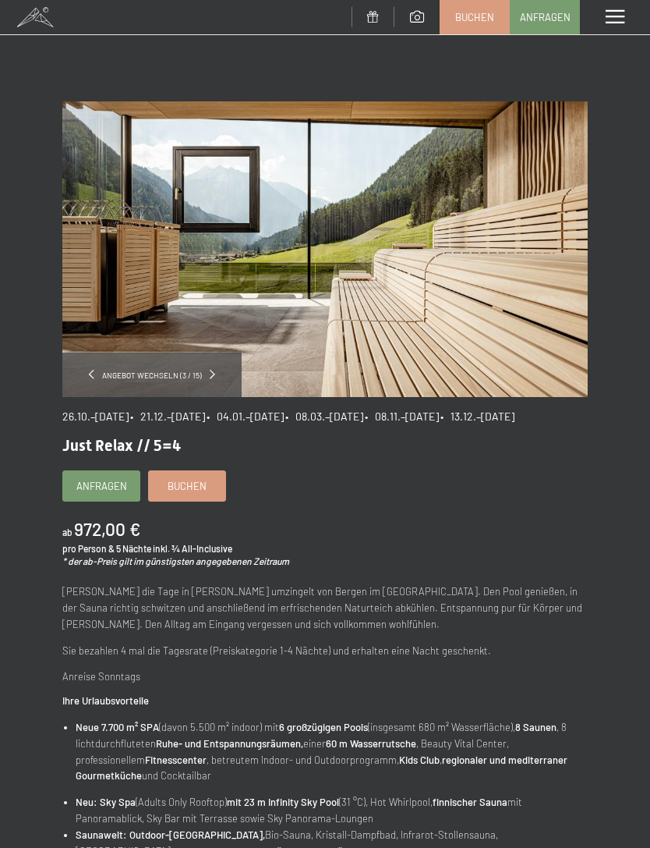
click at [472, 19] on span "Buchen" at bounding box center [474, 17] width 39 height 14
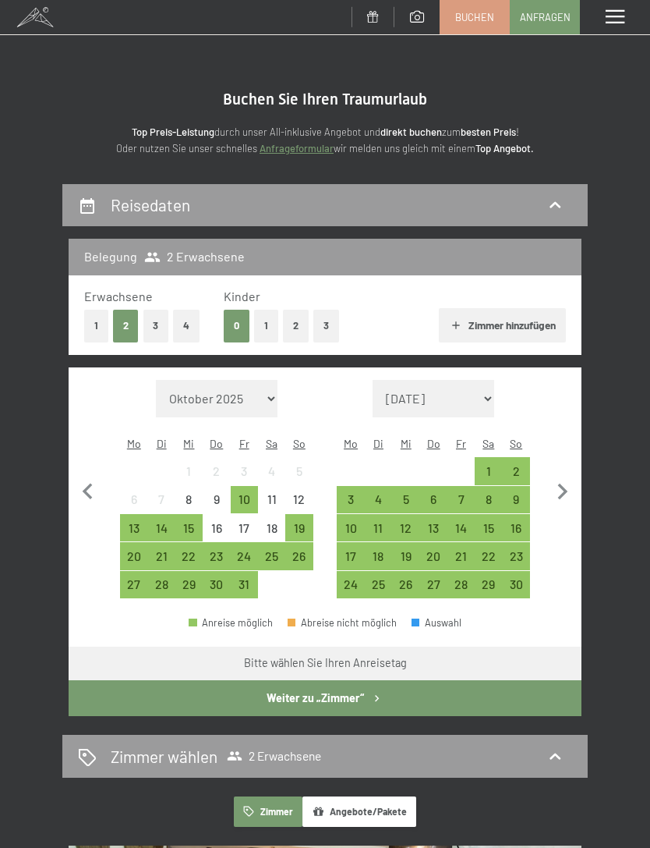
click at [555, 484] on icon "button" at bounding box center [563, 492] width 33 height 33
select select "[DATE]"
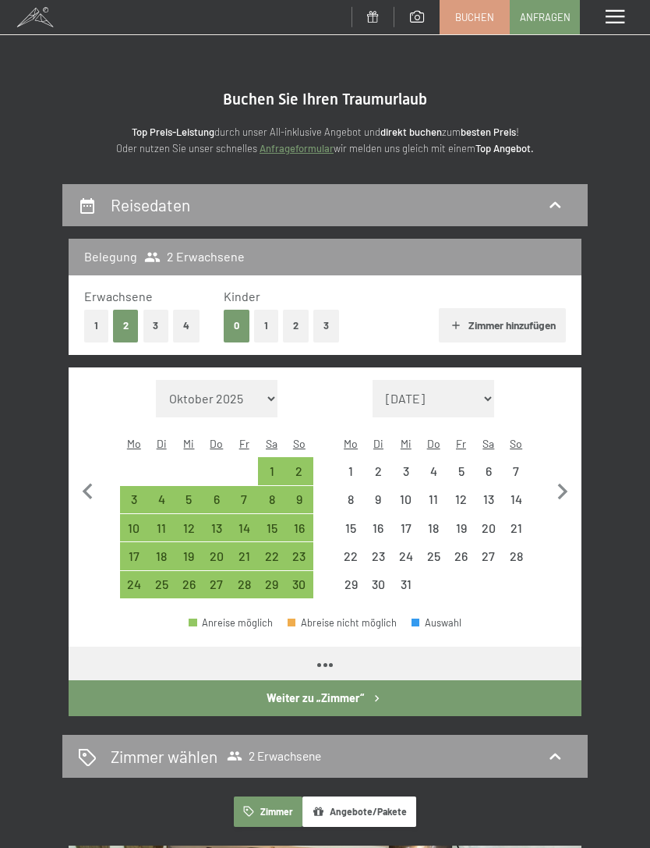
click at [555, 483] on icon "button" at bounding box center [563, 492] width 33 height 33
select select "[DATE]"
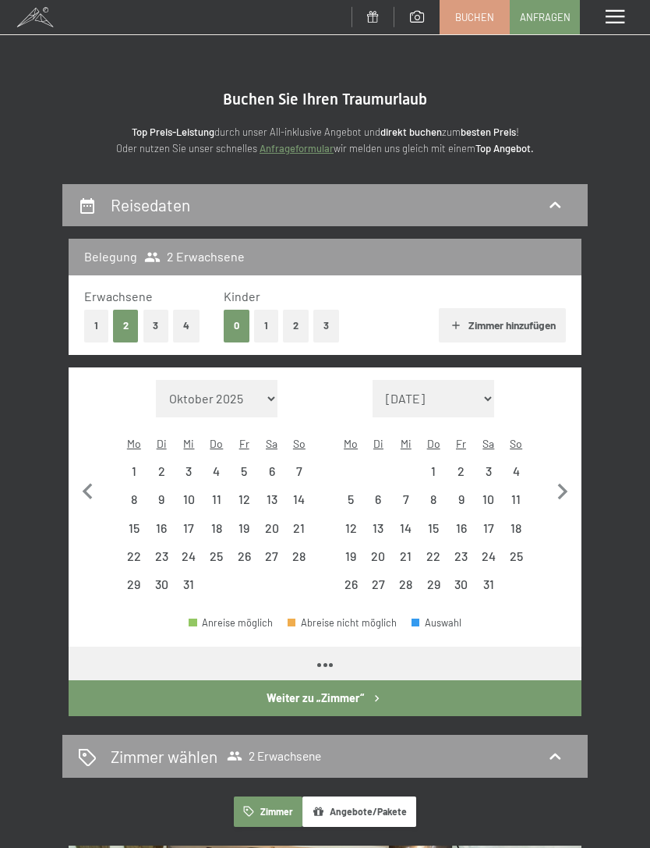
click at [562, 483] on icon "button" at bounding box center [563, 491] width 10 height 16
click at [561, 483] on icon "button" at bounding box center [563, 491] width 10 height 16
select select "[DATE]"
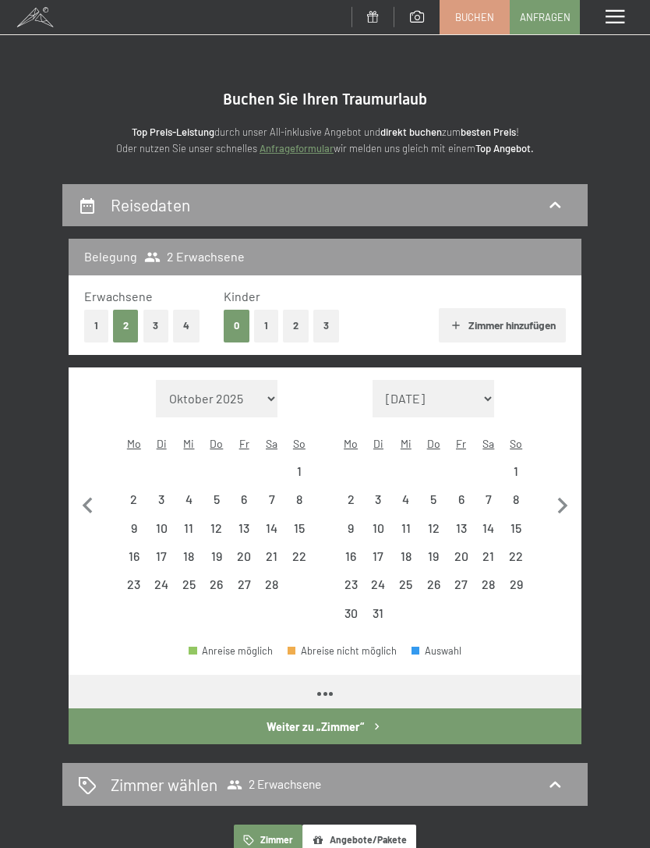
select select "[DATE]"
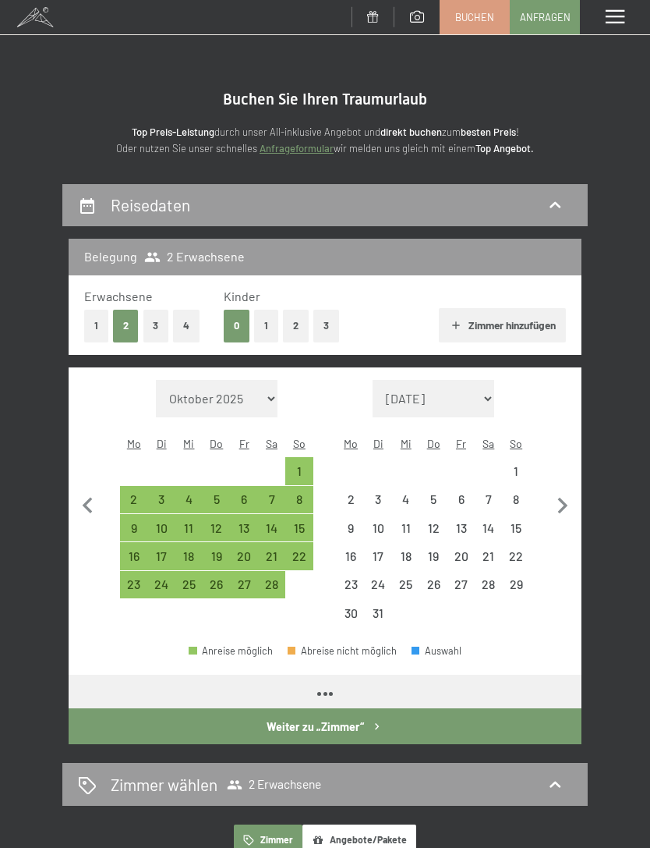
select select "[DATE]"
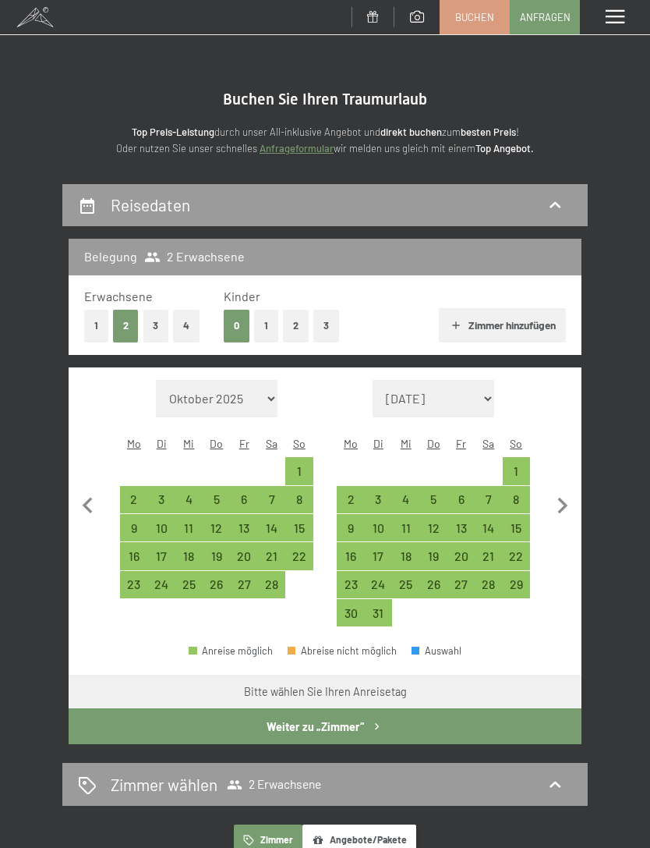
click at [387, 550] on div "17" at bounding box center [378, 562] width 24 height 24
select select "[DATE]"
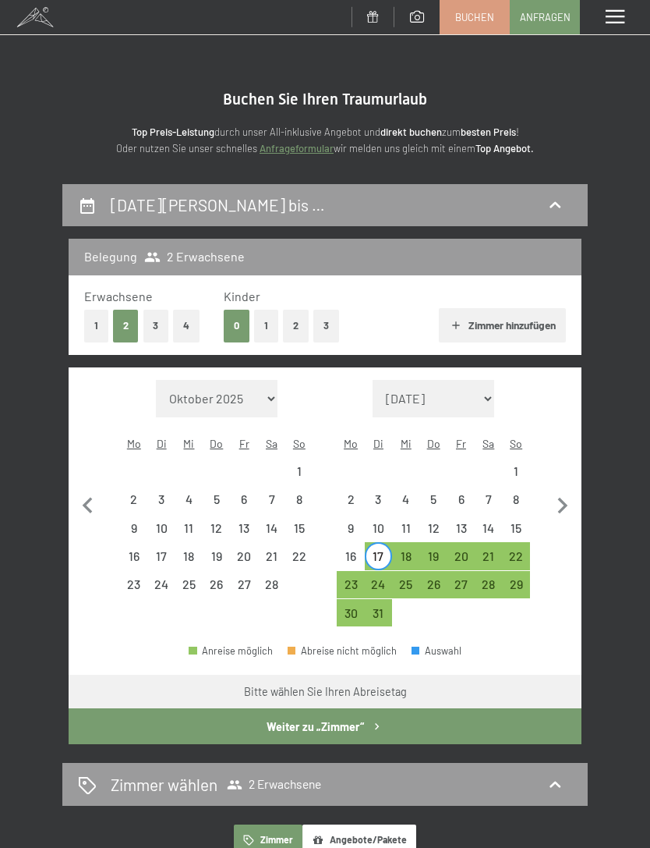
click at [380, 720] on icon "button" at bounding box center [376, 726] width 13 height 13
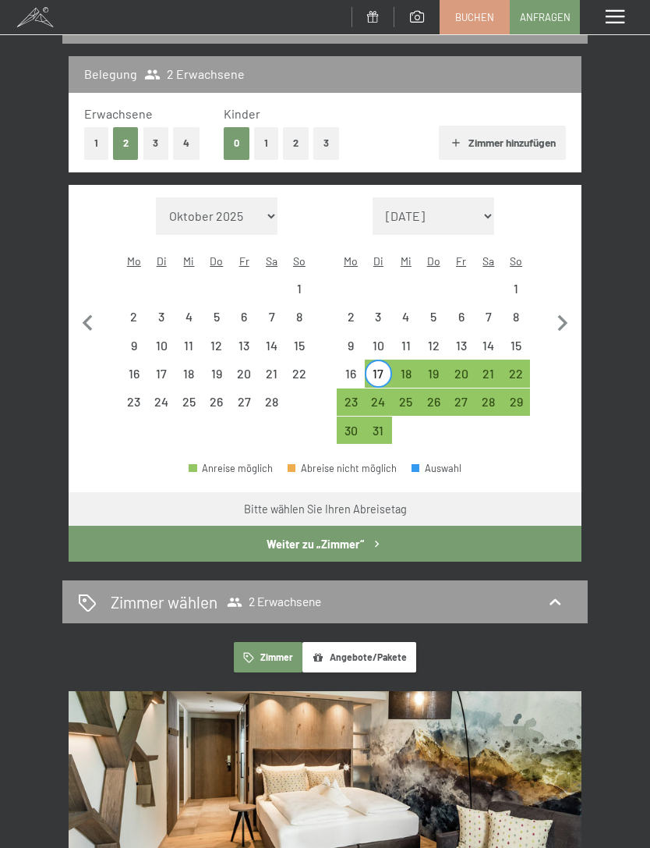
select select "[DATE]"
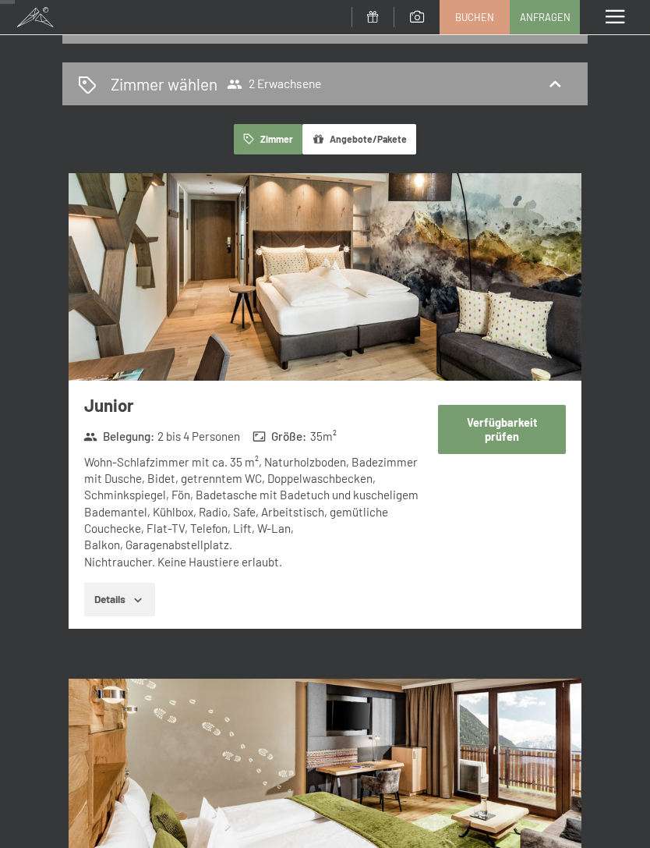
click at [384, 128] on button "Angebote/Pakete" at bounding box center [360, 139] width 114 height 30
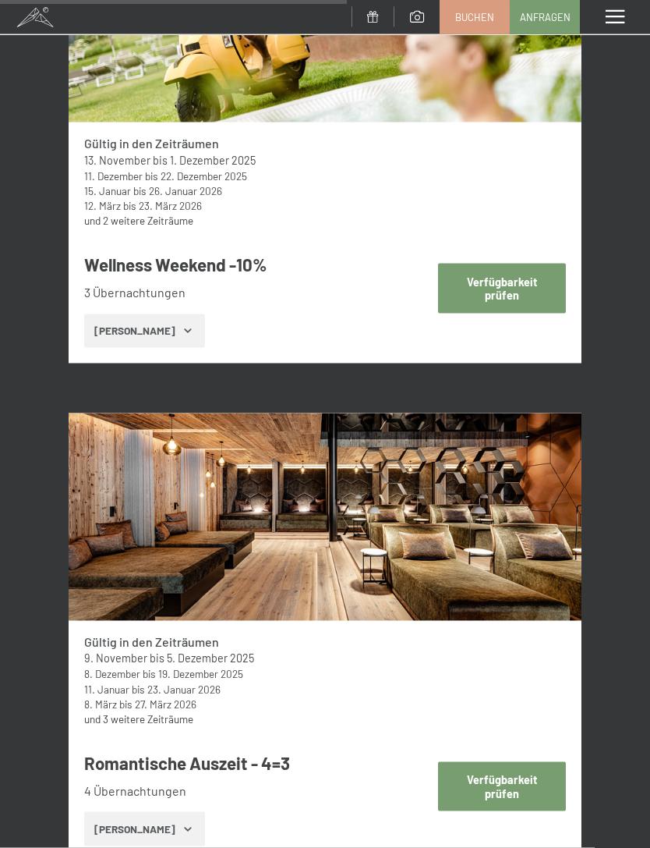
scroll to position [3981, 0]
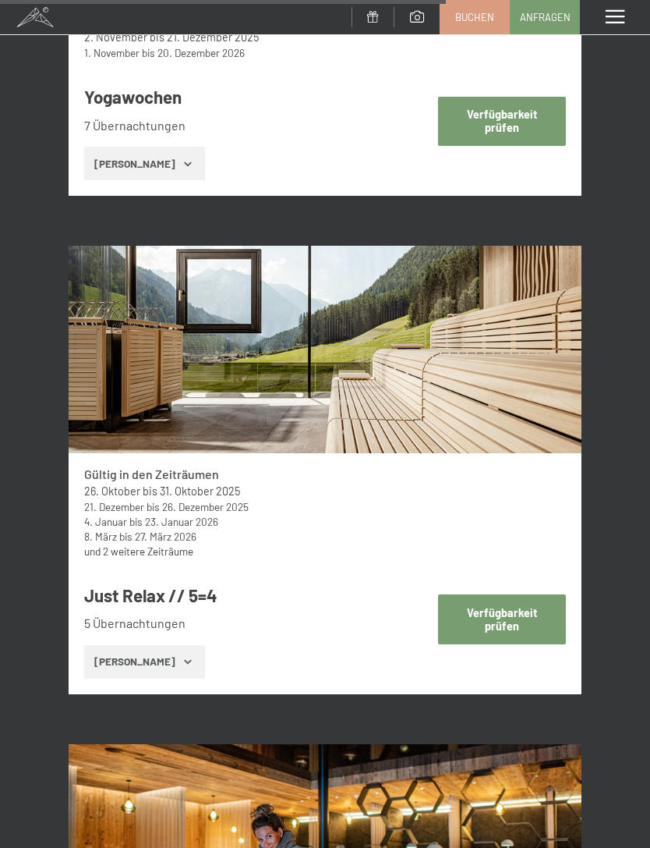
click at [485, 594] on button "Verfügbarkeit prüfen" at bounding box center [502, 618] width 129 height 49
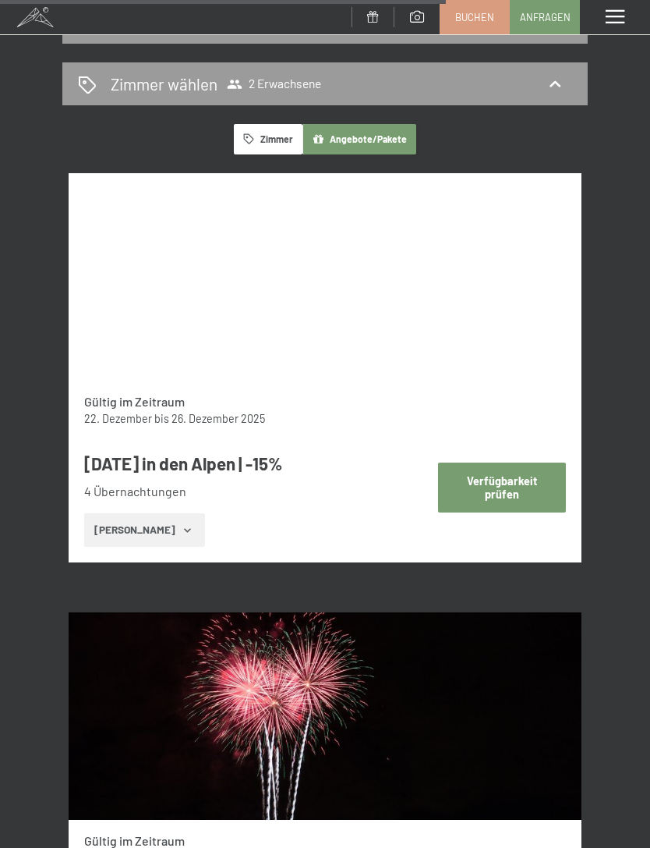
select select "[DATE]"
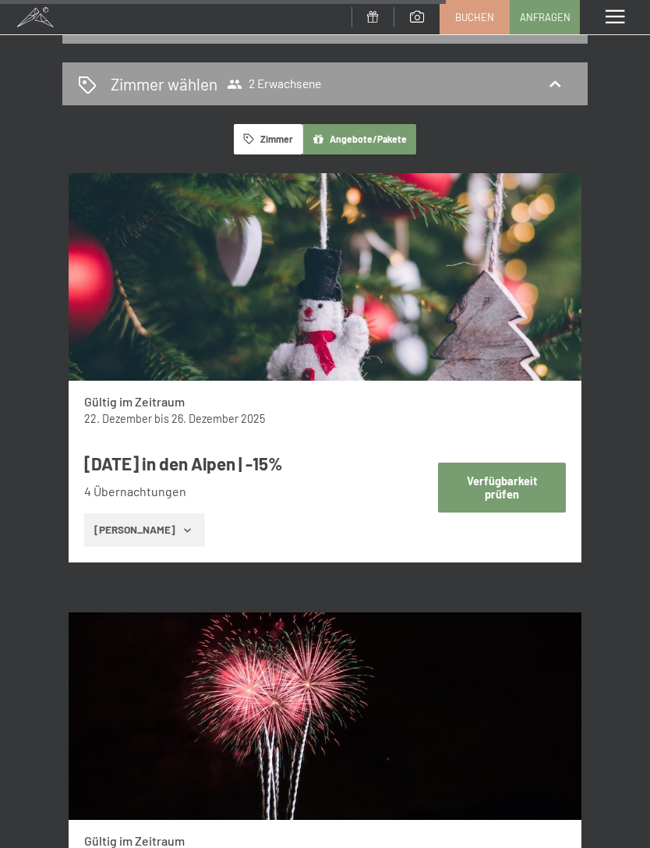
select select "[DATE]"
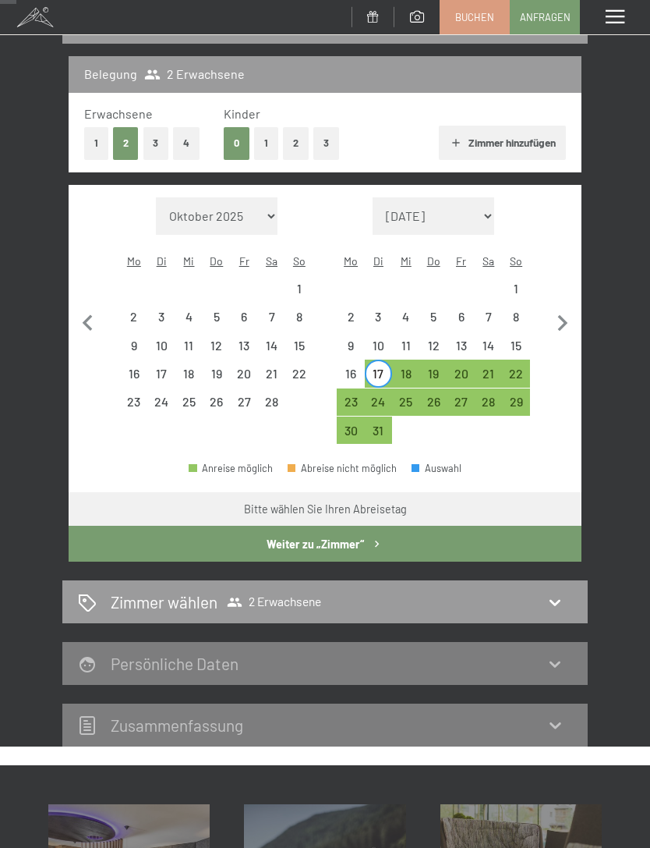
click at [408, 529] on button "Weiter zu „Zimmer“" at bounding box center [325, 544] width 513 height 36
select select "[DATE]"
